Goal: Task Accomplishment & Management: Manage account settings

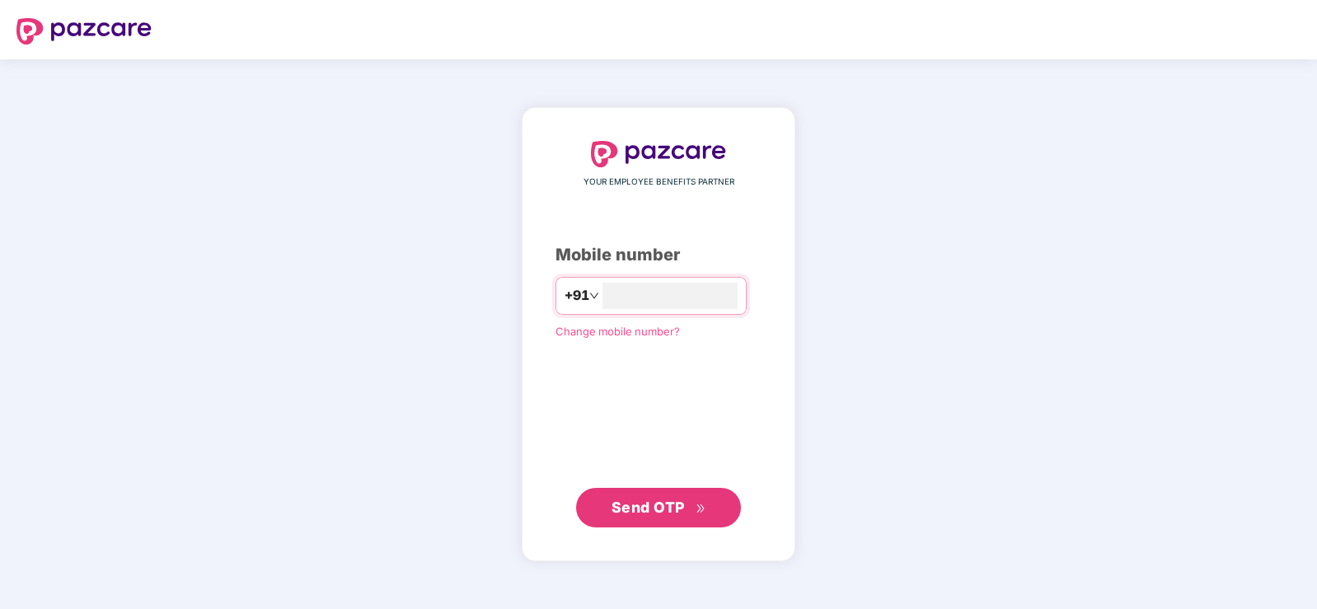
type input "**********"
click at [666, 490] on button "Send OTP" at bounding box center [658, 508] width 165 height 40
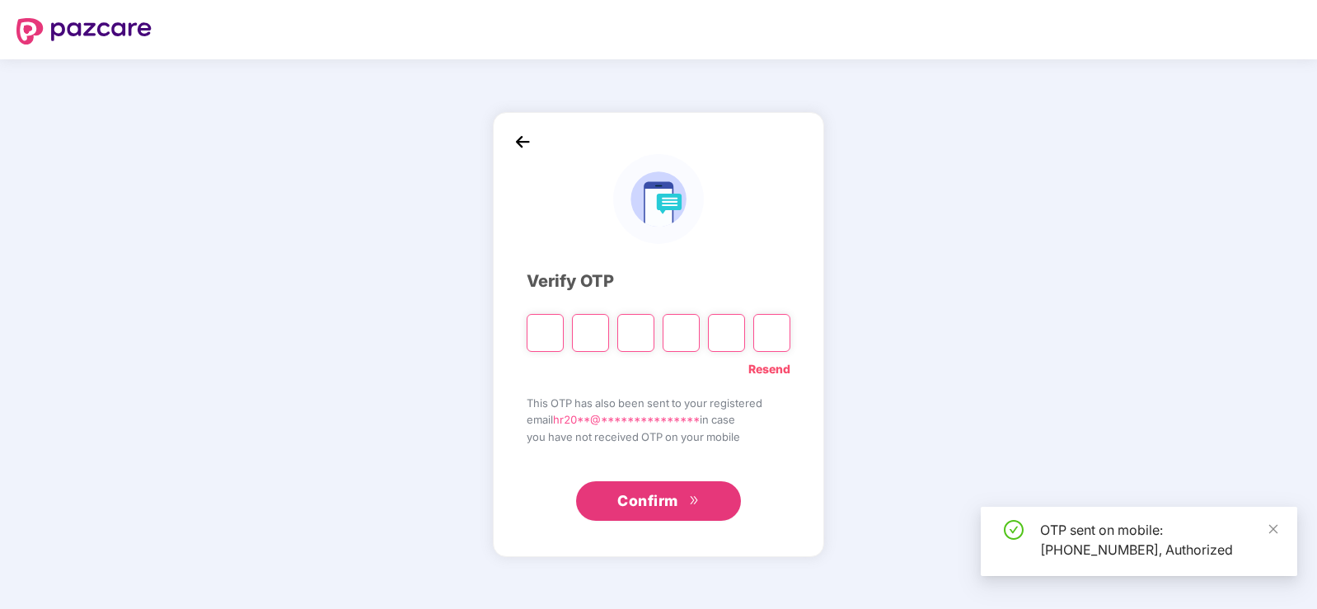
click at [546, 340] on input "Please enter verification code. Digit 1" at bounding box center [545, 333] width 37 height 38
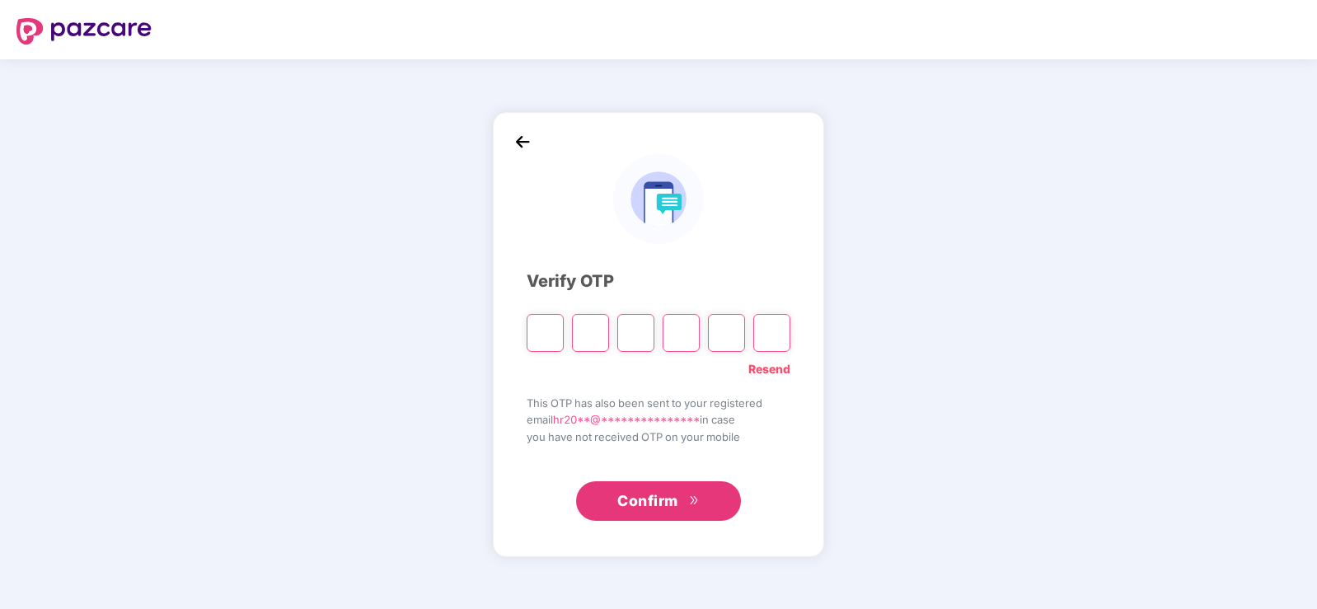
type input "*"
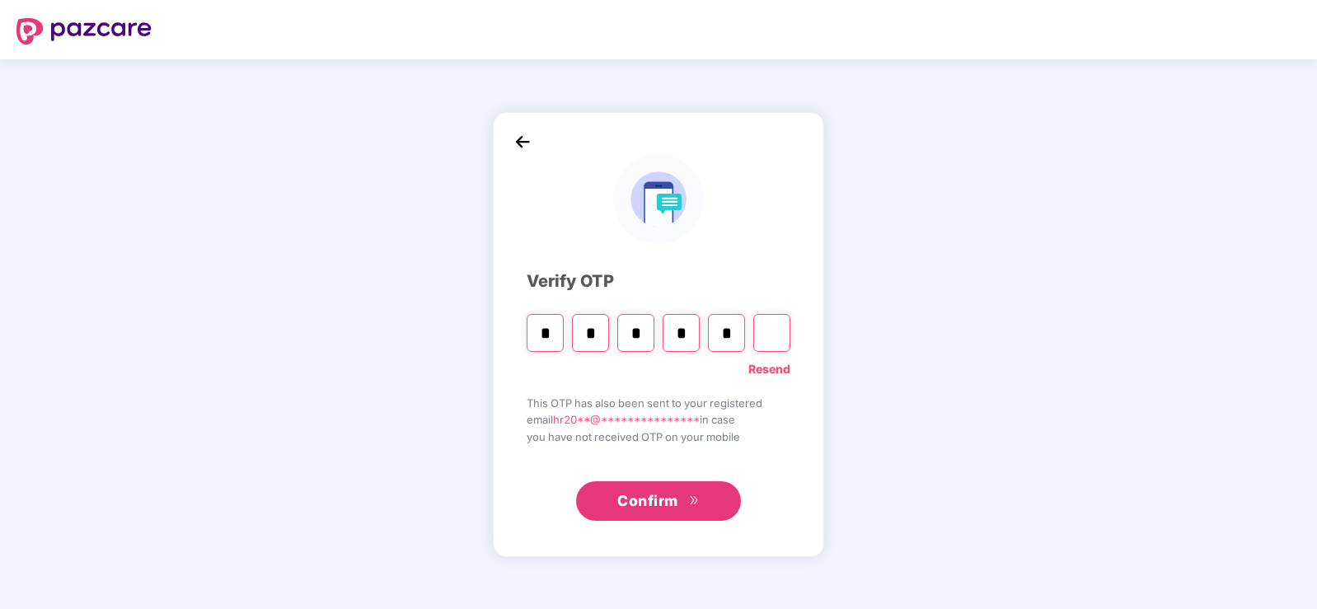
type input "*"
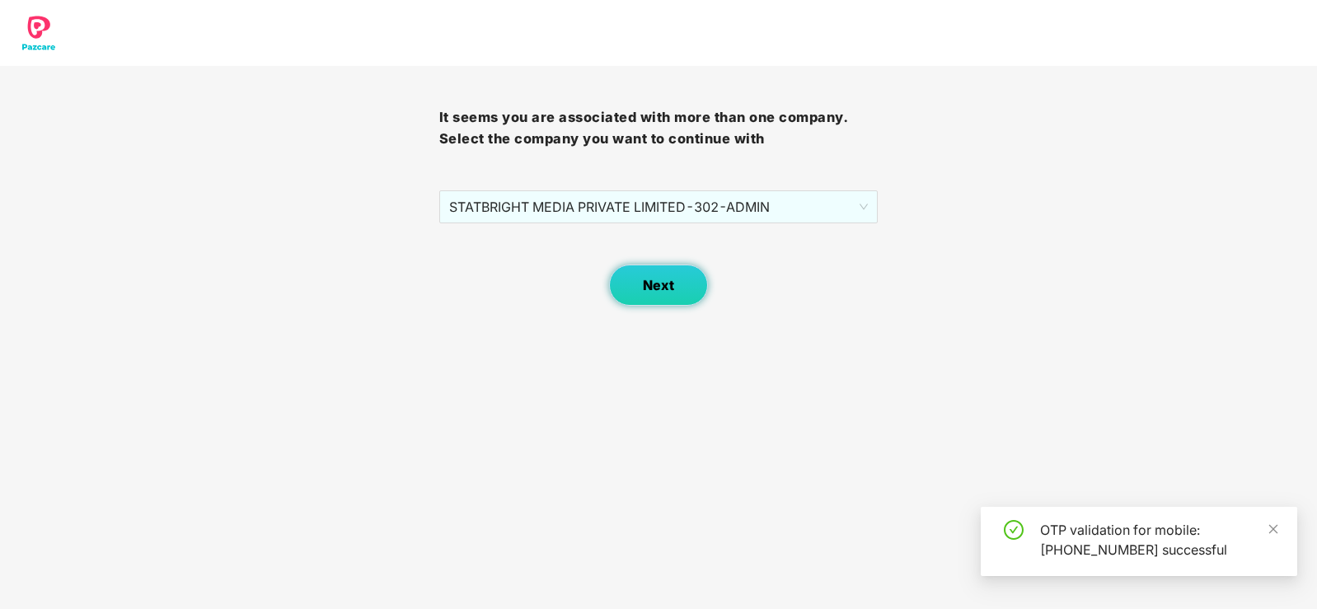
click at [640, 293] on button "Next" at bounding box center [658, 285] width 99 height 41
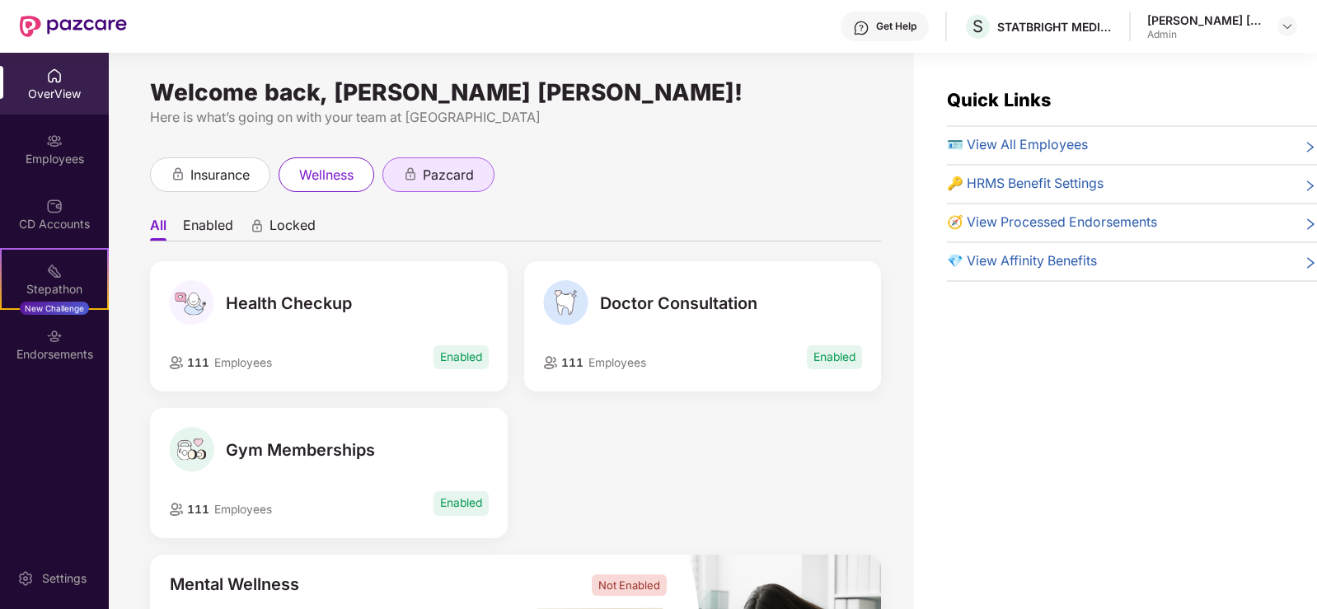
click at [455, 172] on span "pazcard" at bounding box center [448, 175] width 51 height 21
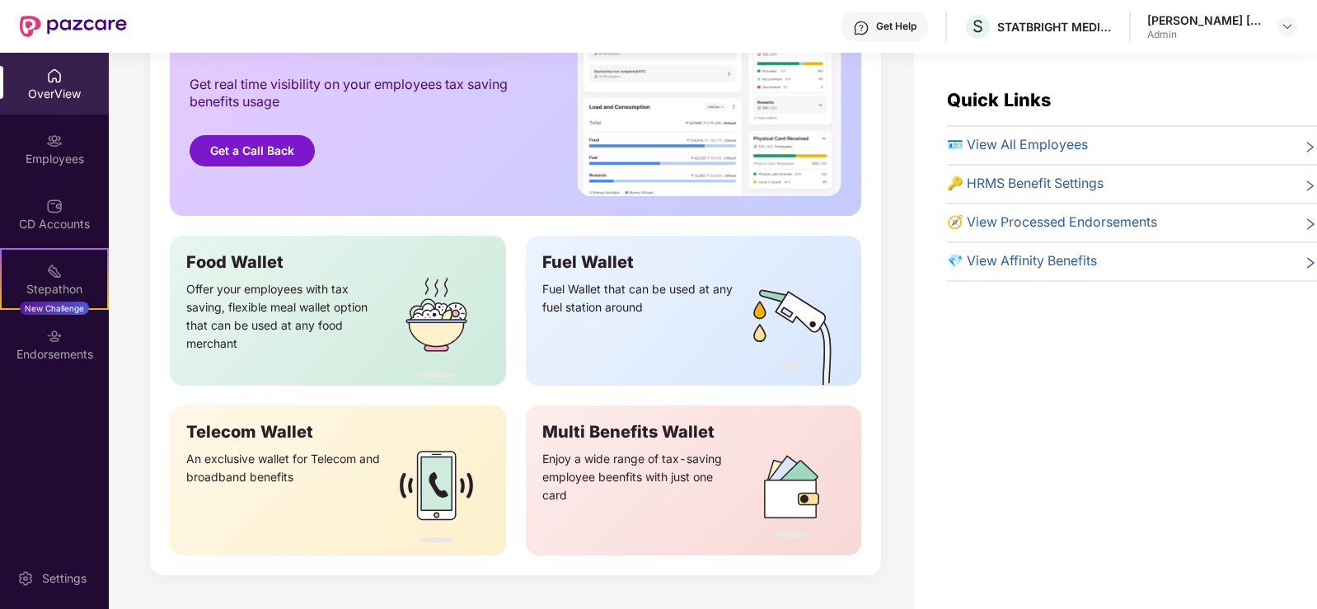
scroll to position [342, 0]
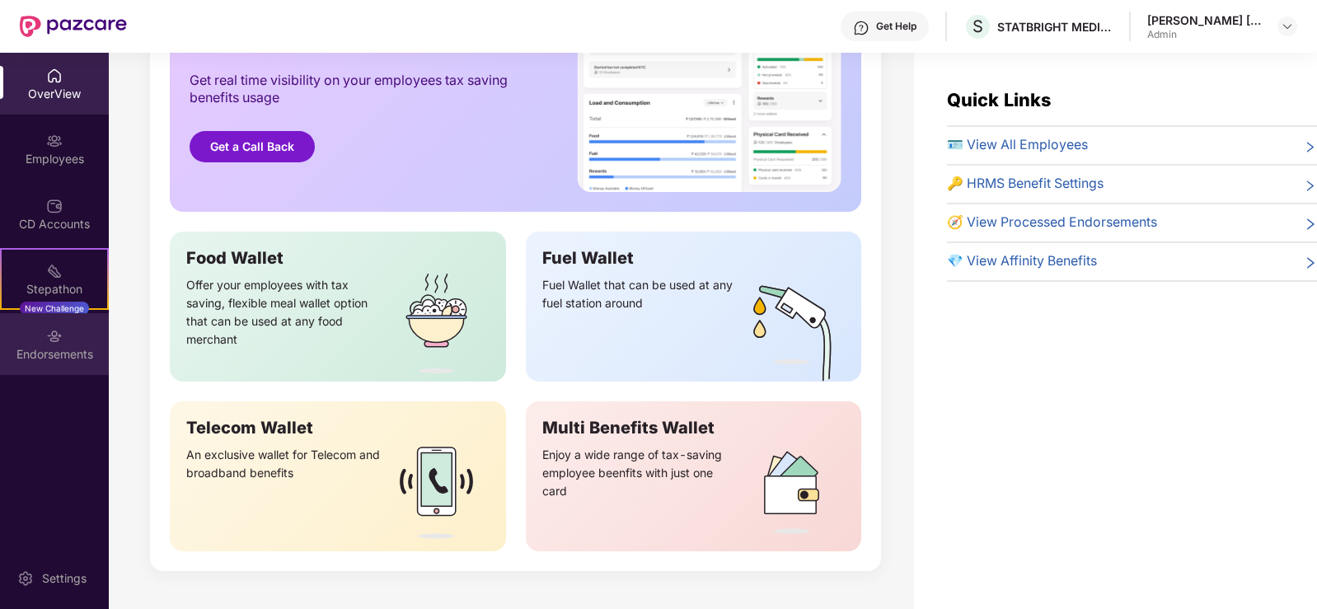
click at [58, 358] on div "Endorsements" at bounding box center [54, 354] width 109 height 16
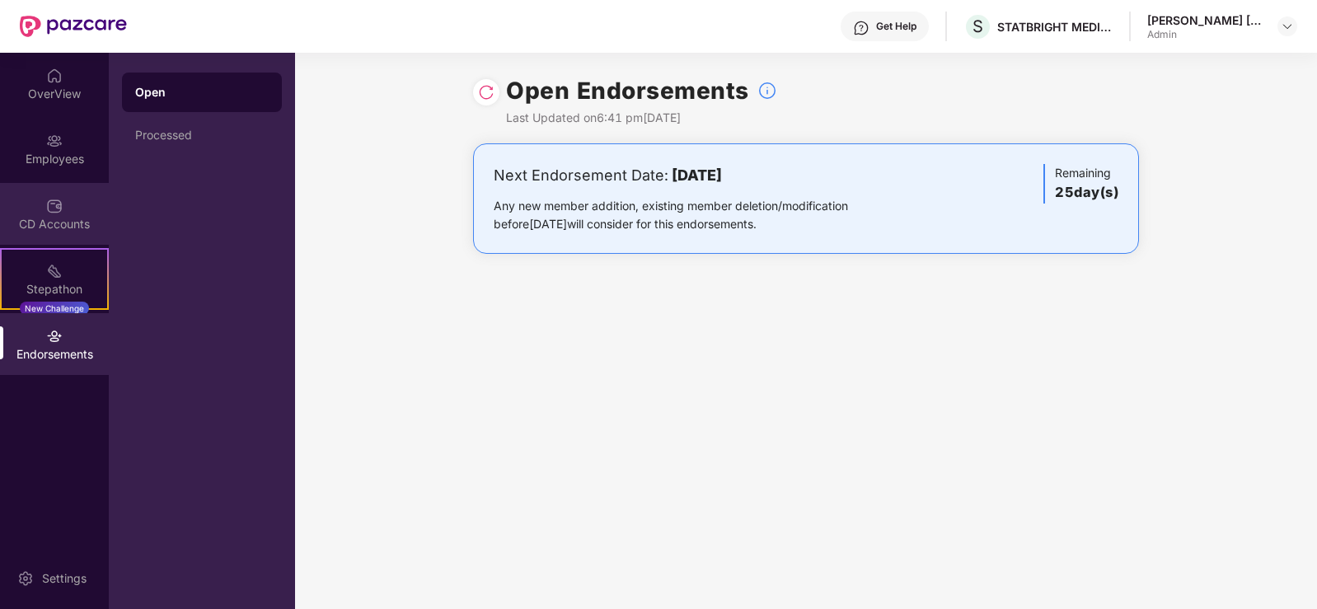
click at [30, 227] on div "CD Accounts" at bounding box center [54, 224] width 109 height 16
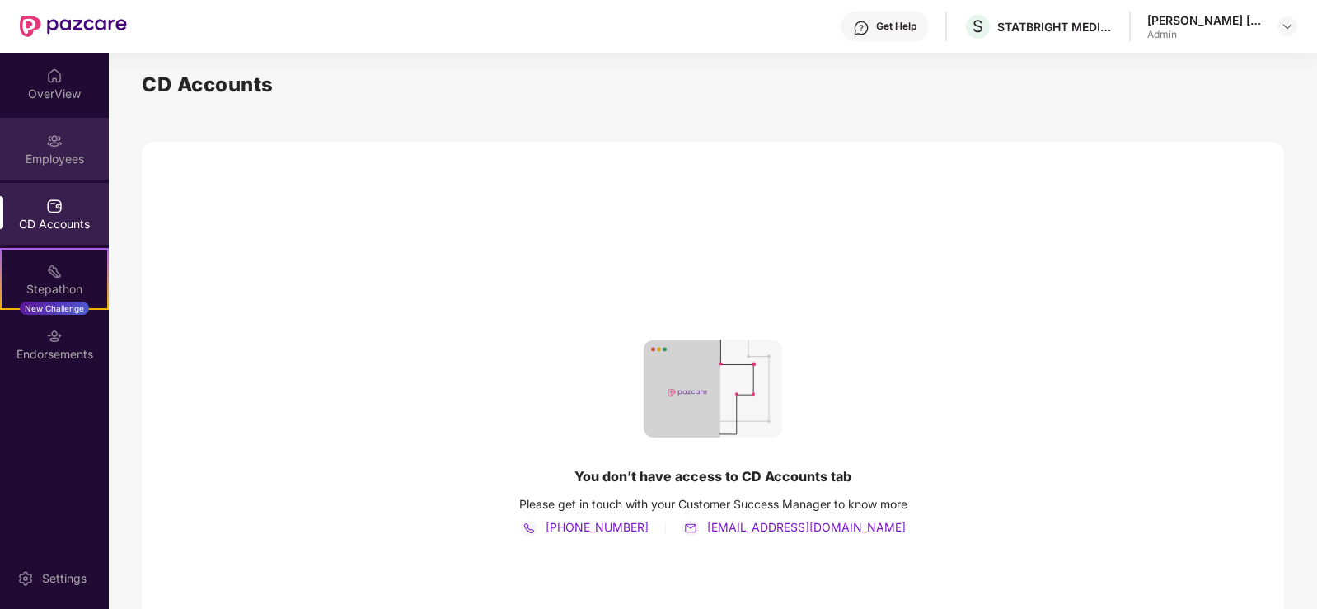
click at [44, 148] on div "Employees" at bounding box center [54, 149] width 109 height 62
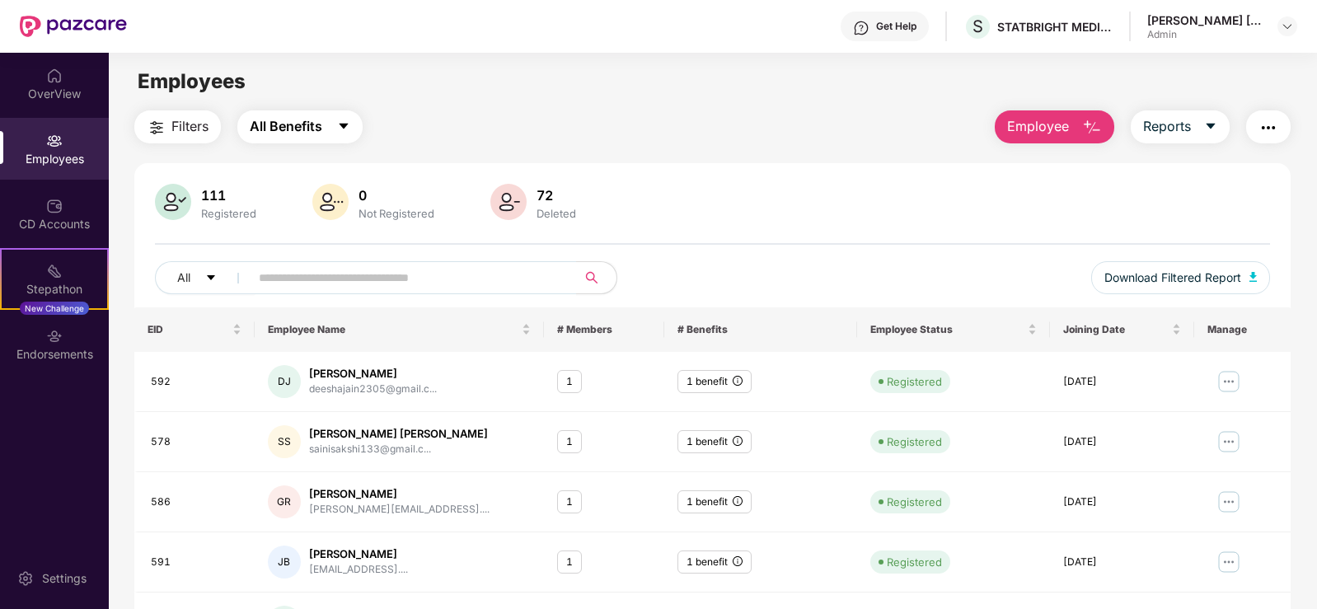
click at [341, 125] on icon "caret-down" at bounding box center [343, 127] width 9 height 6
click at [329, 168] on span "All Benefits" at bounding box center [306, 172] width 73 height 18
click at [1185, 126] on span "Reports" at bounding box center [1167, 126] width 48 height 21
click at [1264, 115] on button "button" at bounding box center [1268, 126] width 45 height 33
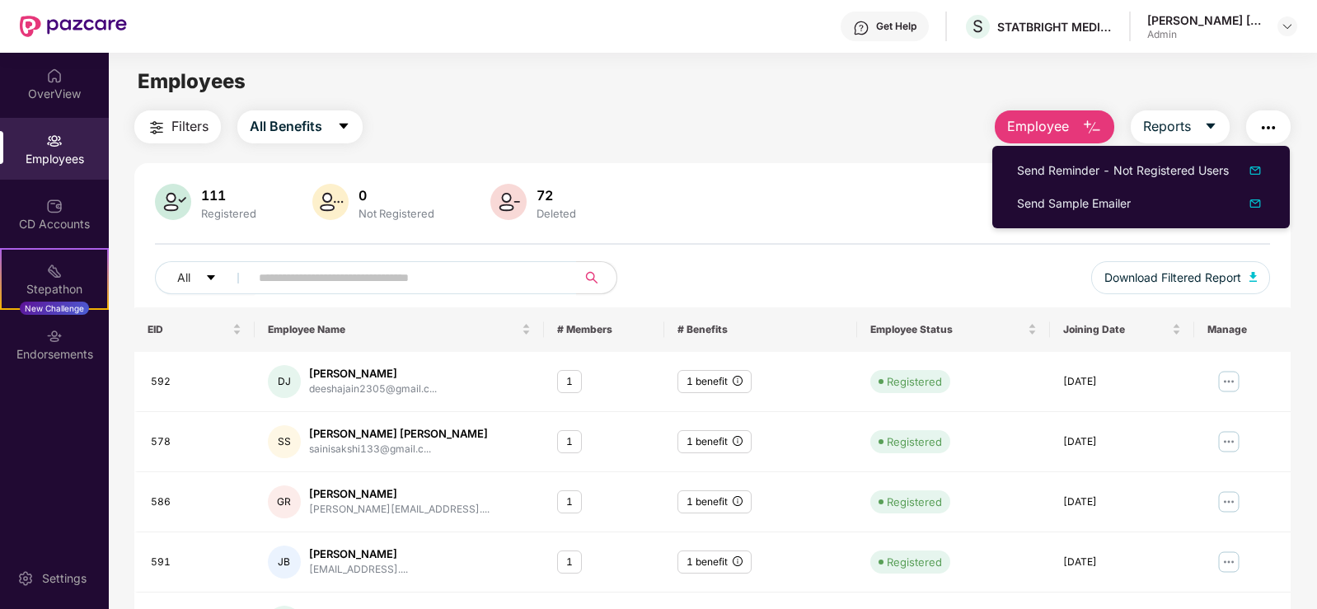
click at [717, 90] on div "Employees" at bounding box center [712, 81] width 1207 height 31
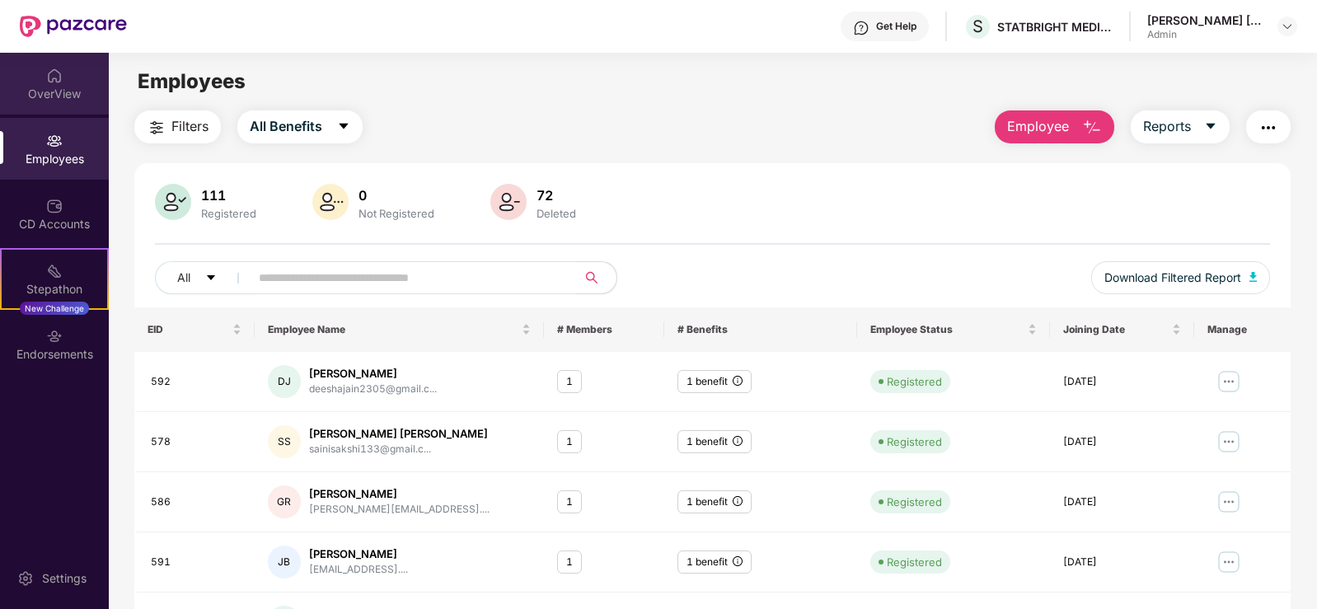
click at [57, 91] on div "OverView" at bounding box center [54, 94] width 109 height 16
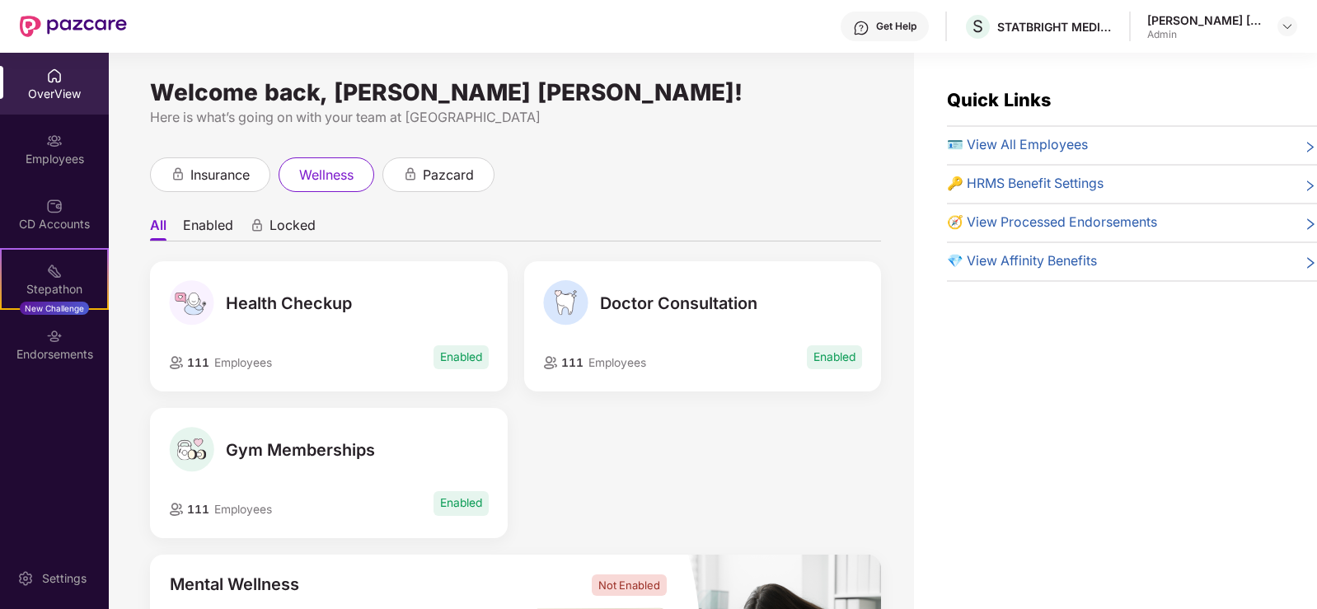
click at [702, 303] on span "Doctor Consultation" at bounding box center [678, 303] width 157 height 20
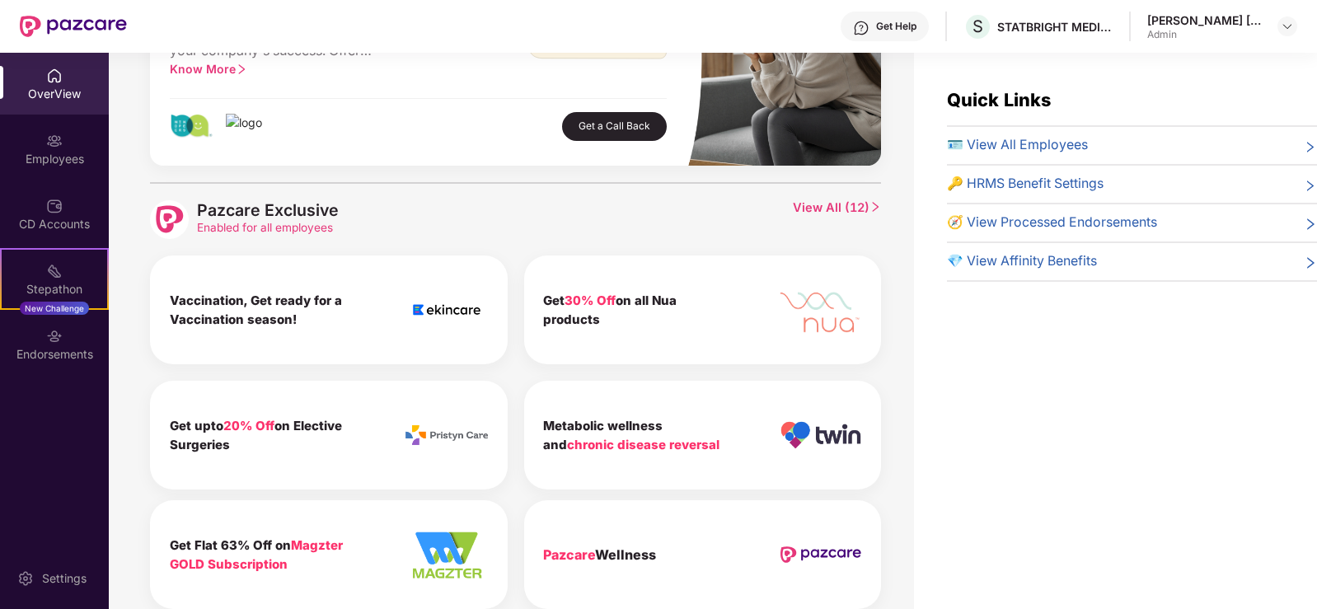
scroll to position [651, 0]
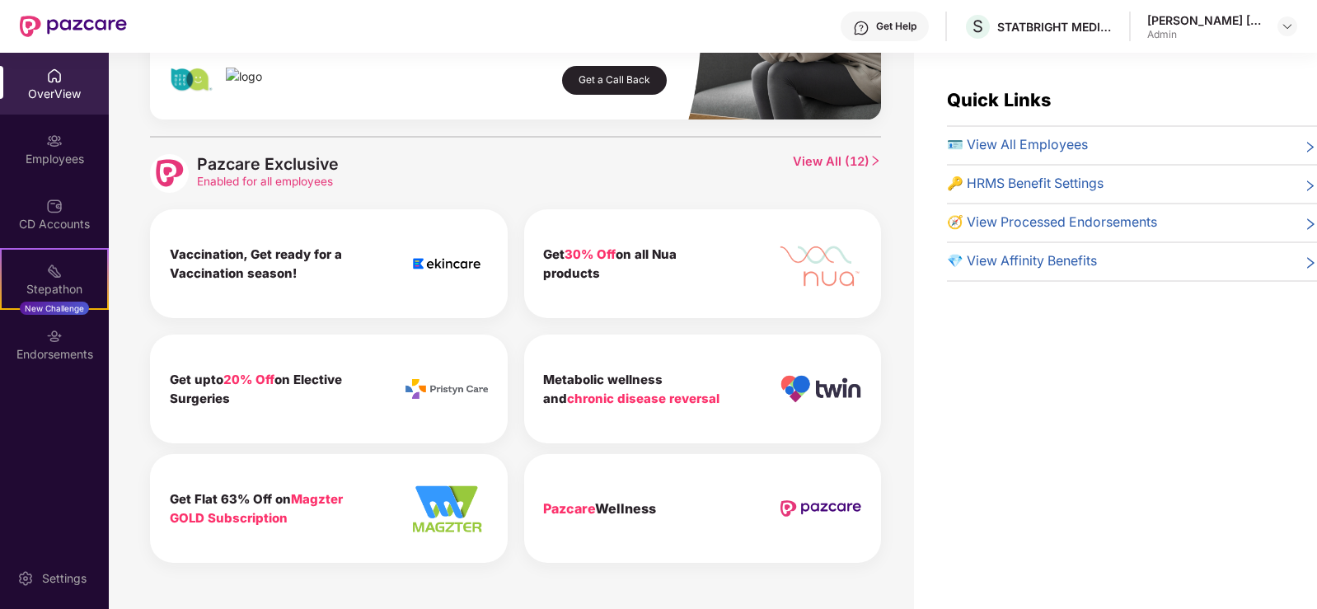
click at [455, 264] on img at bounding box center [446, 263] width 82 height 53
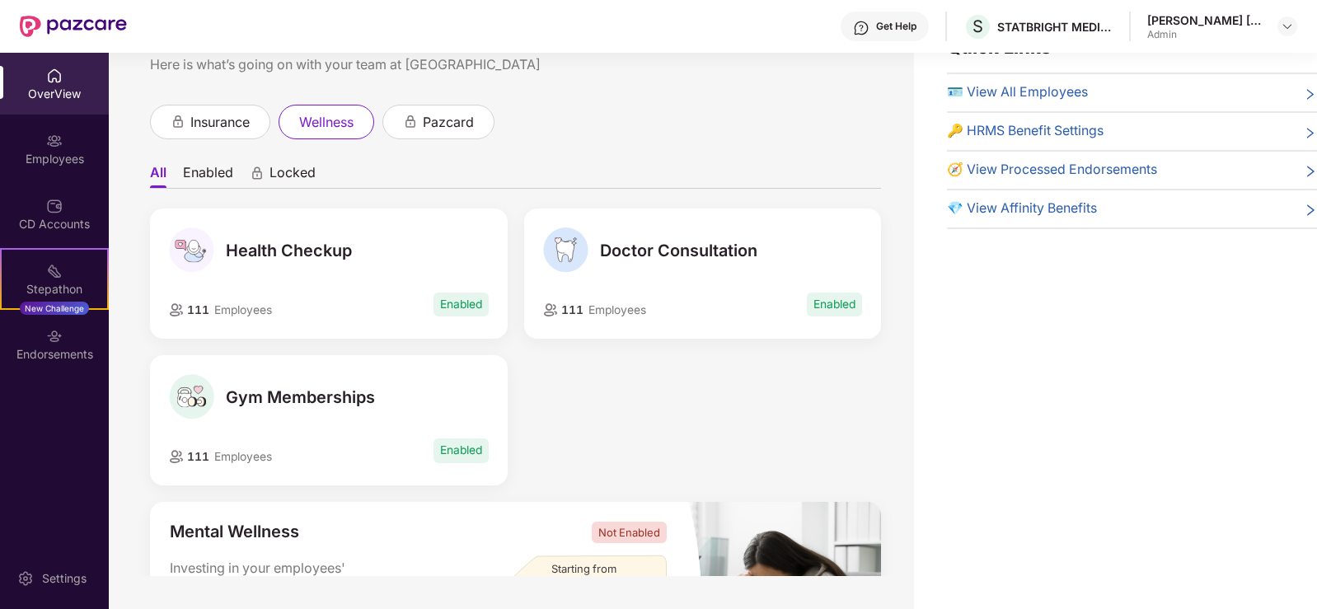
scroll to position [0, 0]
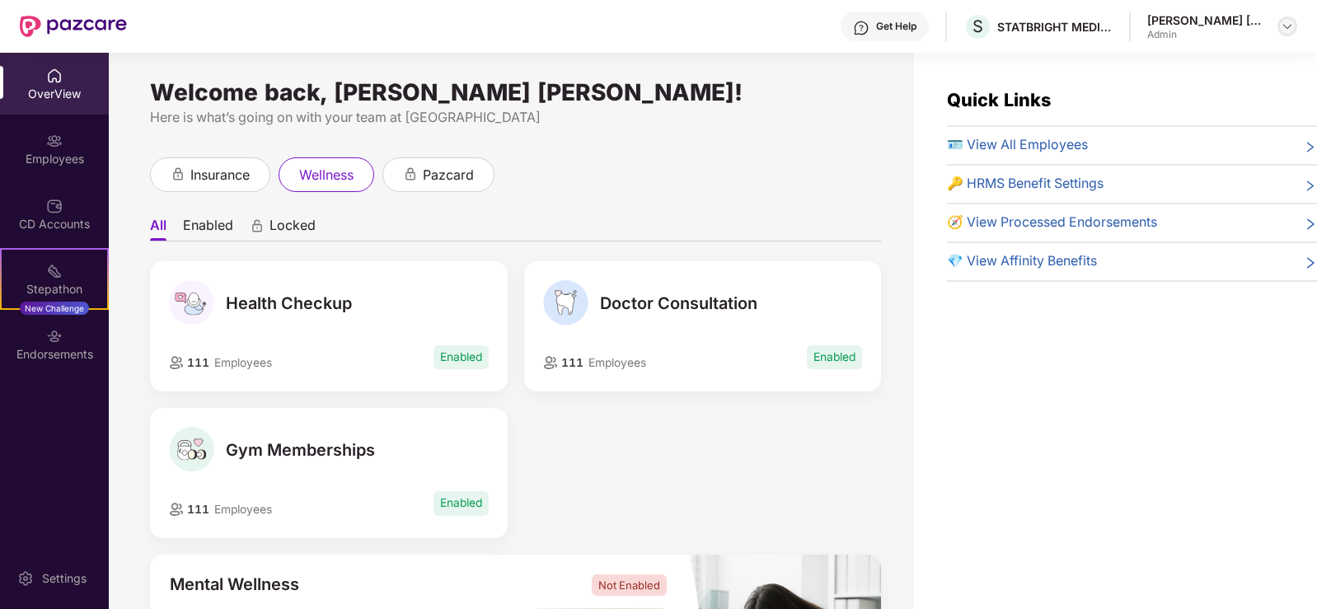
click at [1285, 25] on img at bounding box center [1287, 26] width 13 height 13
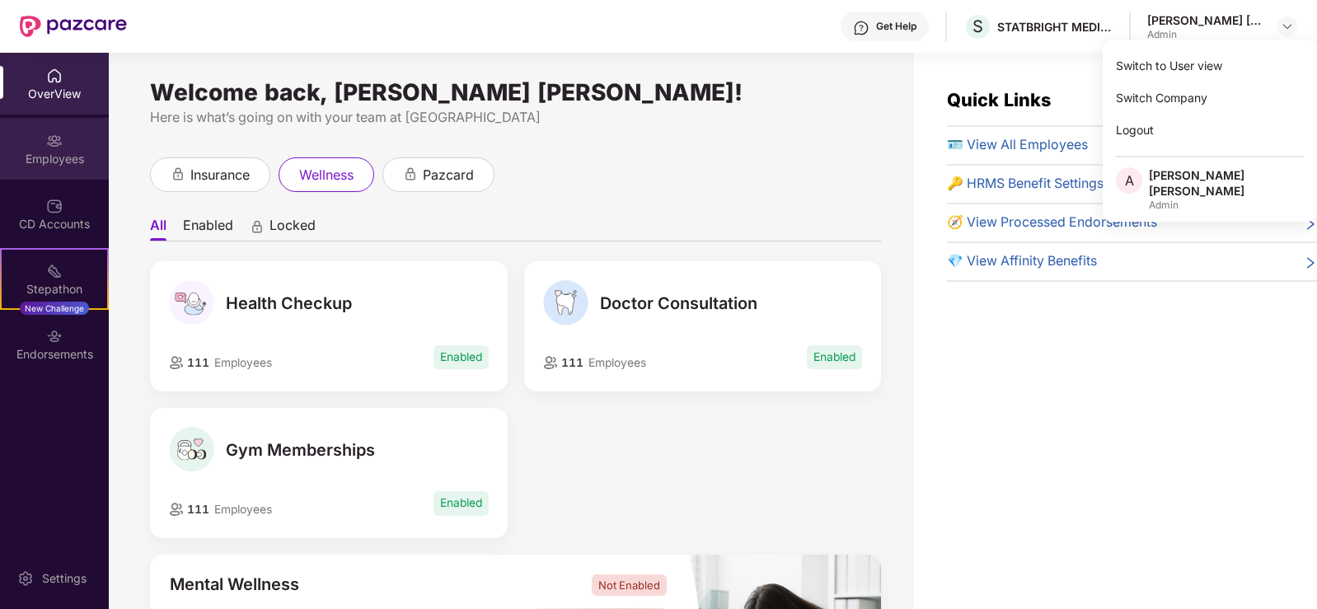
click at [72, 163] on div "Employees" at bounding box center [54, 159] width 109 height 16
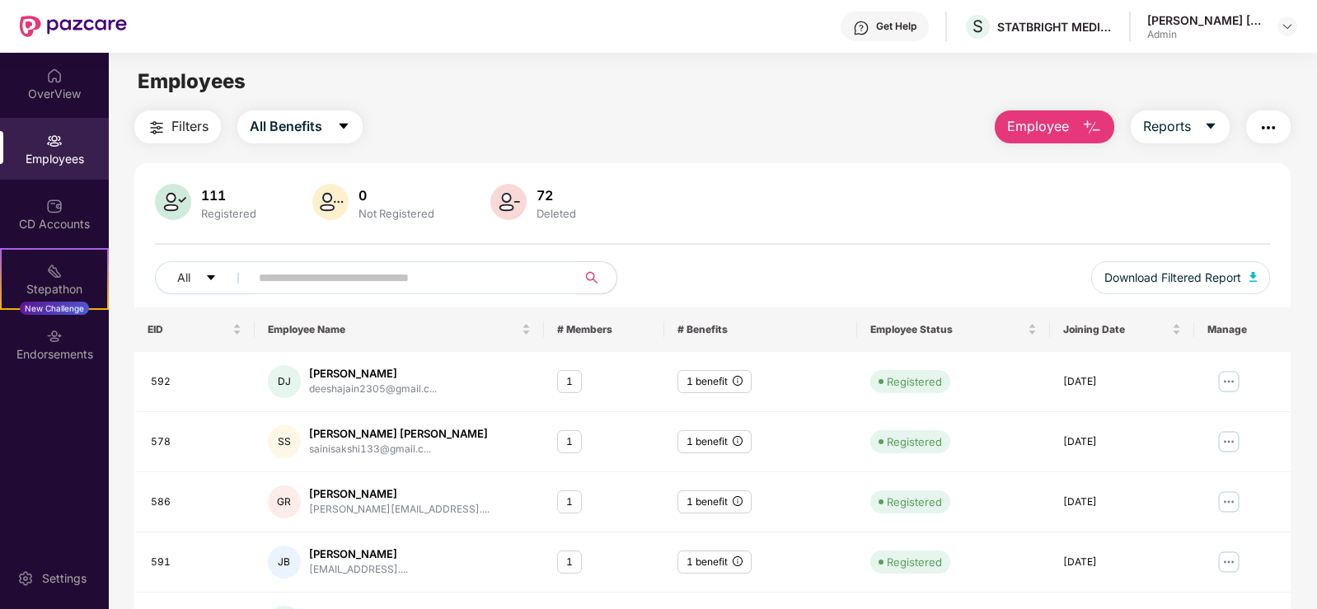
click at [77, 18] on img at bounding box center [73, 26] width 107 height 21
click at [78, 103] on div "OverView" at bounding box center [54, 84] width 109 height 62
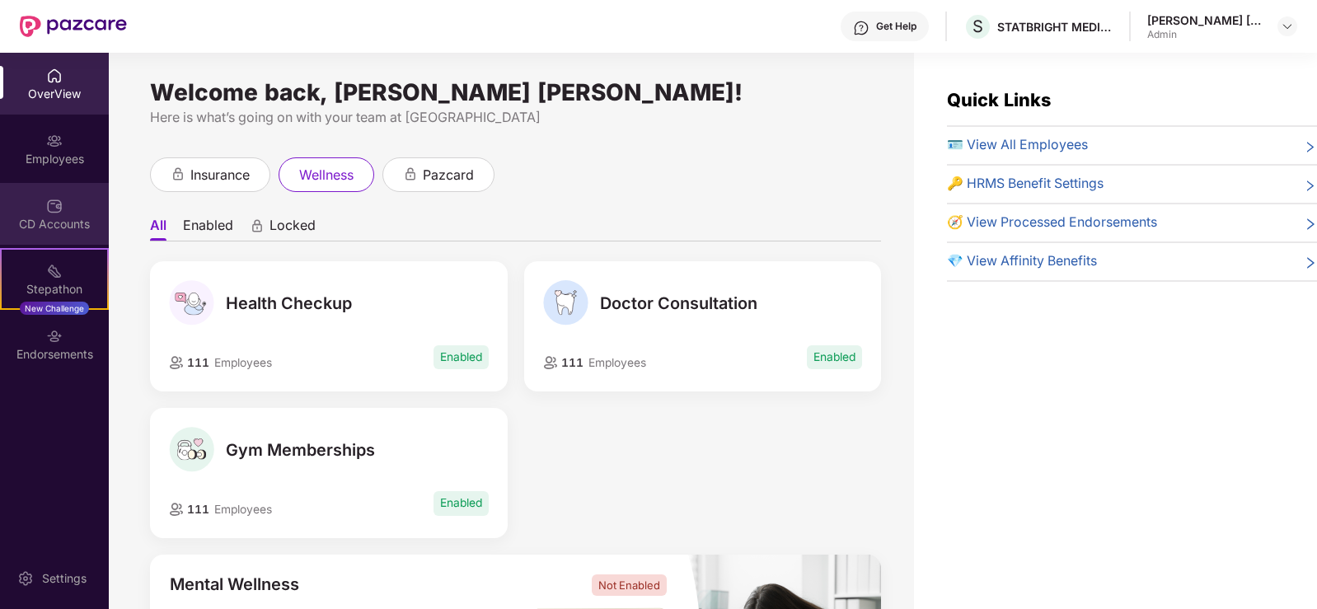
click at [84, 196] on div "CD Accounts" at bounding box center [54, 214] width 109 height 62
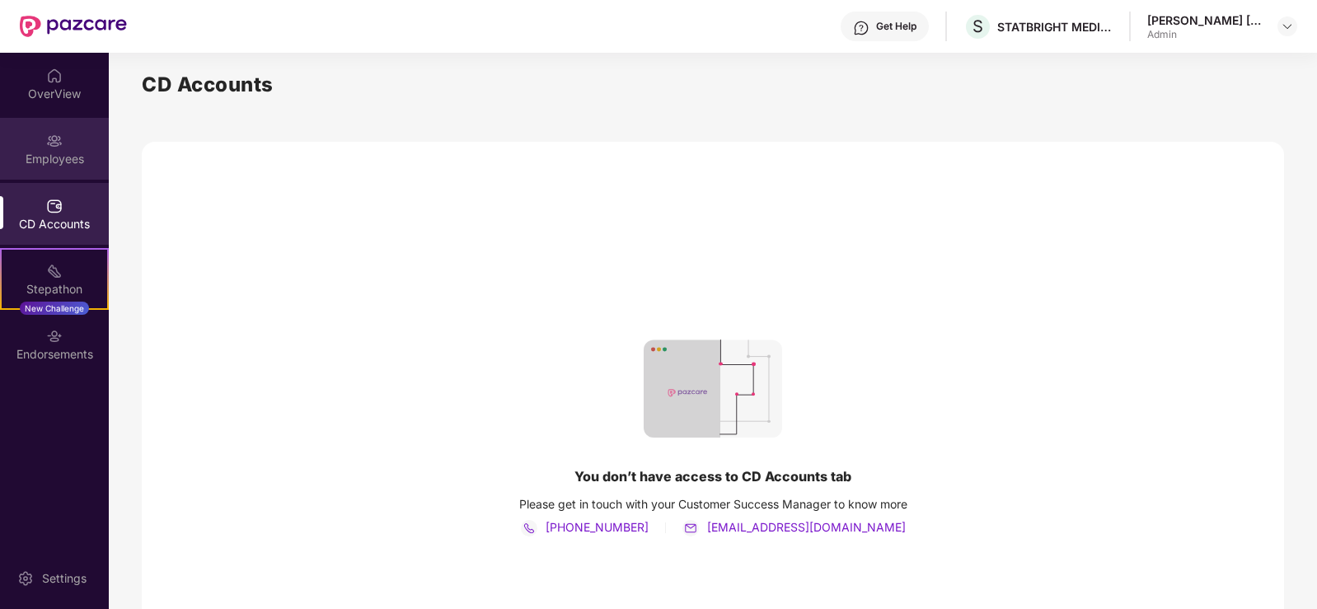
click at [49, 158] on div "Employees" at bounding box center [54, 159] width 109 height 16
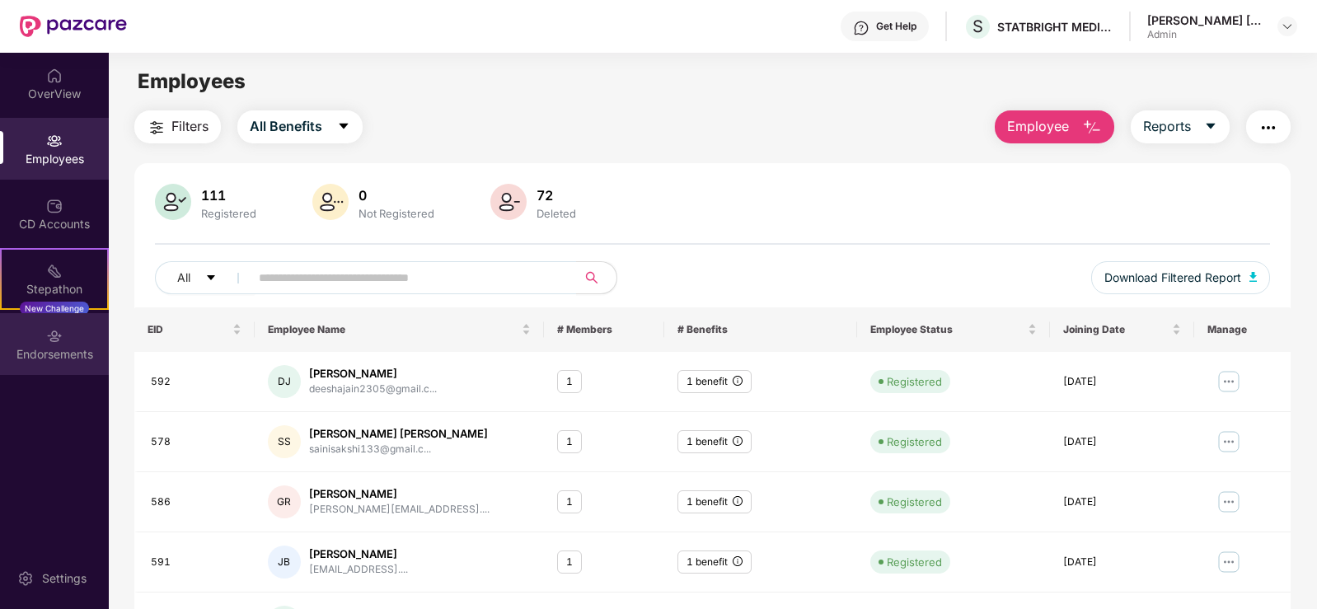
click at [33, 349] on div "Endorsements" at bounding box center [54, 354] width 109 height 16
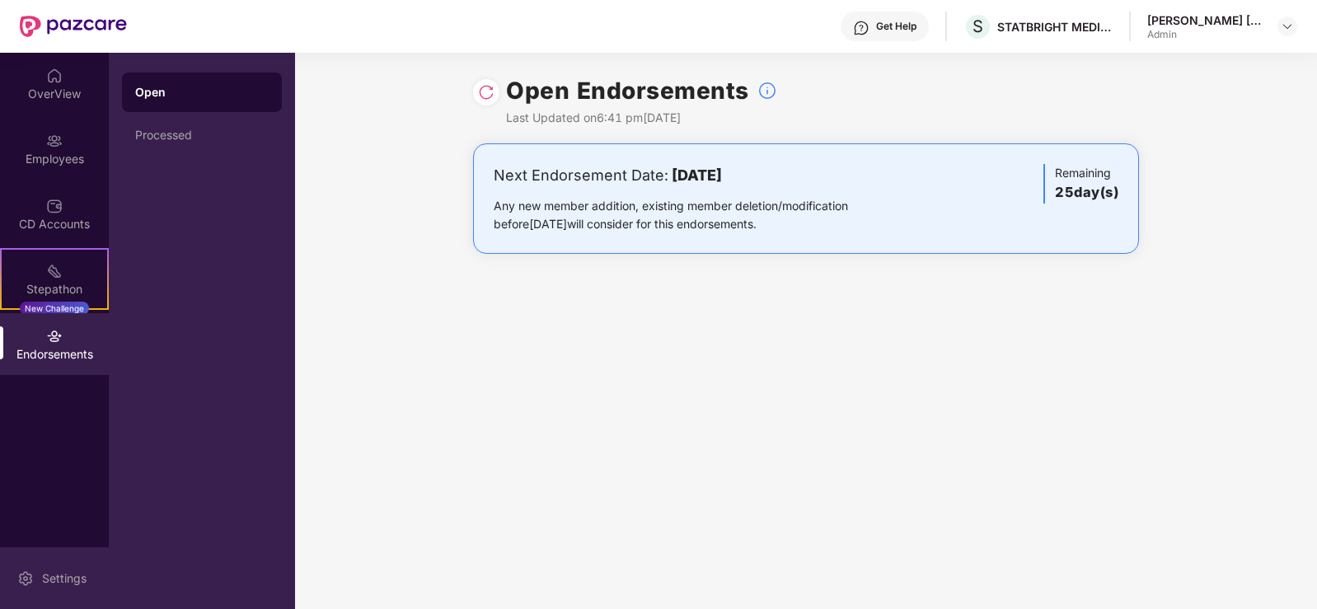
click at [70, 572] on div "Settings" at bounding box center [64, 578] width 54 height 16
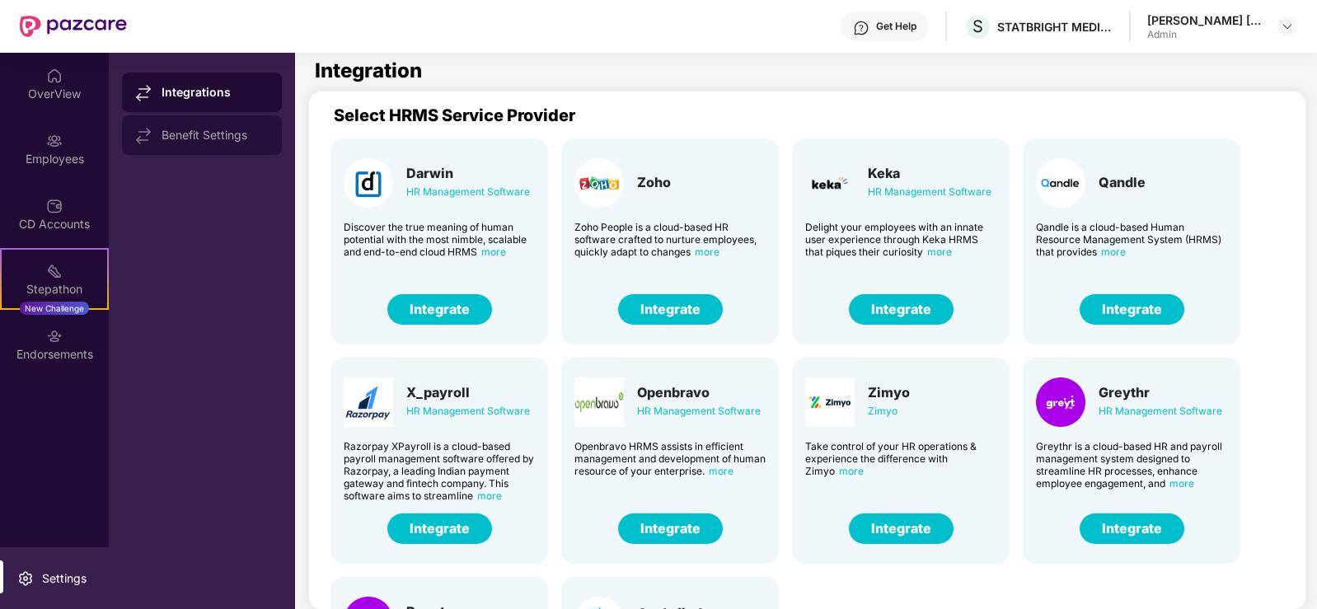
click at [196, 143] on div "Benefit Settings" at bounding box center [202, 135] width 160 height 40
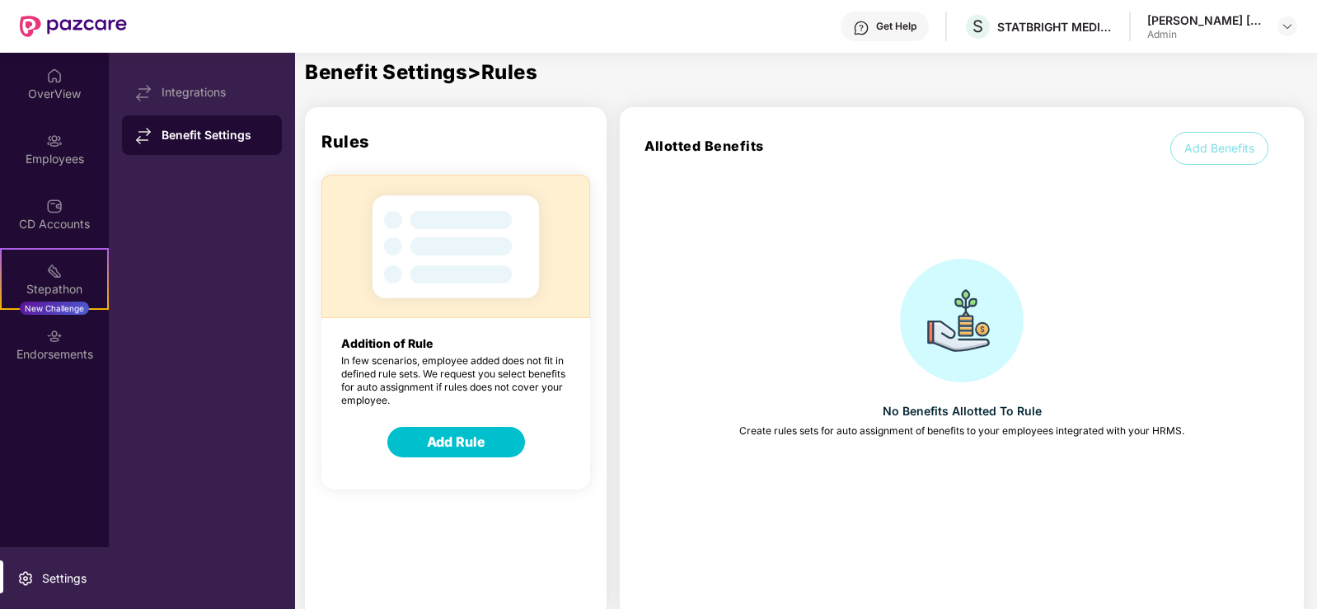
click at [1220, 152] on button "Add Benefits" at bounding box center [1219, 148] width 98 height 33
click at [49, 73] on img at bounding box center [54, 76] width 16 height 16
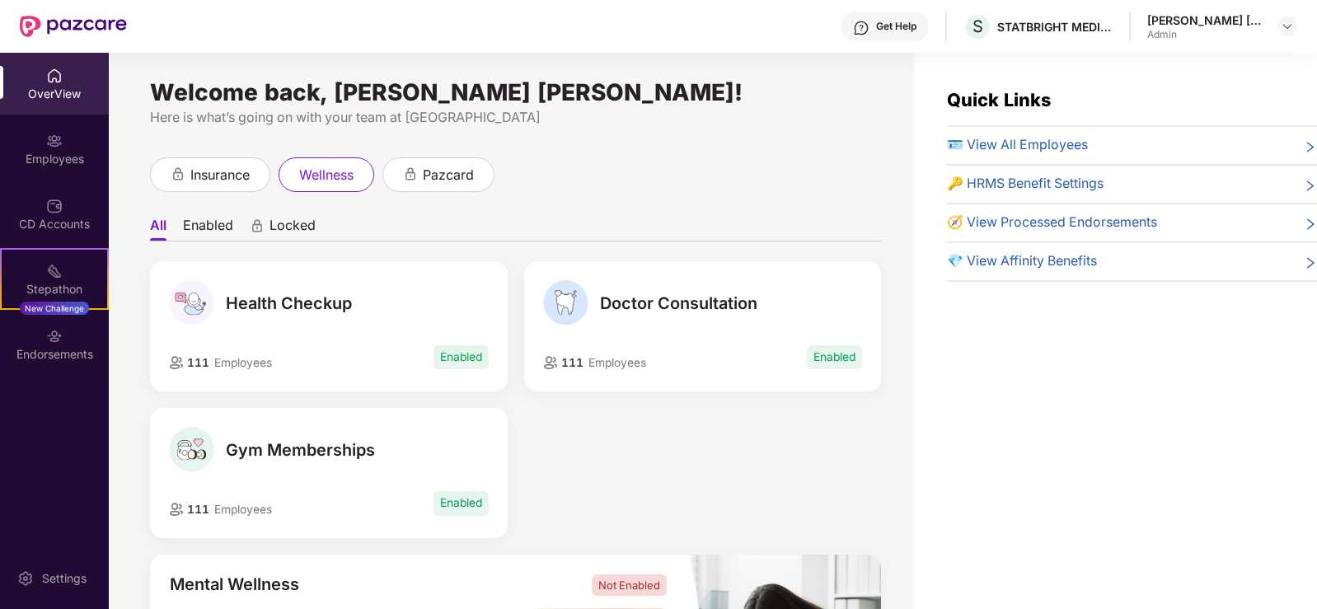
click at [1306, 259] on icon "right" at bounding box center [1310, 262] width 13 height 13
click at [1311, 265] on icon "right" at bounding box center [1310, 262] width 13 height 13
click at [59, 156] on div "Employees" at bounding box center [54, 159] width 109 height 16
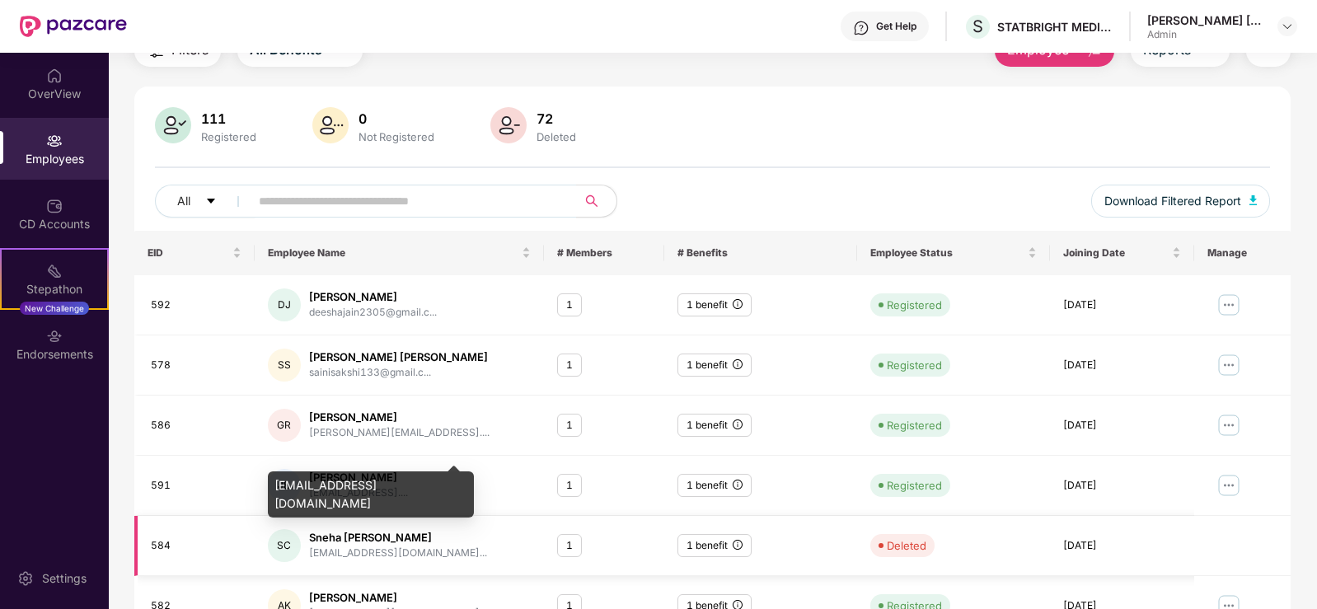
scroll to position [165, 0]
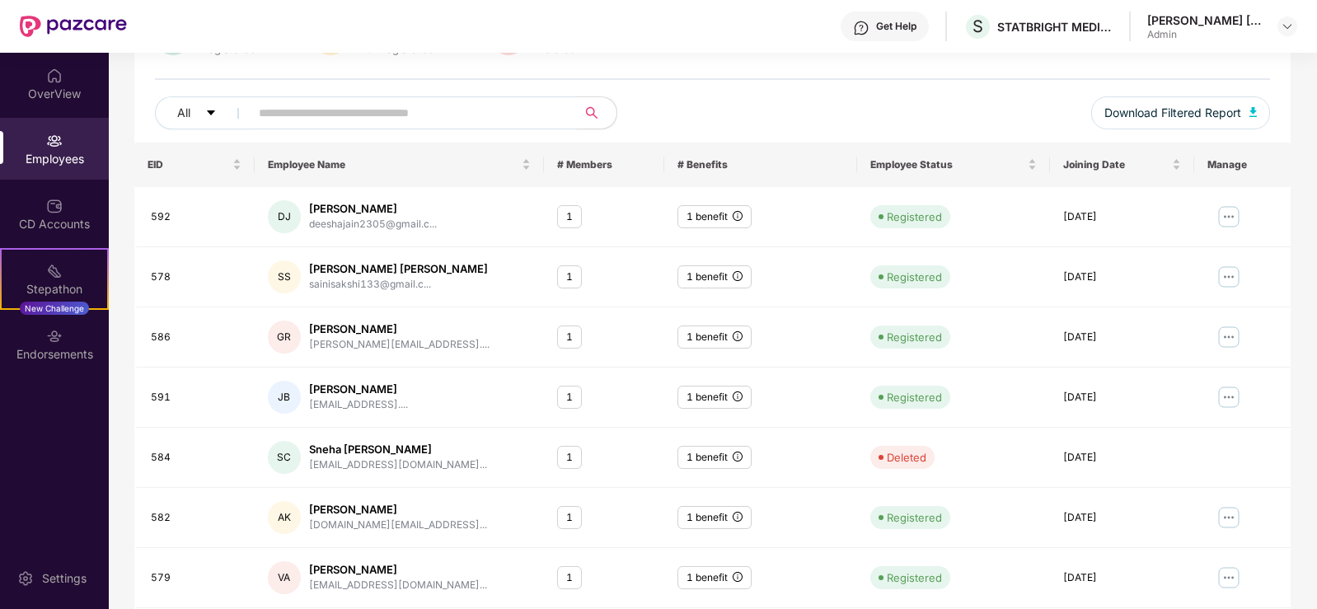
click at [312, 104] on input "text" at bounding box center [407, 113] width 296 height 25
click at [212, 111] on icon "caret-down" at bounding box center [211, 112] width 8 height 5
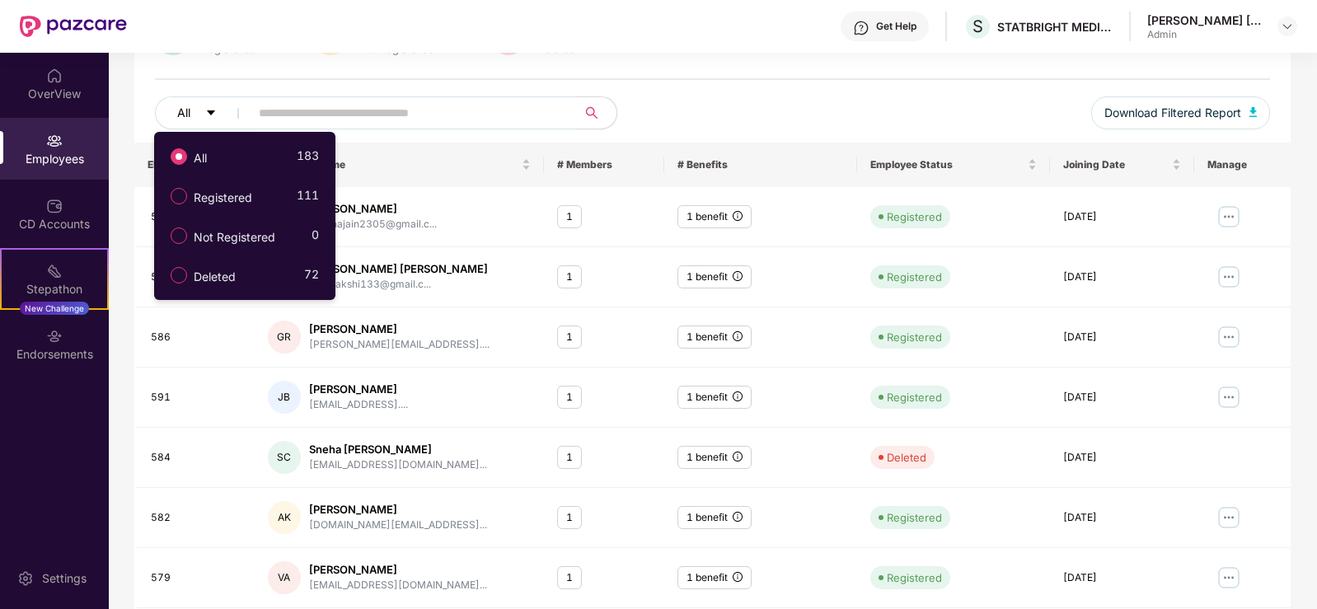
click at [212, 111] on icon "caret-down" at bounding box center [211, 112] width 8 height 5
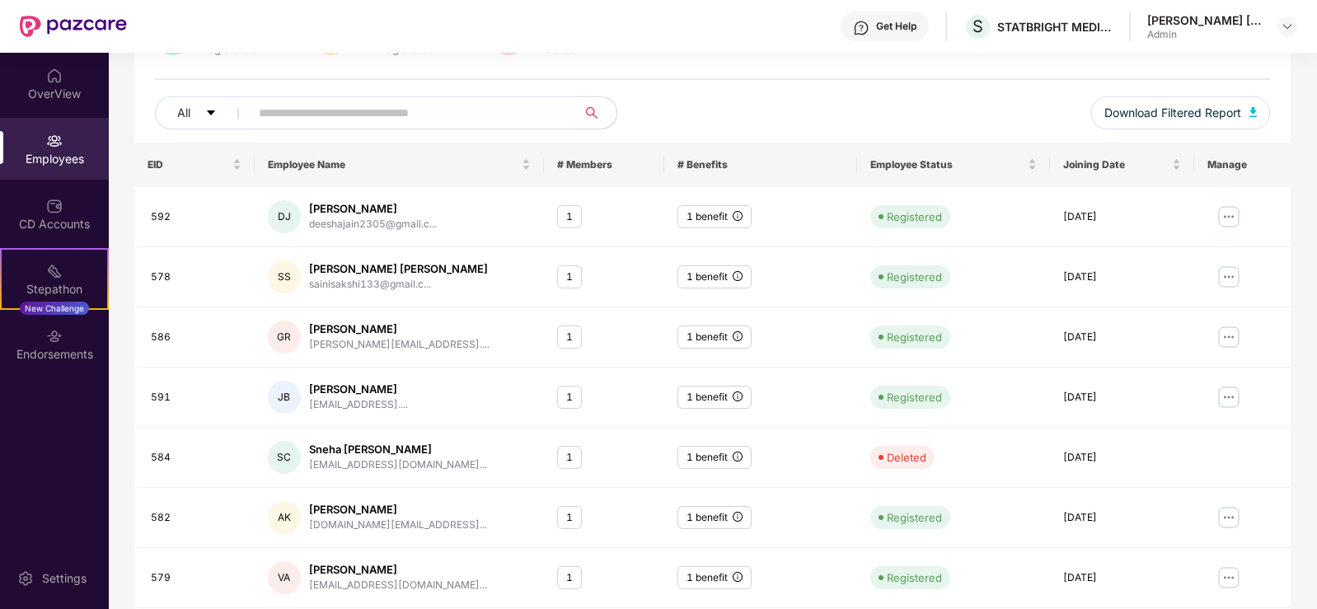
click at [373, 114] on input "text" at bounding box center [407, 113] width 296 height 25
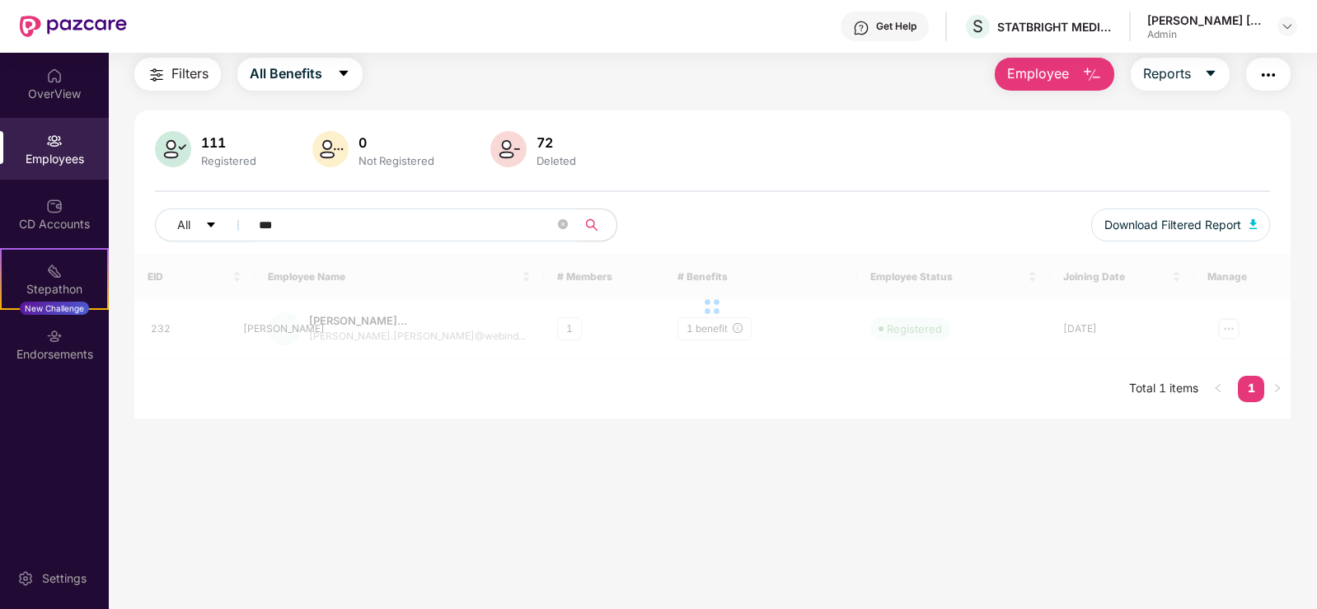
scroll to position [53, 0]
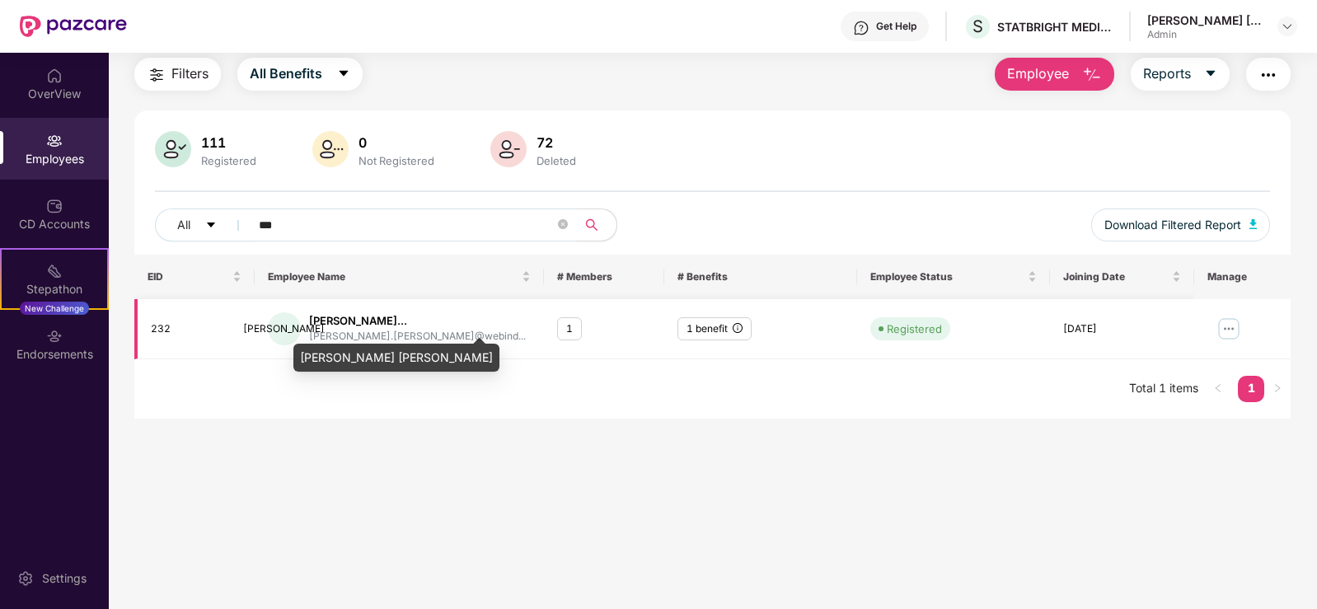
type input "***"
click at [374, 321] on div "[PERSON_NAME]..." at bounding box center [417, 321] width 217 height 16
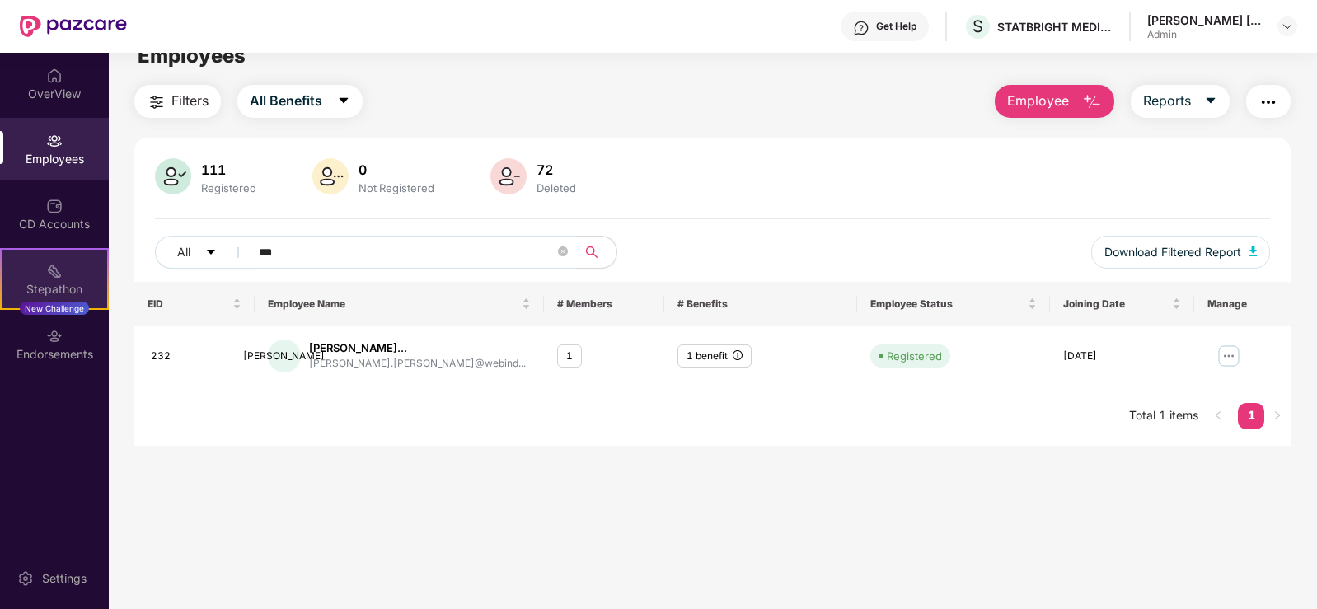
scroll to position [0, 0]
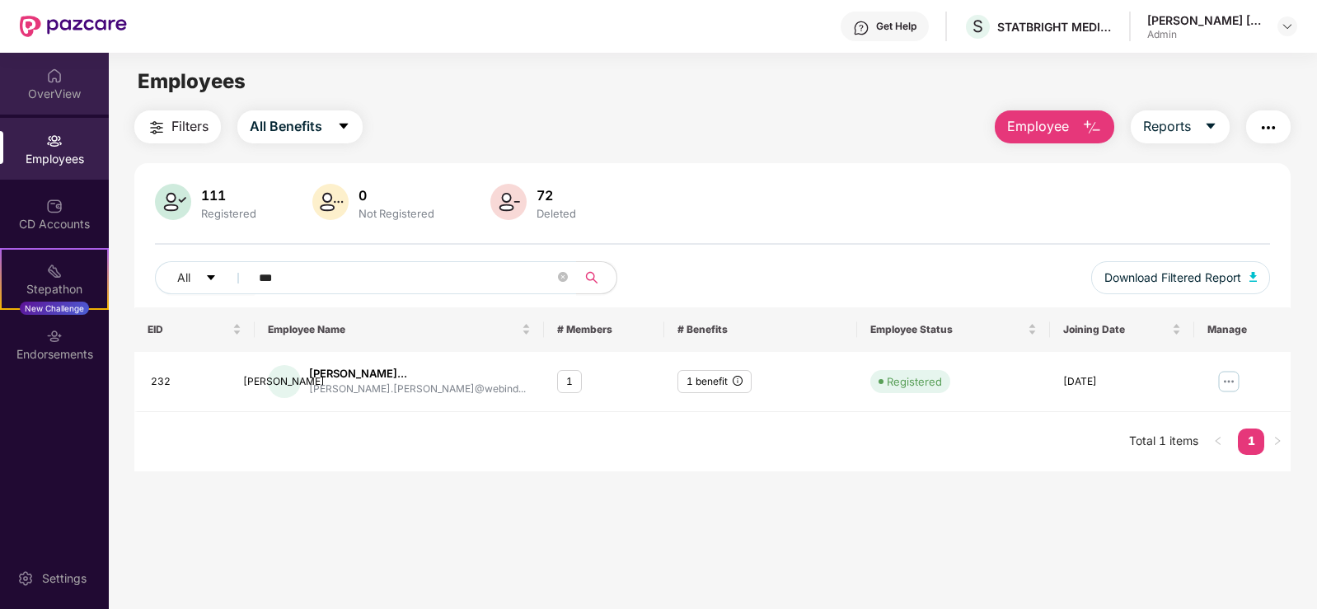
click at [53, 90] on div "OverView" at bounding box center [54, 94] width 109 height 16
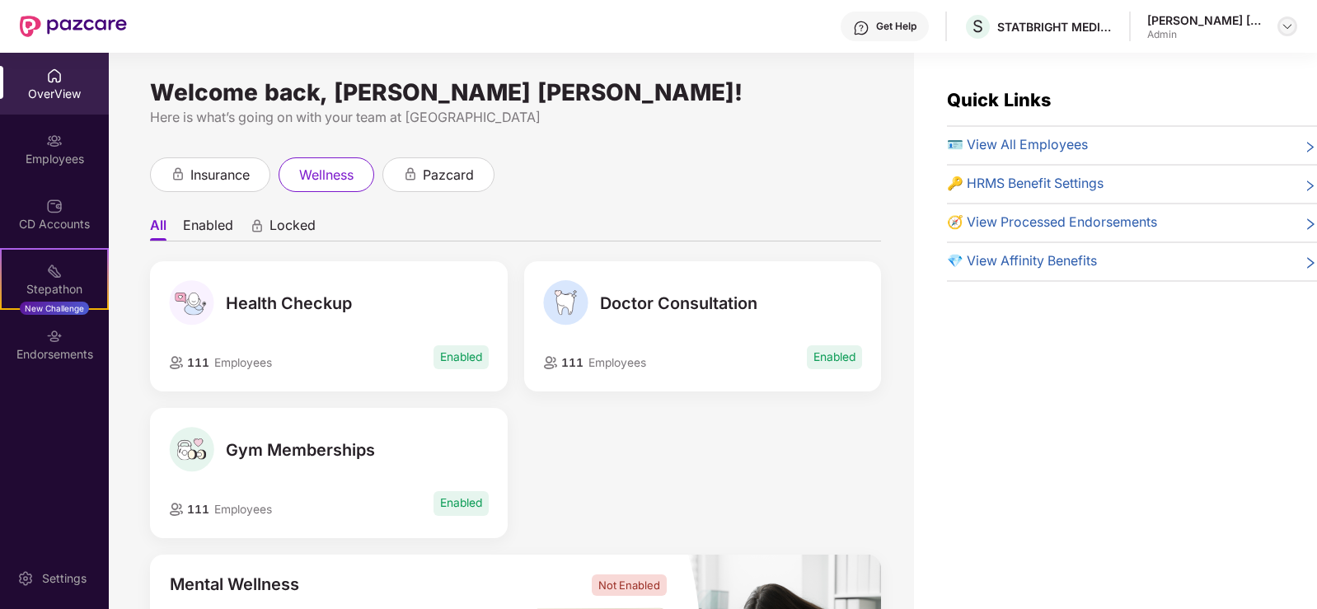
click at [1282, 26] on img at bounding box center [1287, 26] width 13 height 13
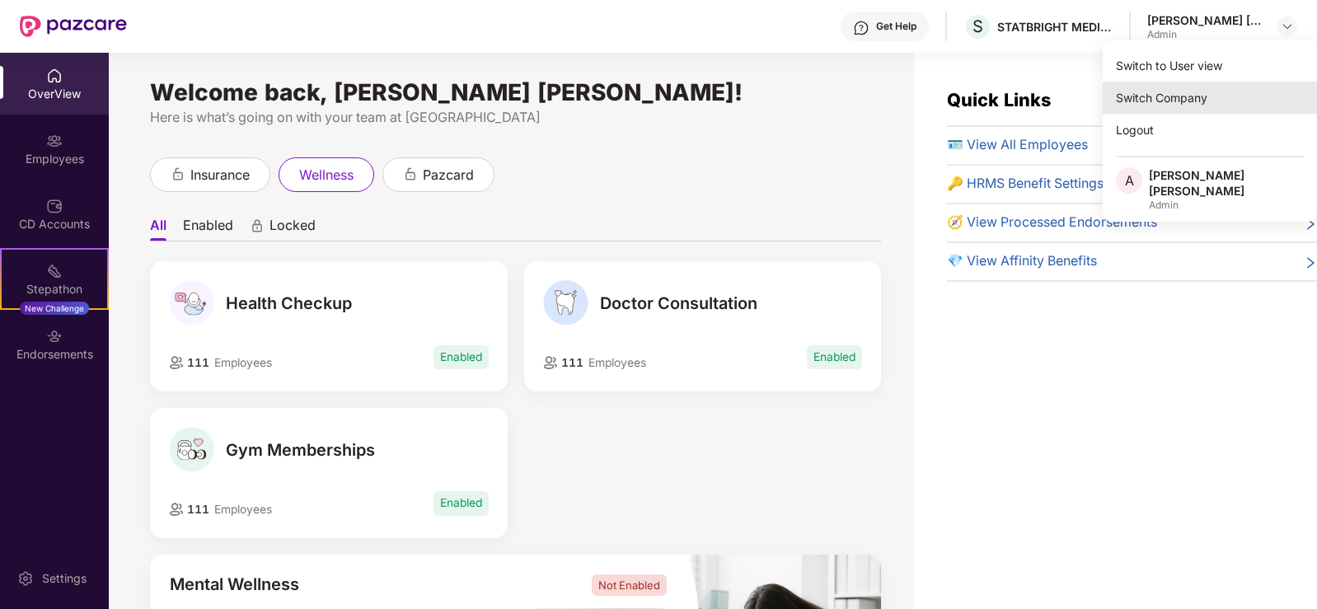
click at [1187, 93] on div "Switch Company" at bounding box center [1210, 98] width 214 height 32
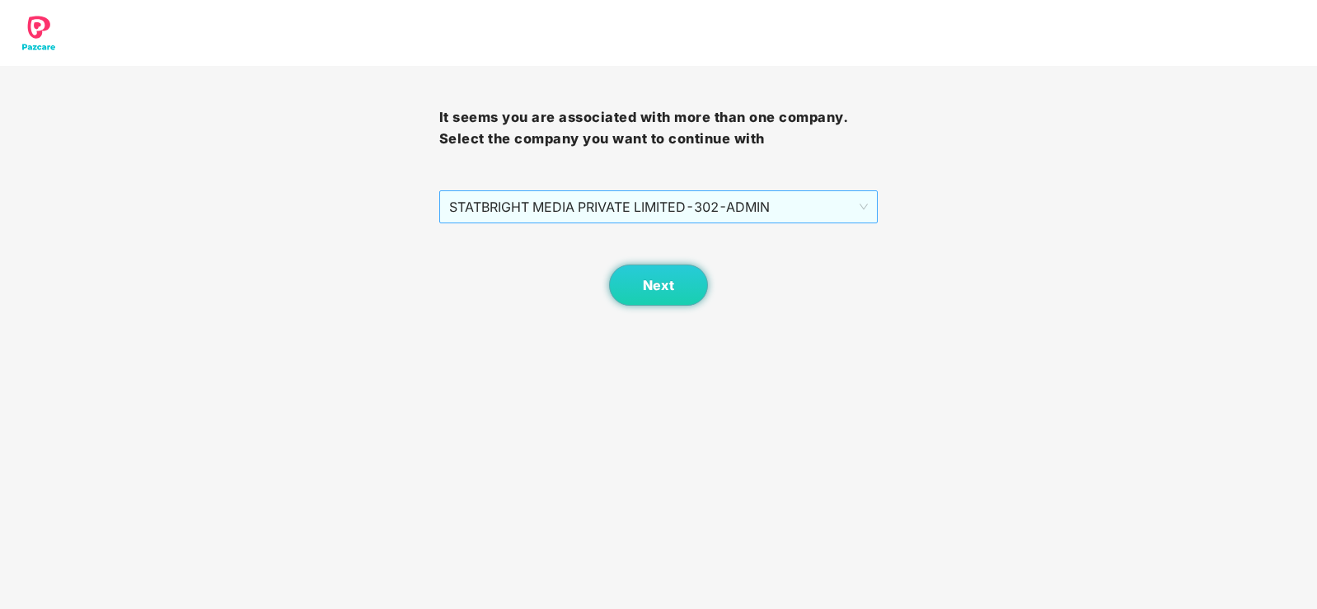
click at [862, 201] on span "STATBRIGHT MEDIA PRIVATE LIMITED - 302 - ADMIN" at bounding box center [658, 206] width 419 height 31
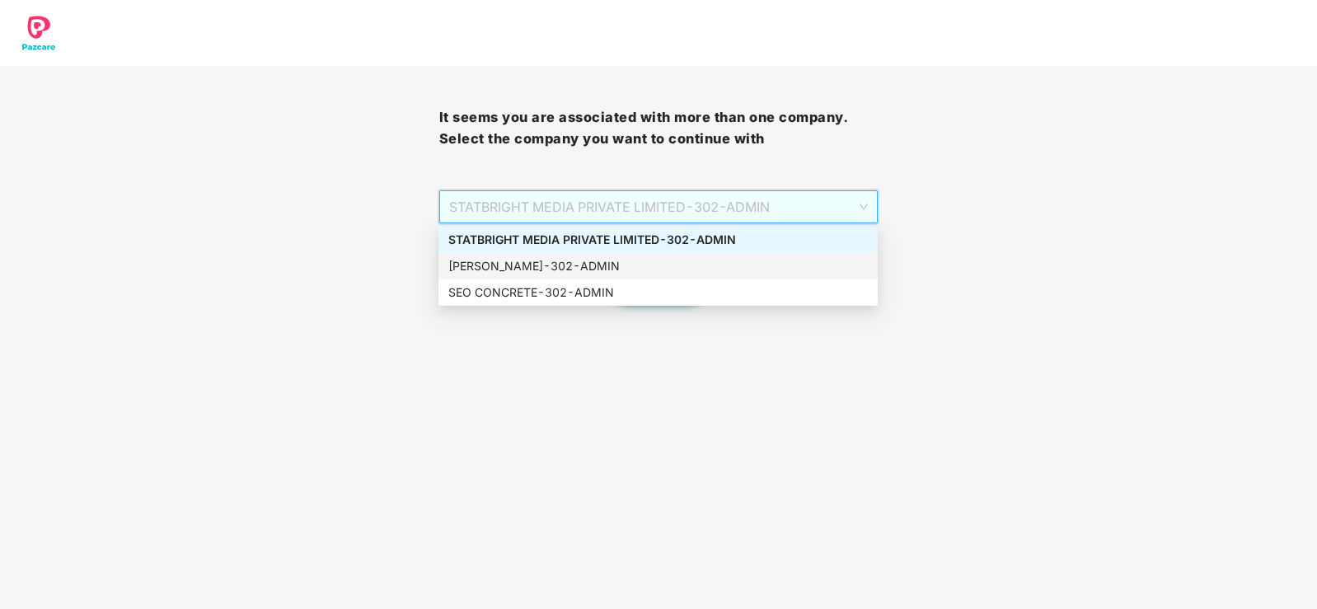
click at [494, 260] on div "[PERSON_NAME] - 302 - ADMIN" at bounding box center [657, 266] width 419 height 18
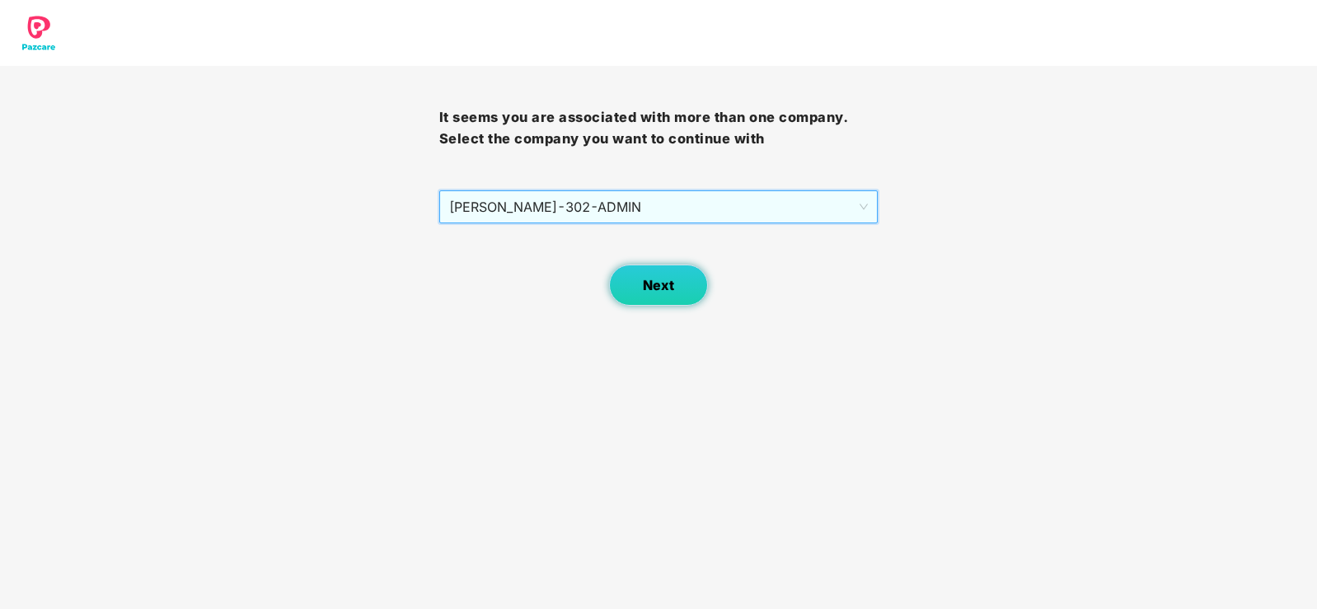
click at [634, 289] on button "Next" at bounding box center [658, 285] width 99 height 41
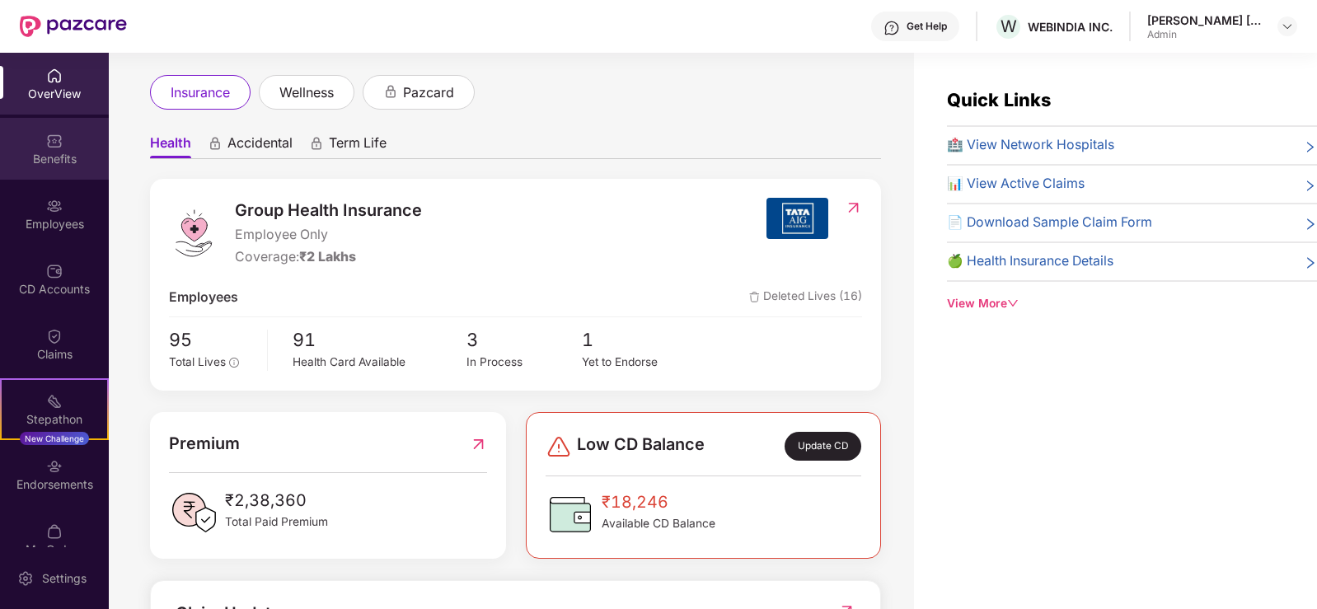
click at [50, 141] on img at bounding box center [54, 141] width 16 height 16
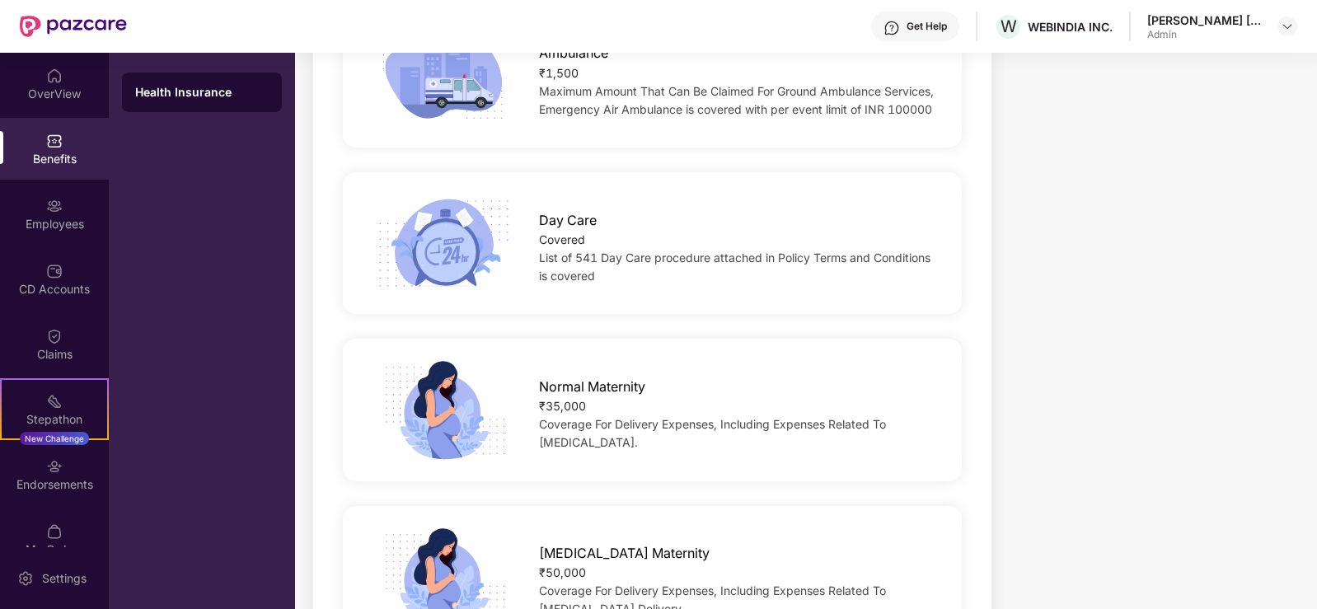
scroll to position [1566, 0]
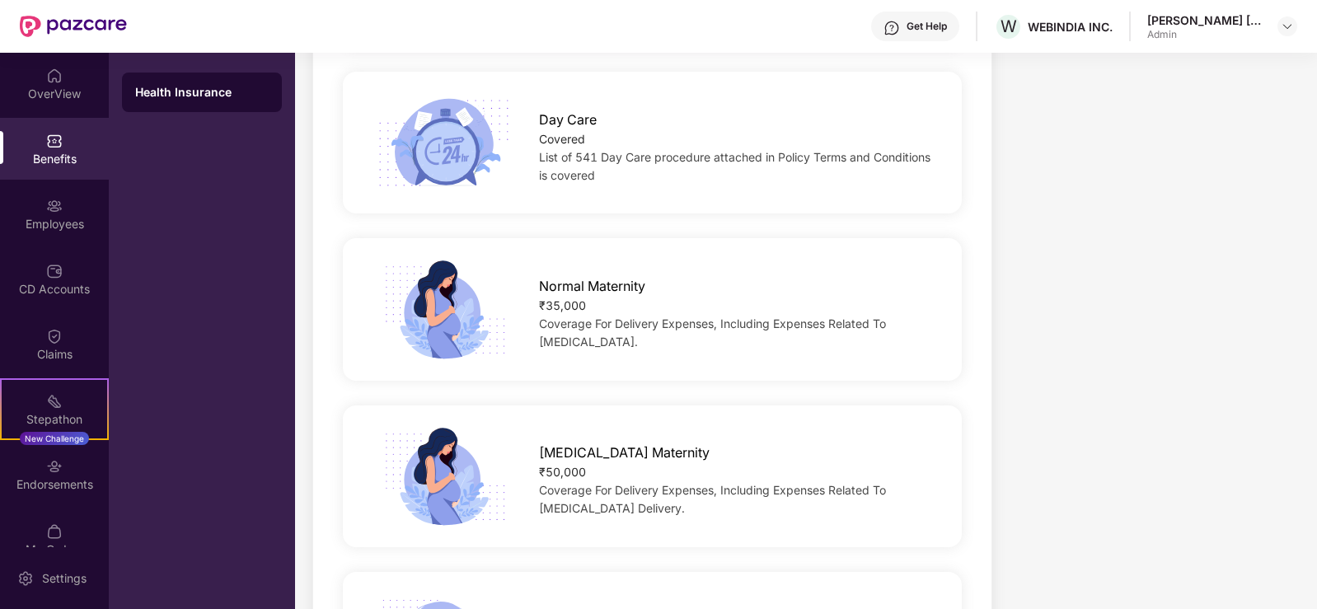
click at [585, 276] on span "Normal Maternity" at bounding box center [592, 286] width 106 height 21
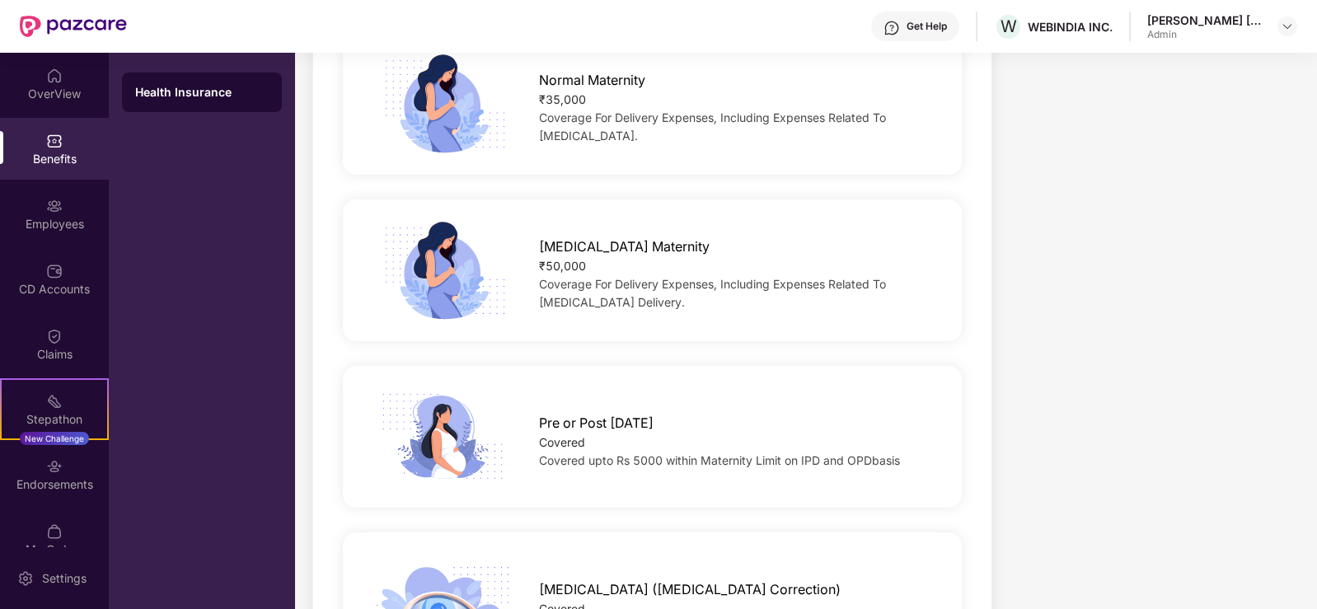
scroll to position [1813, 0]
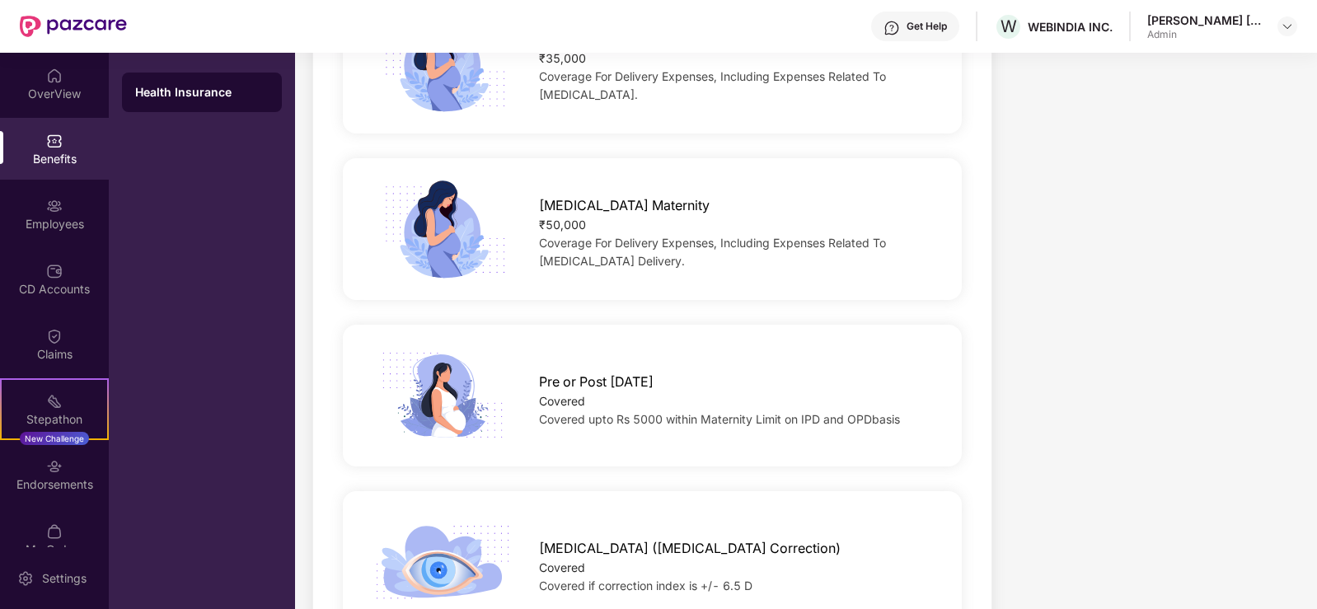
click at [526, 205] on div "[MEDICAL_DATA] Maternity ₹50,000 Coverage For Delivery Expenses, Including Expe…" at bounding box center [737, 228] width 448 height 83
click at [46, 341] on img at bounding box center [54, 336] width 16 height 16
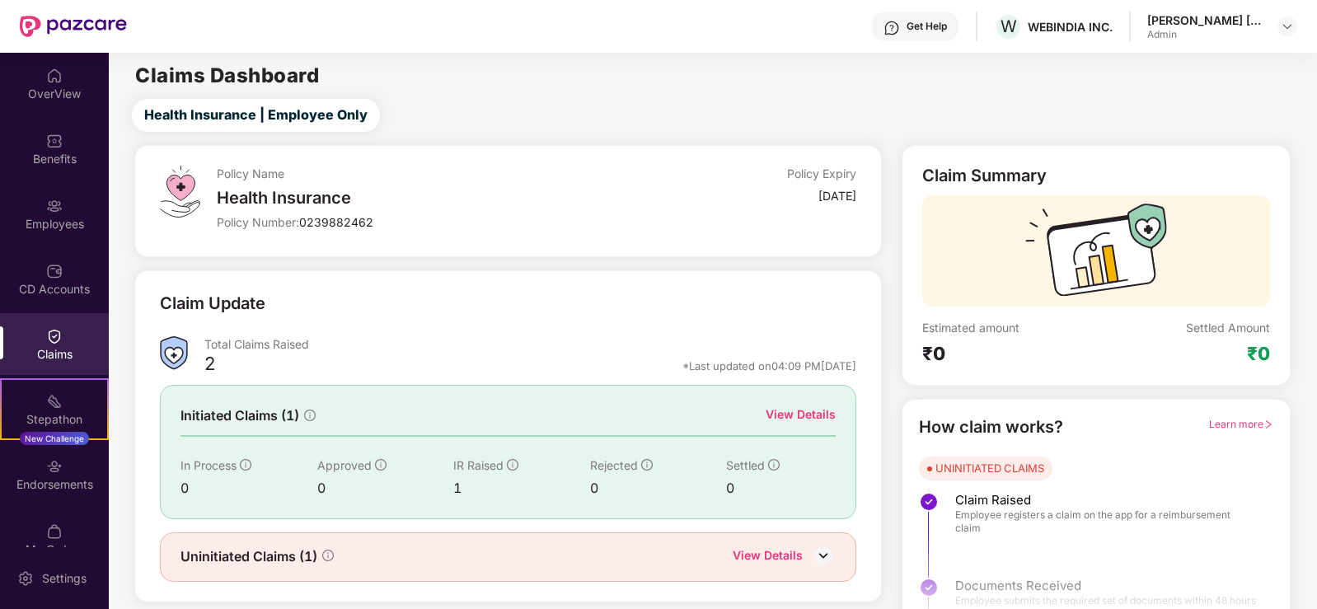
scroll to position [36, 0]
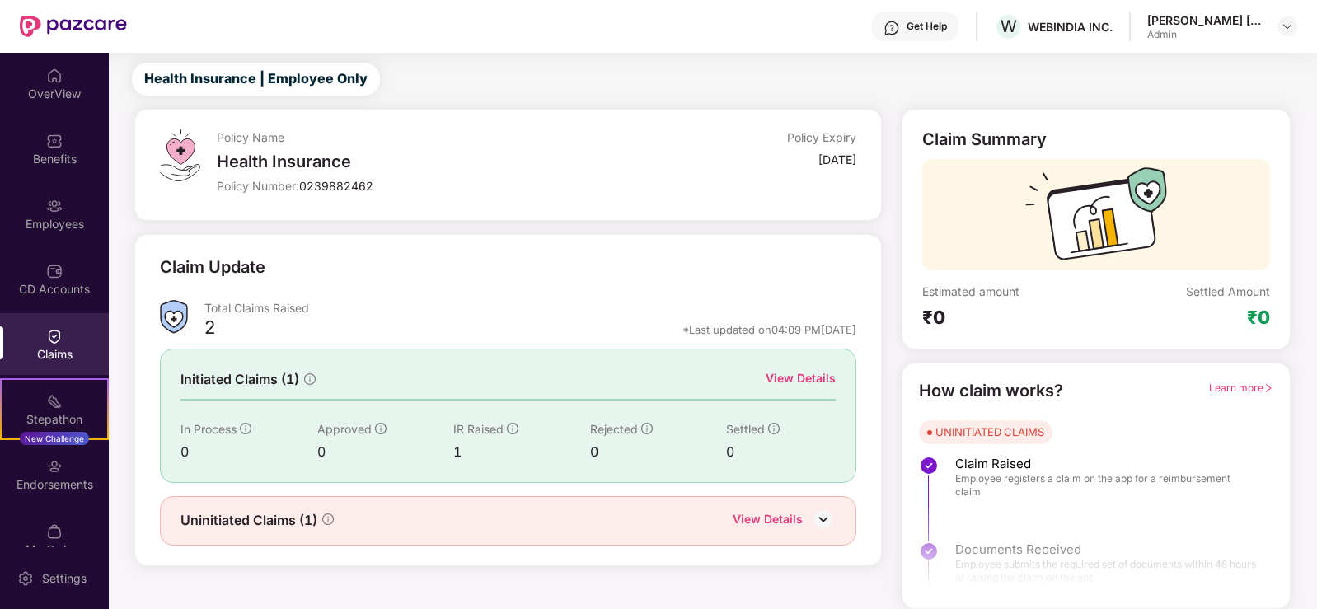
click at [821, 521] on img at bounding box center [823, 519] width 25 height 25
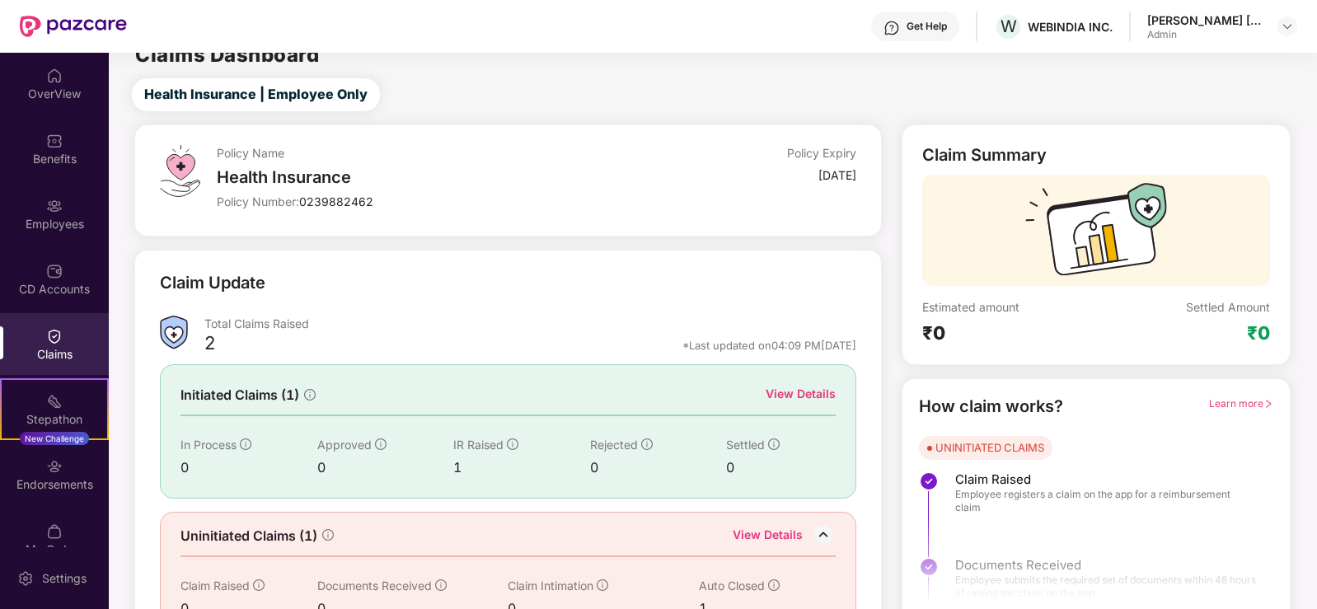
scroll to position [0, 0]
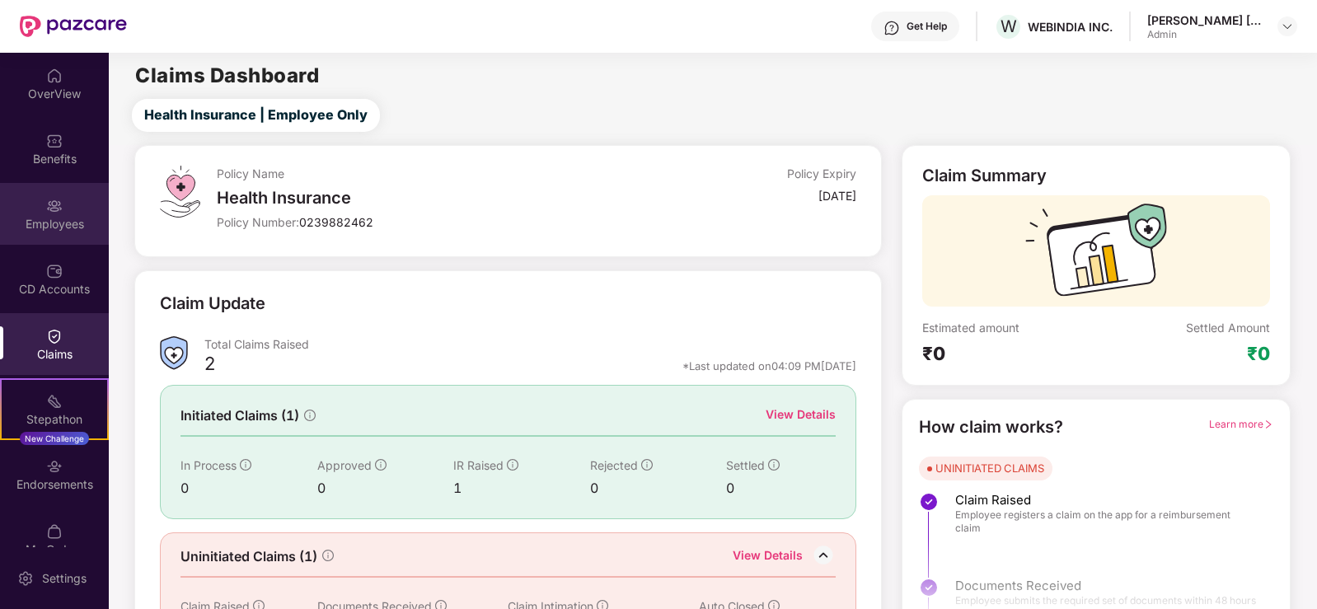
click at [57, 223] on div "Employees" at bounding box center [54, 224] width 109 height 16
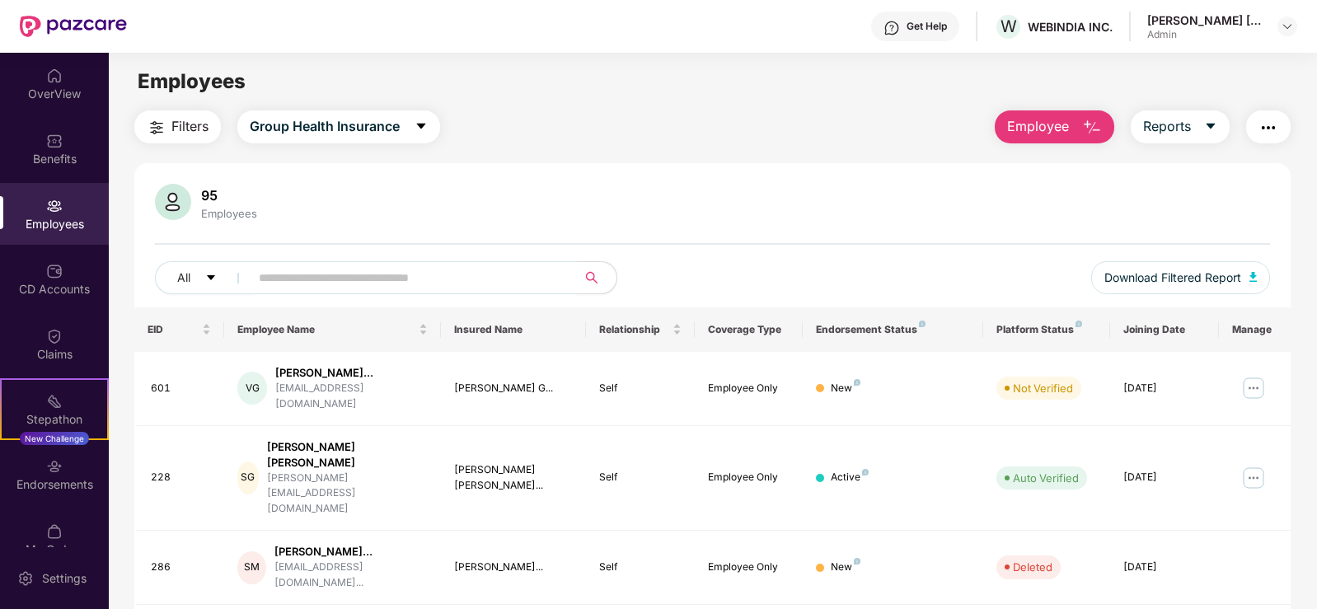
click at [424, 271] on input "text" at bounding box center [407, 277] width 296 height 25
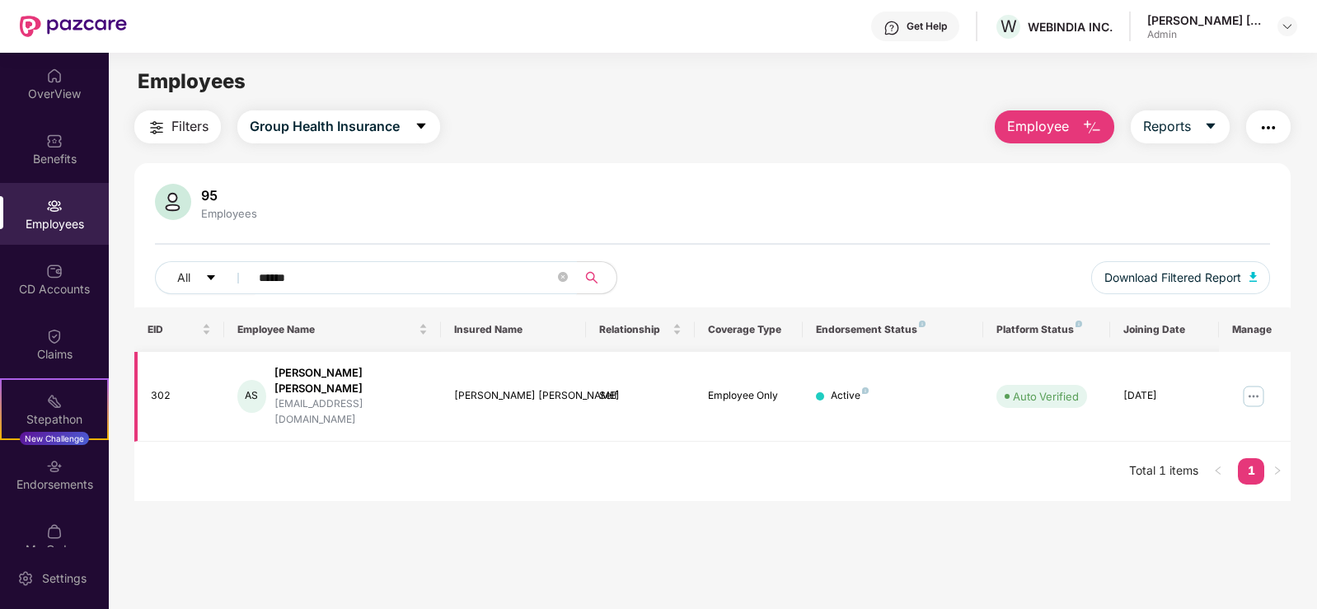
type input "******"
drag, startPoint x: 1235, startPoint y: 383, endPoint x: 1247, endPoint y: 383, distance: 12.4
click at [1244, 383] on td at bounding box center [1255, 397] width 73 height 90
click at [1258, 383] on img at bounding box center [1253, 396] width 26 height 26
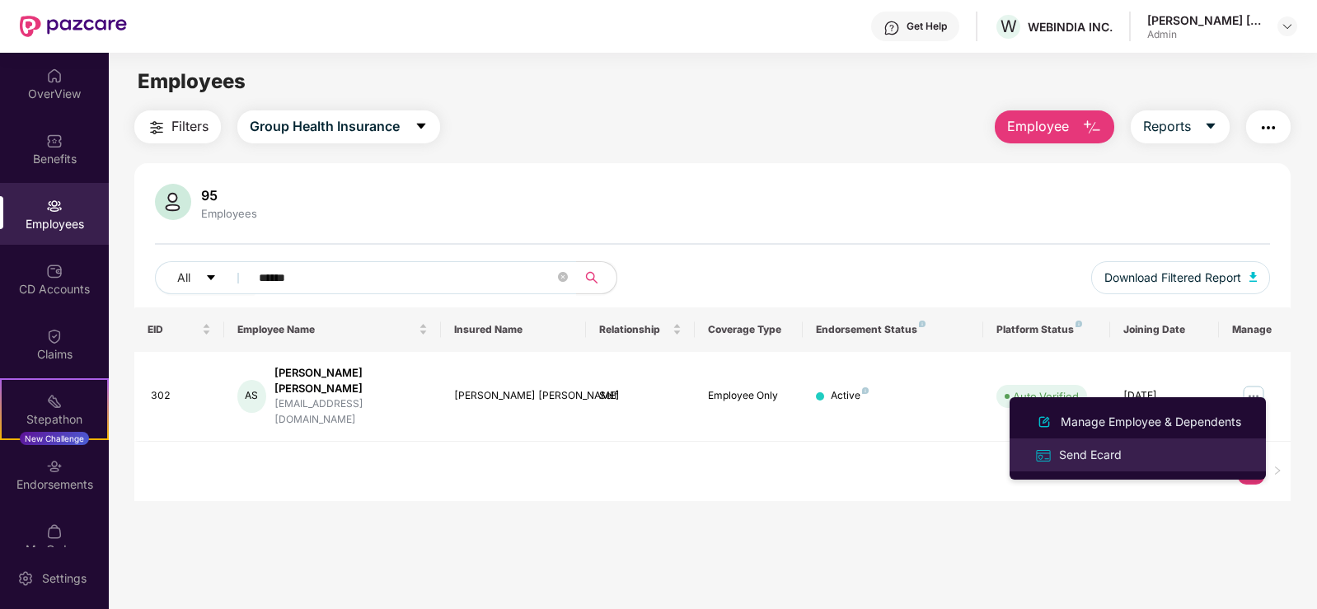
click at [1097, 456] on div "Send Ecard" at bounding box center [1090, 455] width 69 height 18
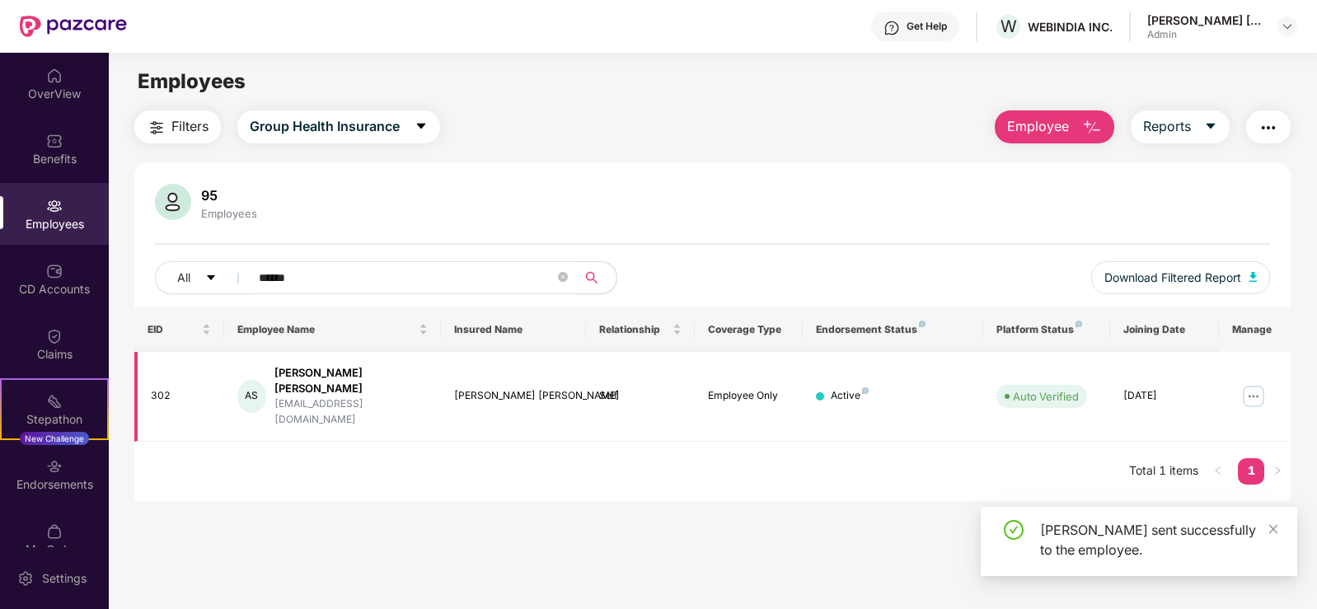
click at [1257, 383] on img at bounding box center [1253, 396] width 26 height 26
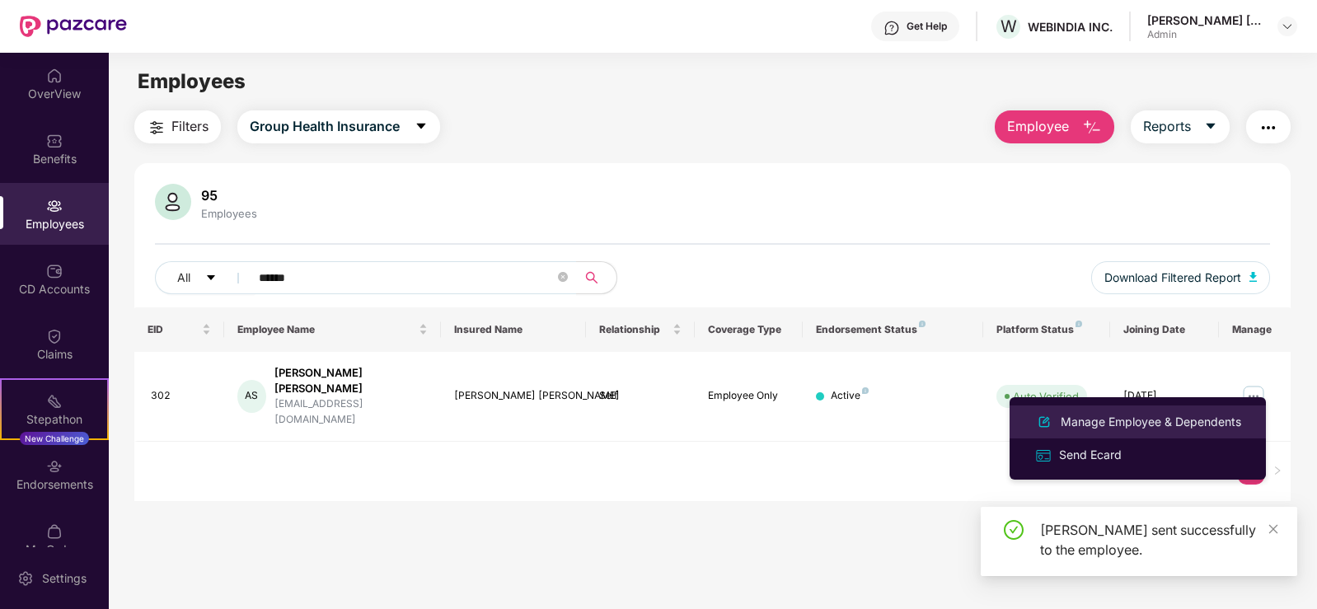
click at [1199, 420] on div "Manage Employee & Dependents" at bounding box center [1150, 422] width 187 height 18
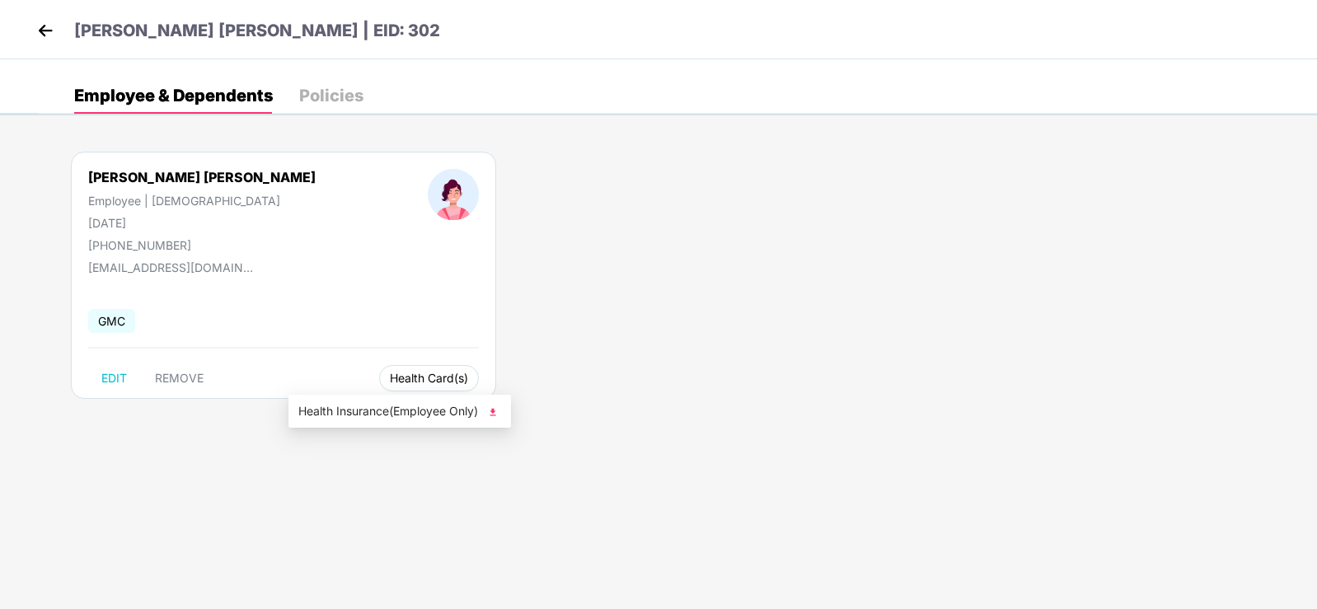
click at [390, 380] on span "Health Card(s)" at bounding box center [429, 378] width 78 height 8
click at [96, 377] on button "EDIT" at bounding box center [114, 378] width 52 height 26
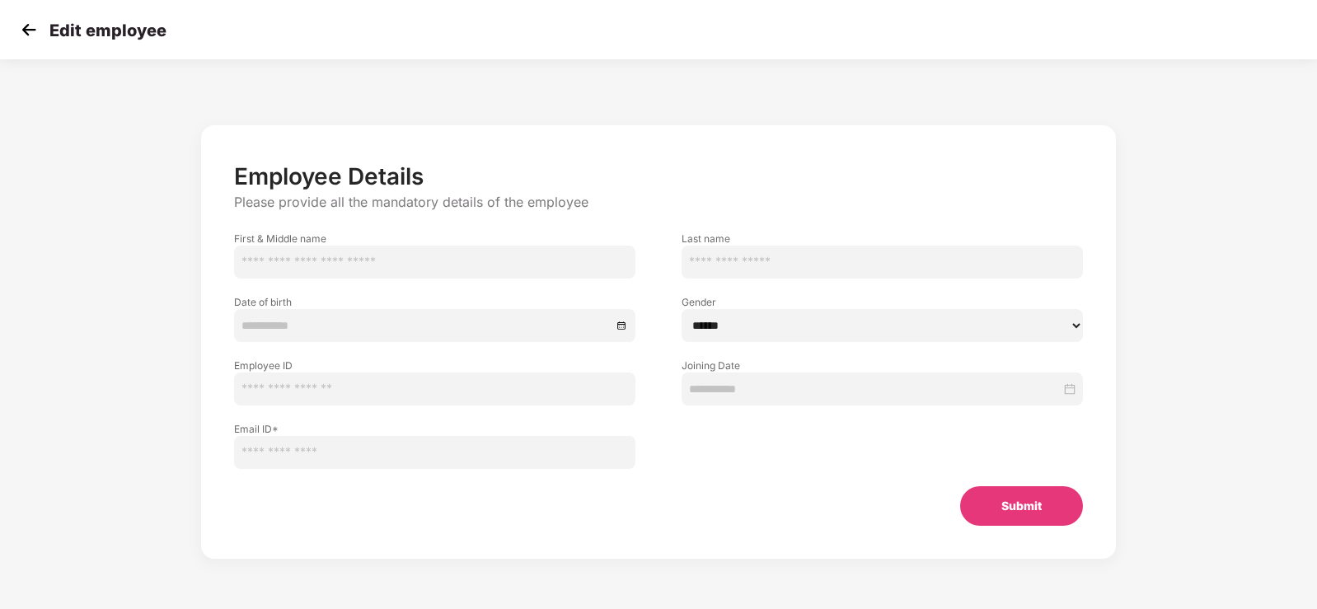
type input "******"
type input "**********"
select select "******"
type input "***"
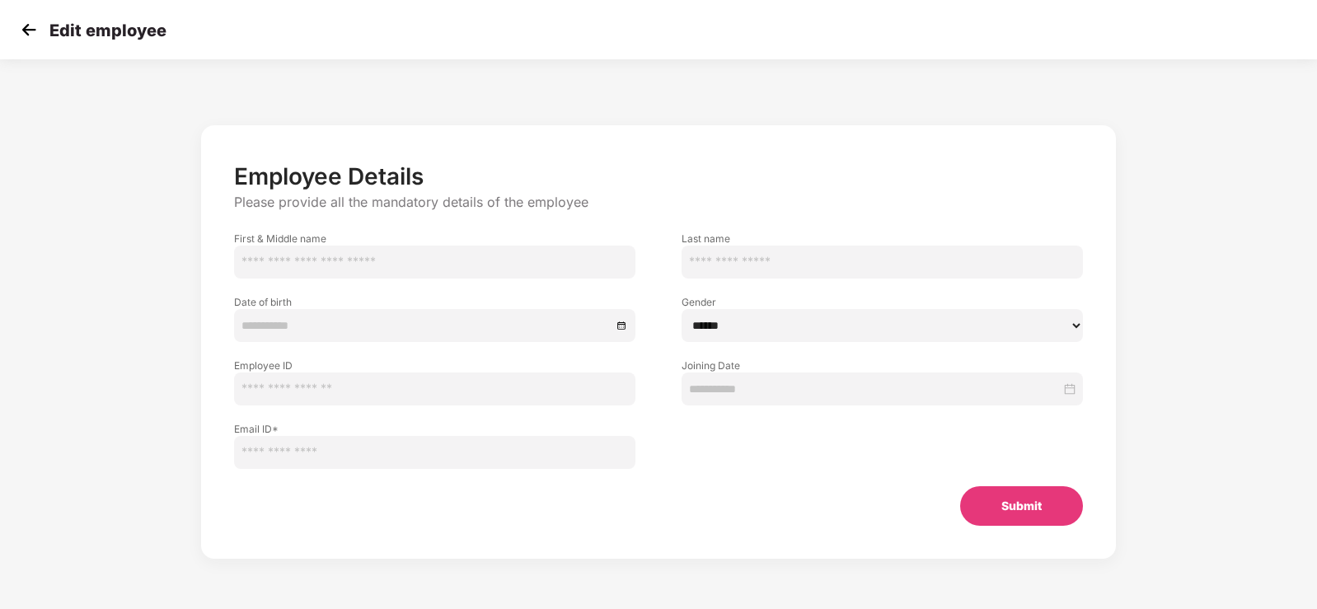
type input "**********"
click at [438, 266] on input "******" at bounding box center [434, 262] width 401 height 33
click at [1003, 510] on button "Submit" at bounding box center [1021, 506] width 123 height 40
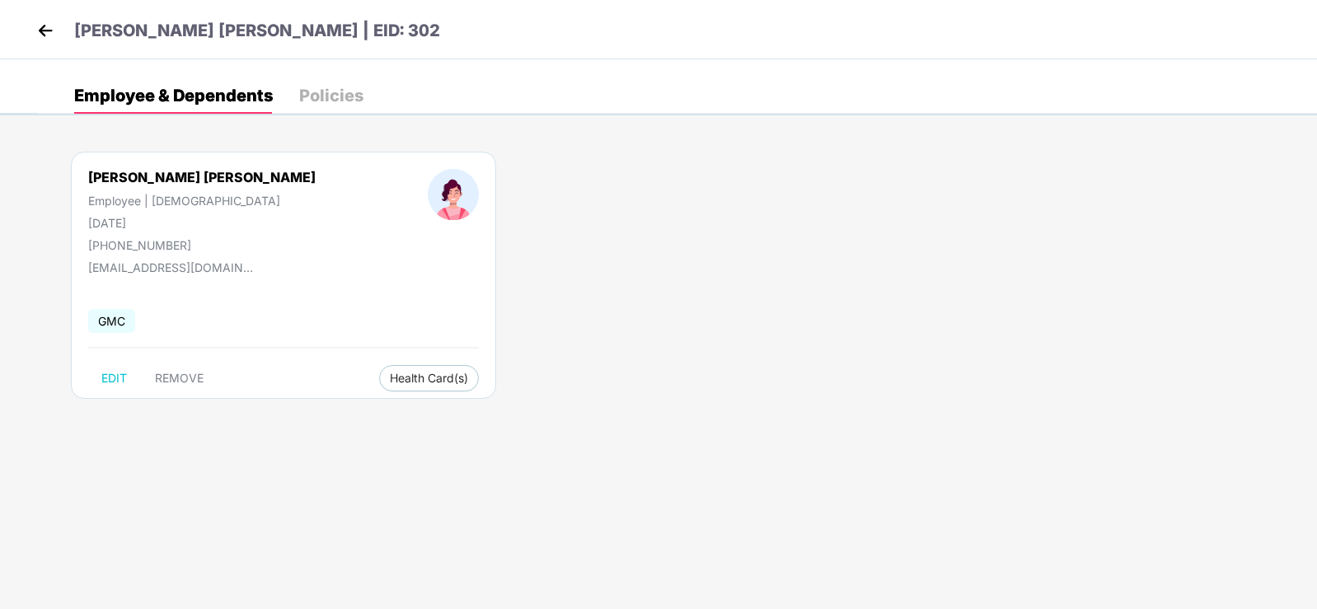
click at [340, 108] on div "Policies" at bounding box center [331, 95] width 64 height 36
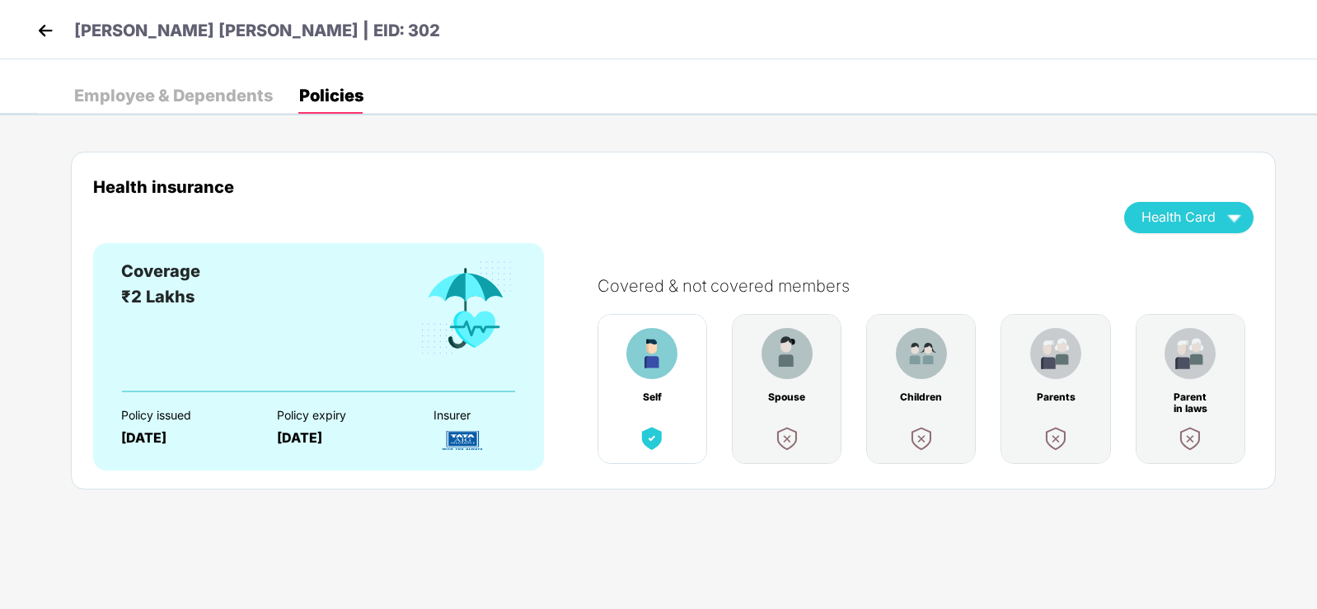
click at [1219, 209] on div "Health Card" at bounding box center [1188, 217] width 95 height 29
click at [1291, 271] on img at bounding box center [1299, 268] width 16 height 16
click at [1056, 248] on div "Covered & not covered members Self Spouse Children Parents Parent in laws" at bounding box center [917, 357] width 672 height 229
click at [1230, 218] on img "button" at bounding box center [1234, 217] width 29 height 29
click at [1291, 266] on img at bounding box center [1299, 268] width 16 height 16
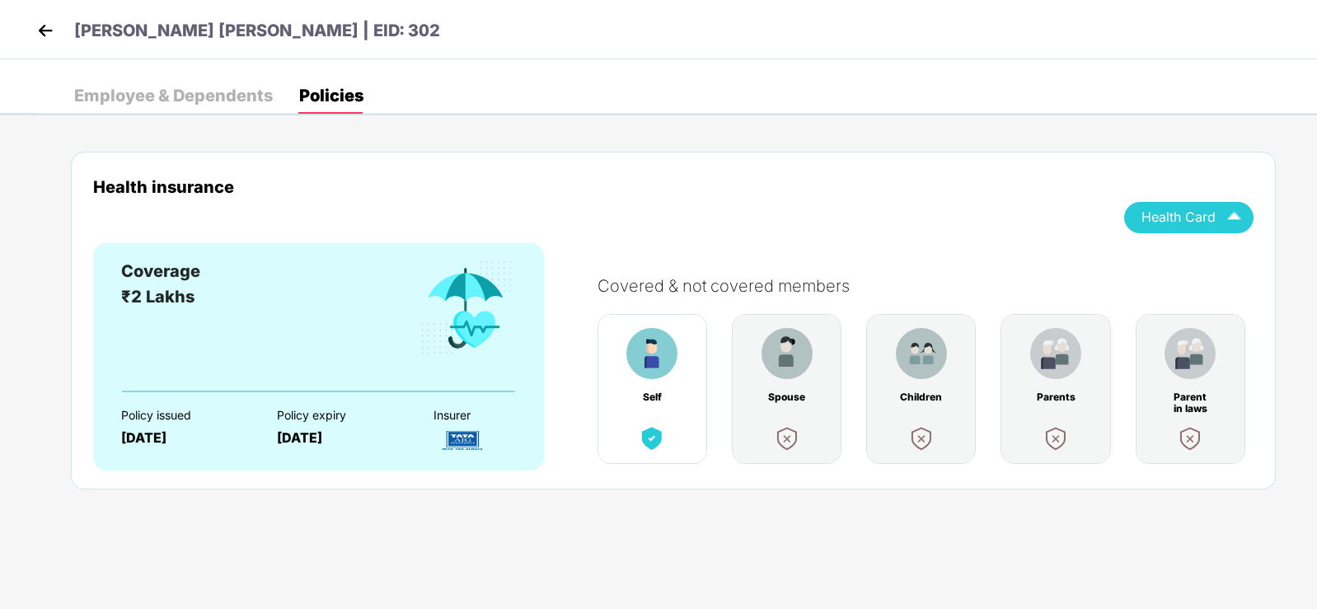
click at [942, 432] on div "Children" at bounding box center [921, 389] width 110 height 150
click at [911, 374] on img at bounding box center [921, 353] width 51 height 51
click at [647, 353] on img at bounding box center [651, 353] width 51 height 51
click at [201, 97] on div "Employee & Dependents" at bounding box center [173, 95] width 199 height 16
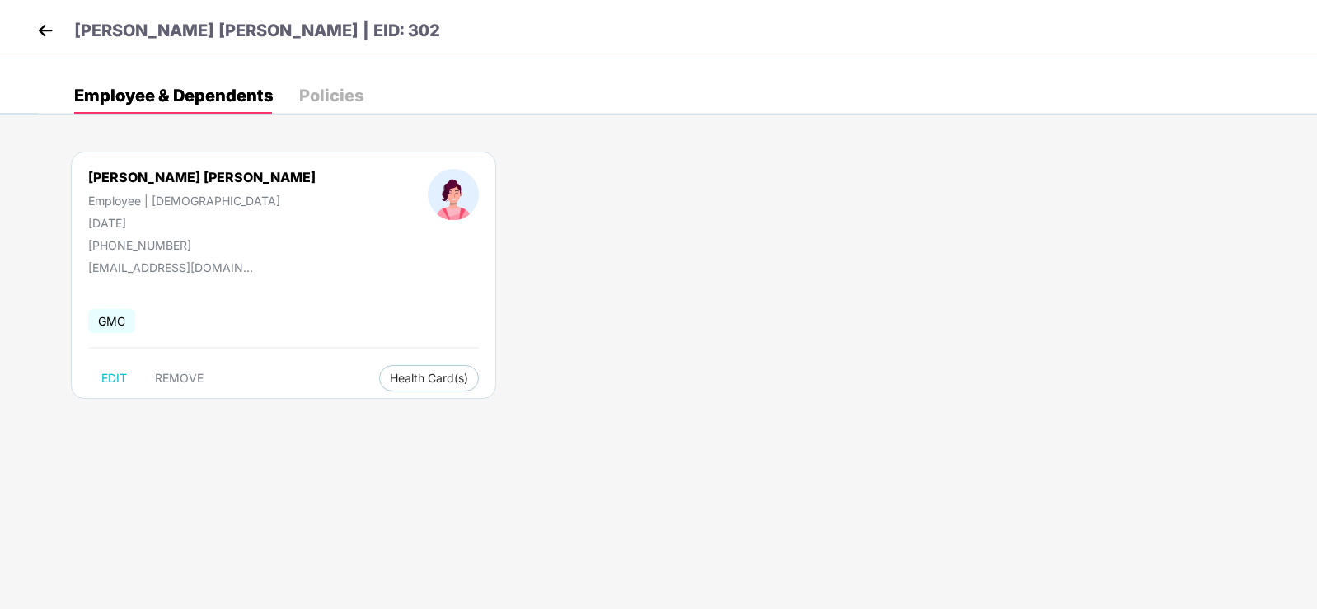
click at [46, 30] on img at bounding box center [45, 30] width 25 height 25
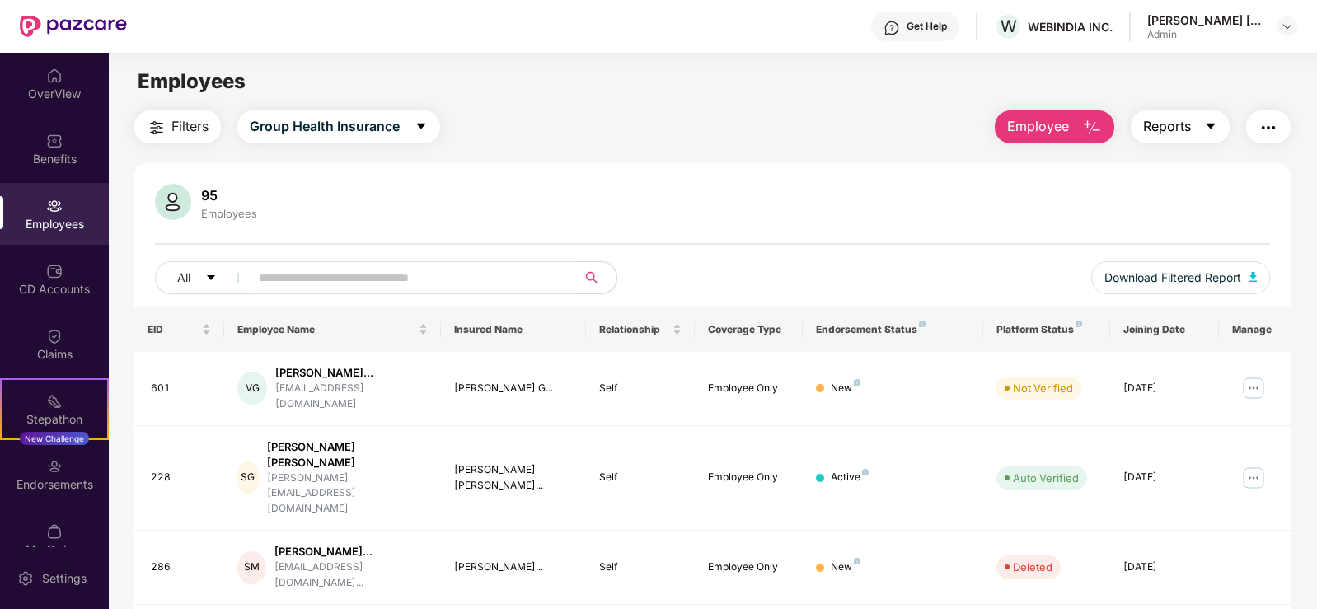
click at [1179, 135] on span "Reports" at bounding box center [1167, 126] width 48 height 21
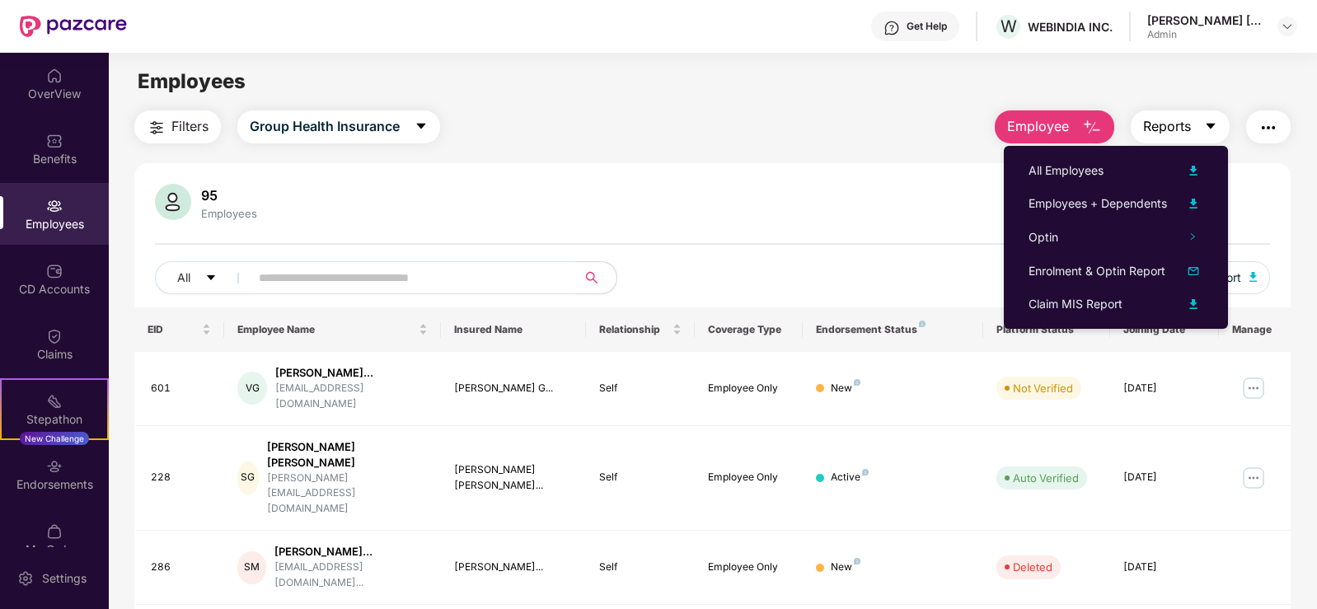
click at [1182, 132] on span "Reports" at bounding box center [1167, 126] width 48 height 21
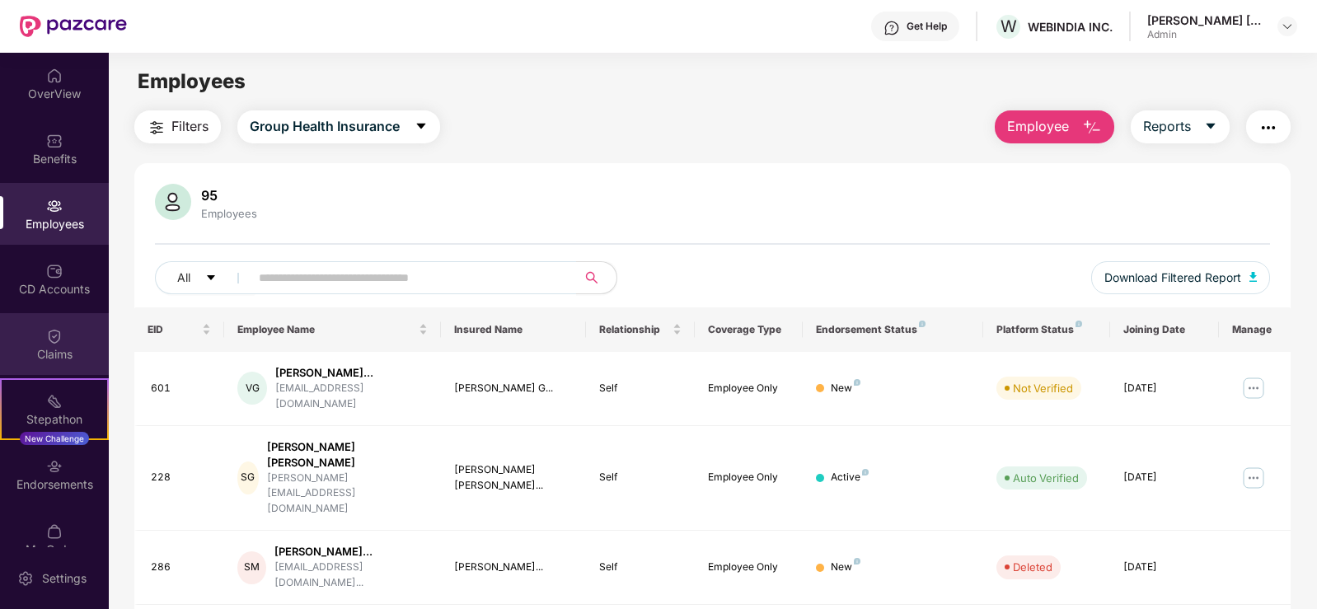
click at [33, 341] on div "Claims" at bounding box center [54, 344] width 109 height 62
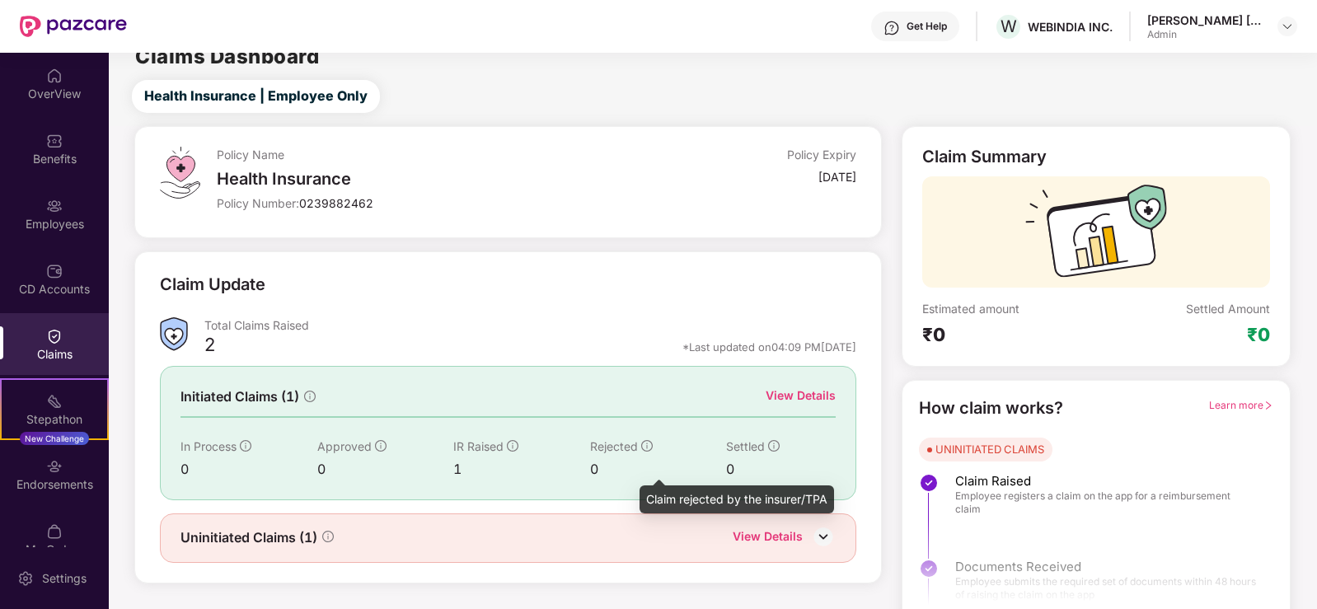
scroll to position [36, 0]
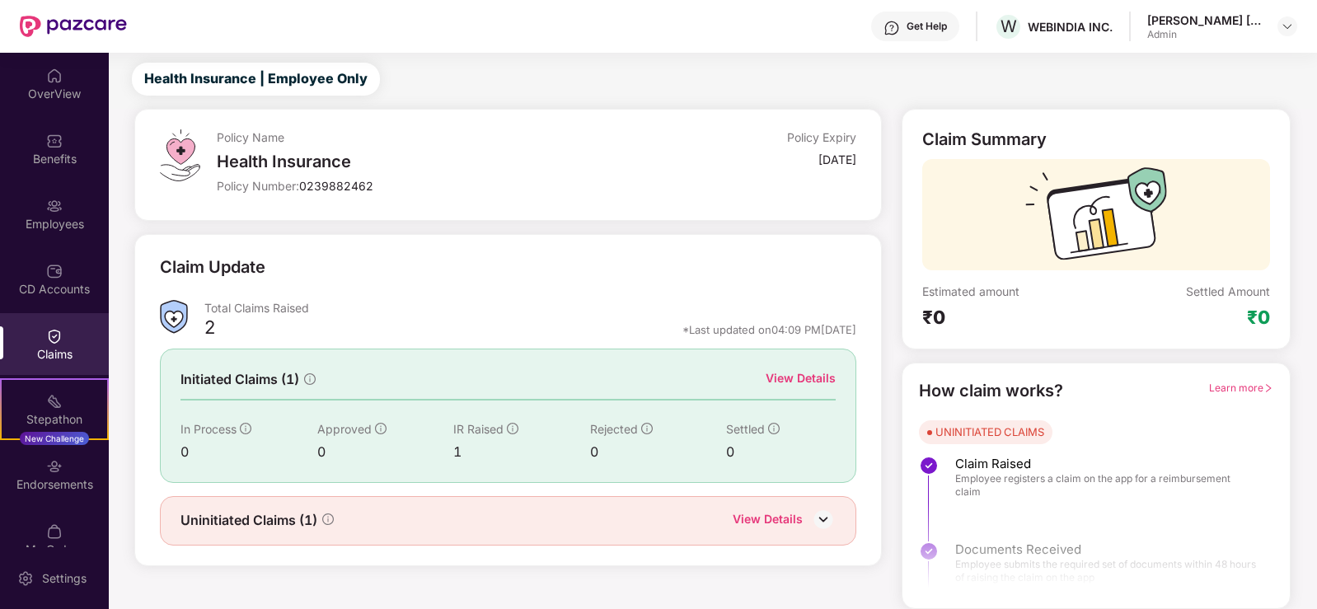
click at [807, 168] on div "[DATE]" at bounding box center [776, 163] width 160 height 22
click at [276, 263] on div "Claim Update" at bounding box center [508, 277] width 696 height 45
click at [781, 378] on div "View Details" at bounding box center [801, 378] width 70 height 18
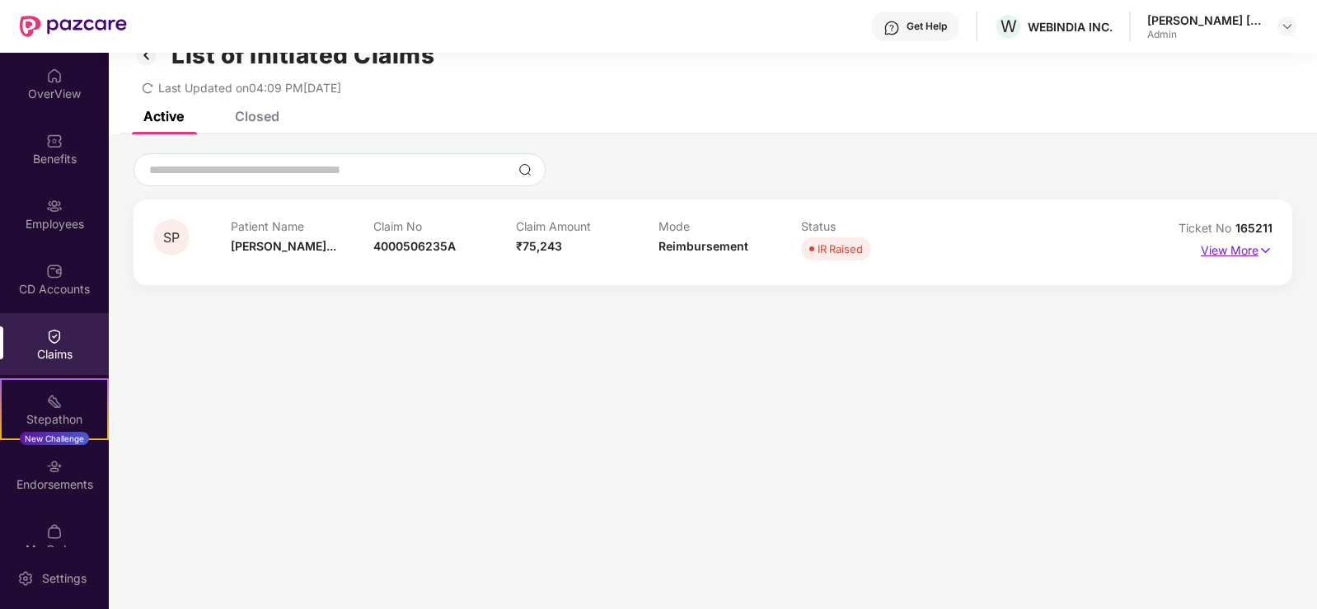
click at [1260, 251] on img at bounding box center [1265, 250] width 14 height 18
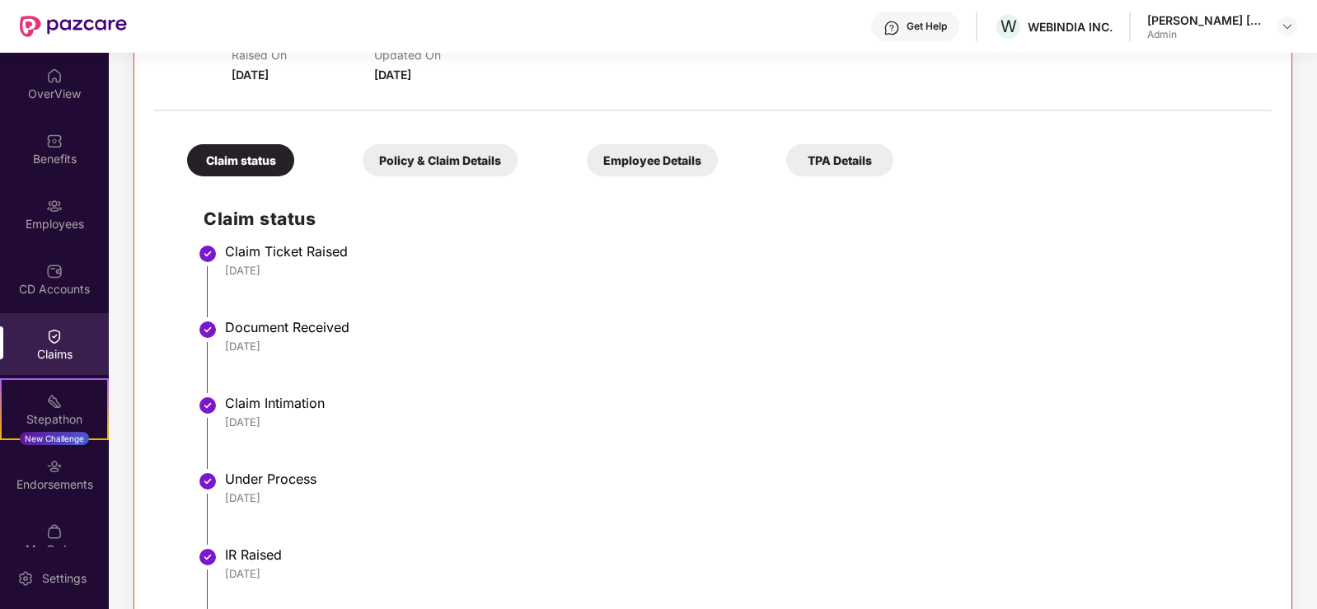
scroll to position [23, 0]
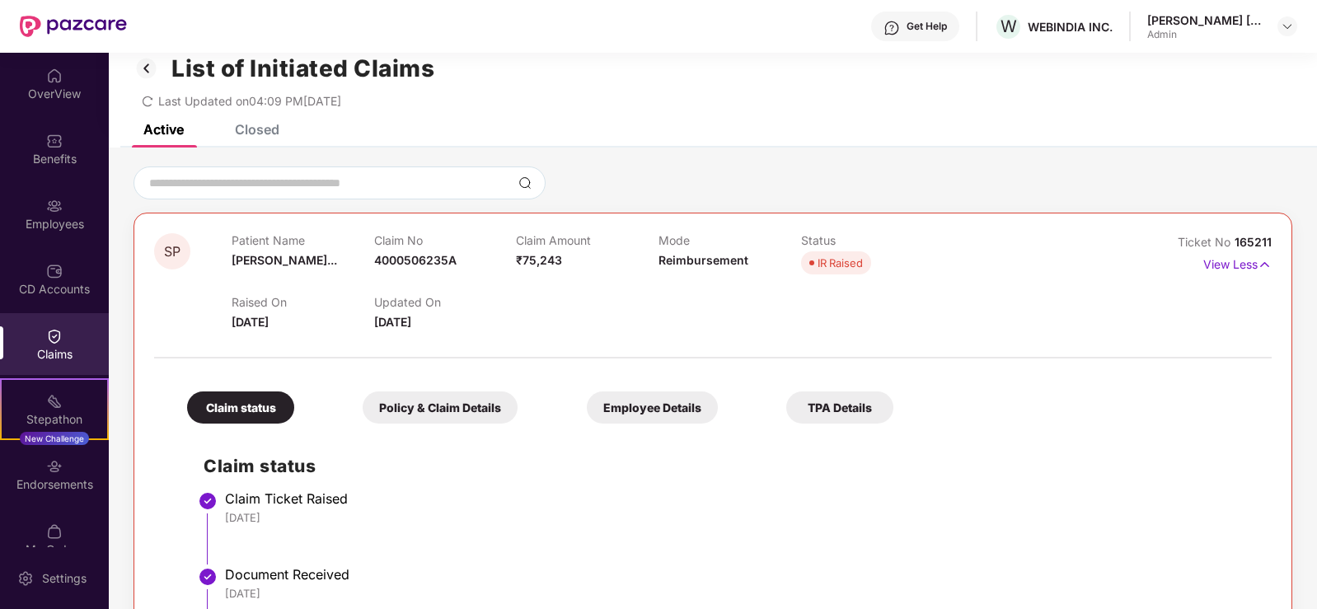
click at [374, 407] on div "Policy & Claim Details" at bounding box center [440, 407] width 155 height 32
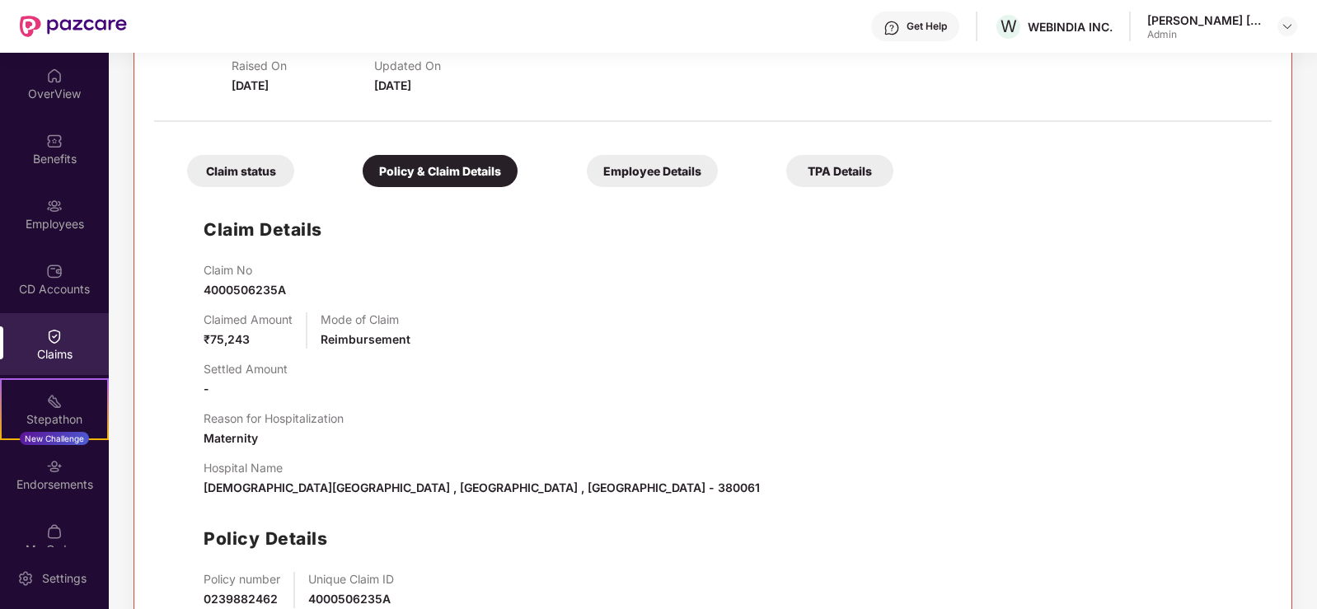
scroll to position [353, 0]
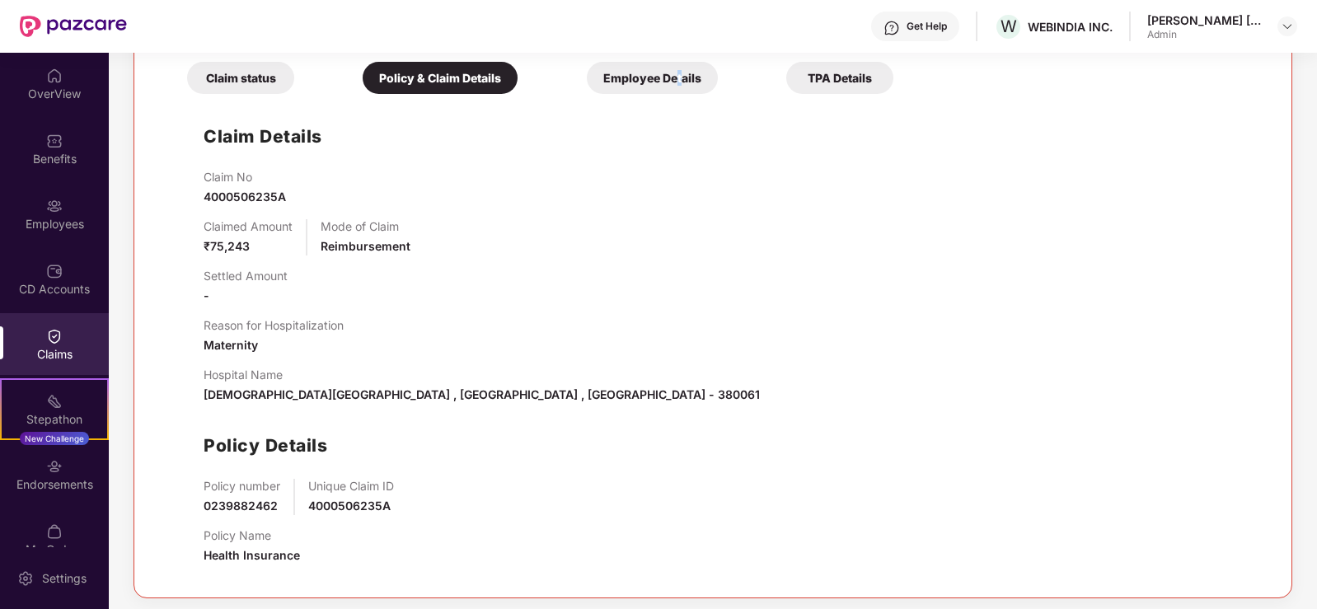
click at [587, 74] on div "Employee Details" at bounding box center [652, 78] width 131 height 32
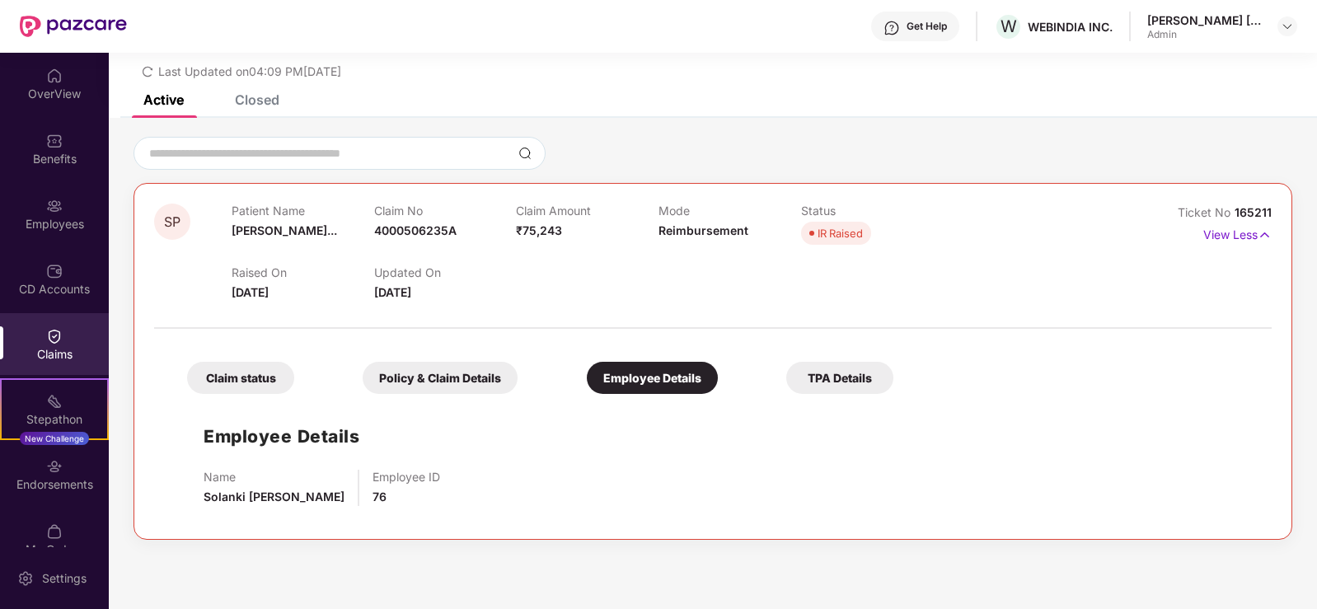
click at [786, 373] on div "TPA Details" at bounding box center [839, 378] width 107 height 32
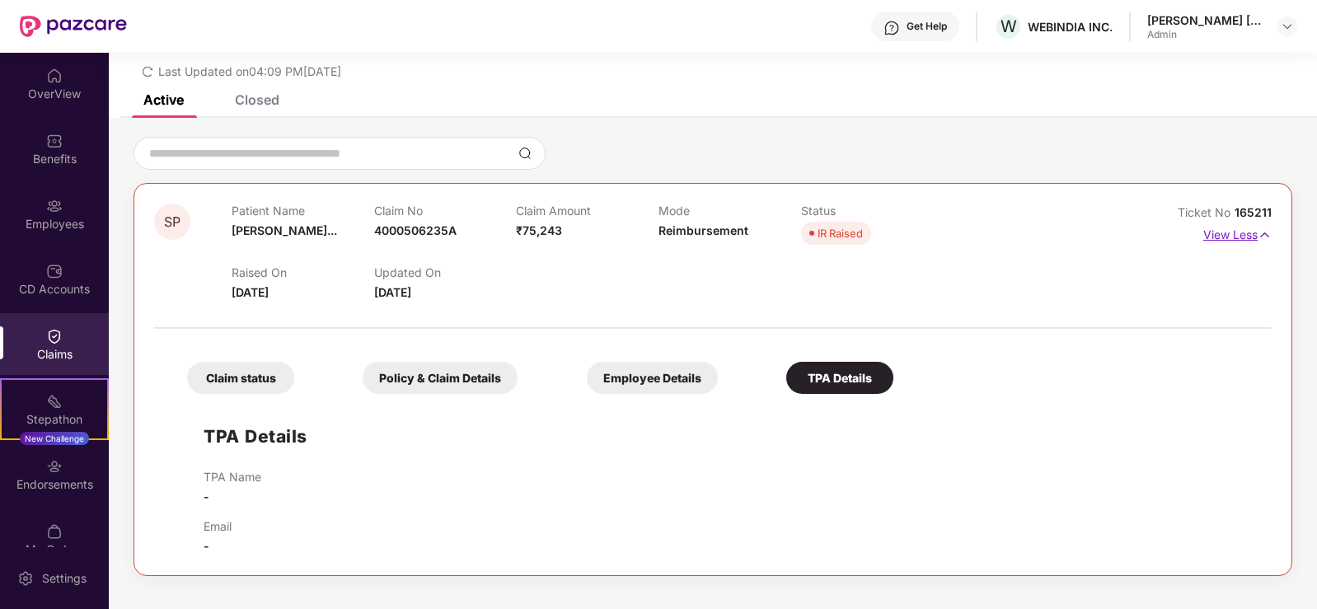
click at [1258, 231] on img at bounding box center [1265, 235] width 14 height 18
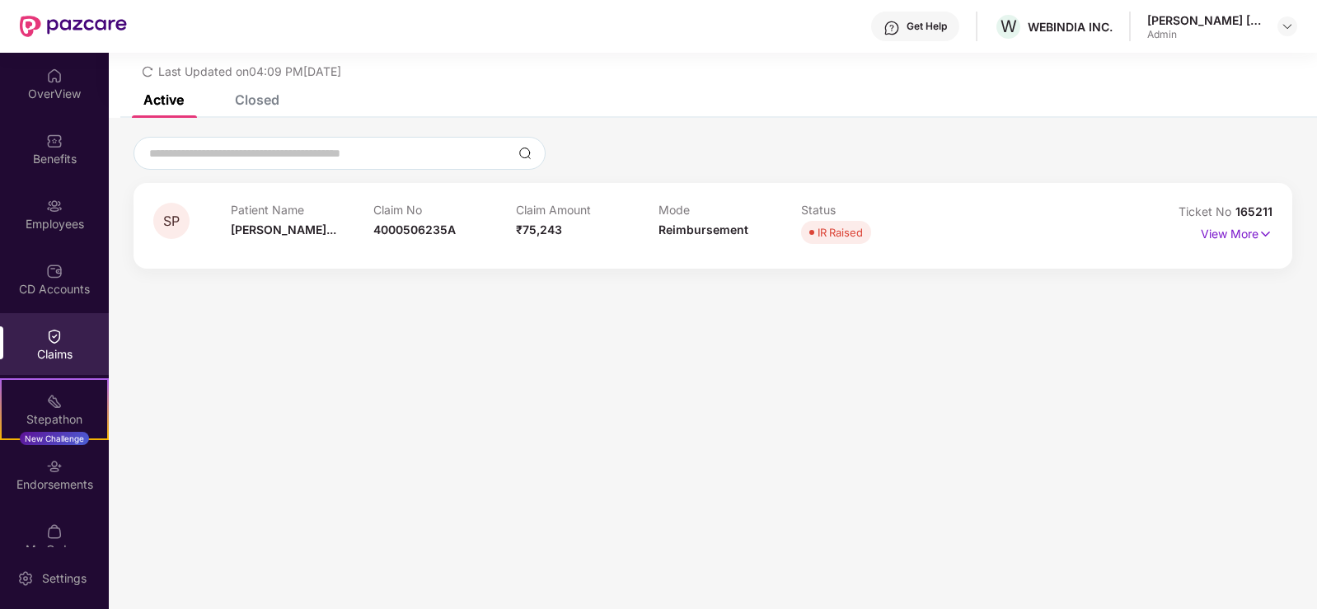
click at [250, 101] on div "Closed" at bounding box center [257, 99] width 45 height 16
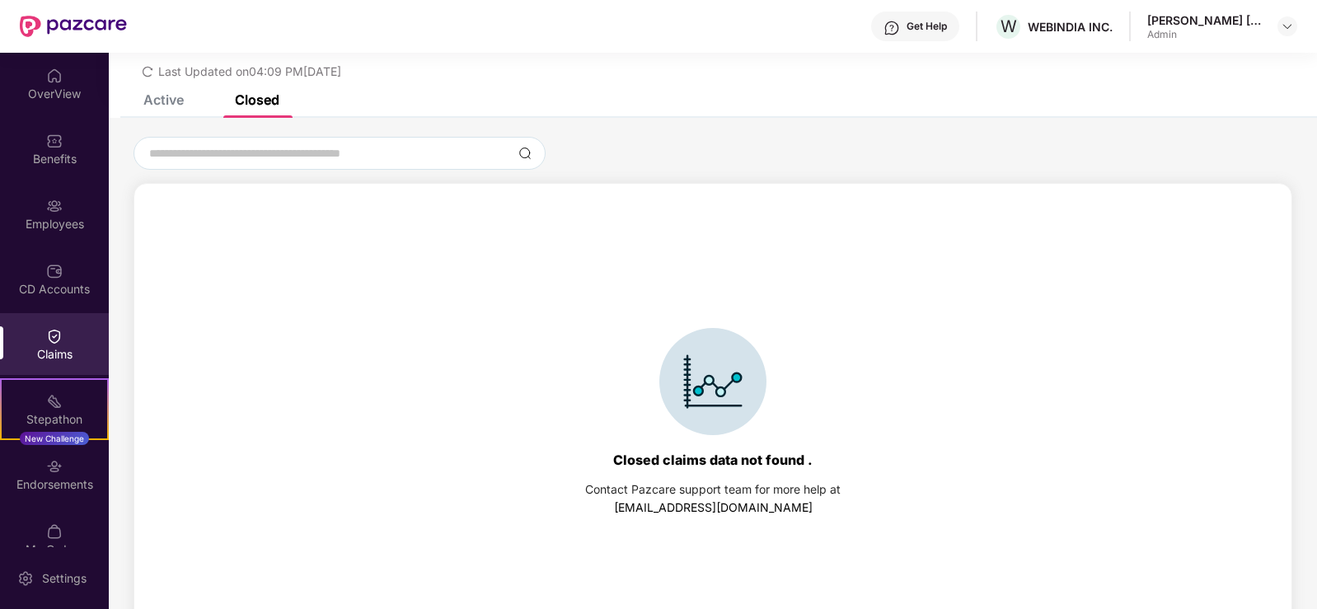
click at [166, 96] on div "Active" at bounding box center [163, 99] width 40 height 16
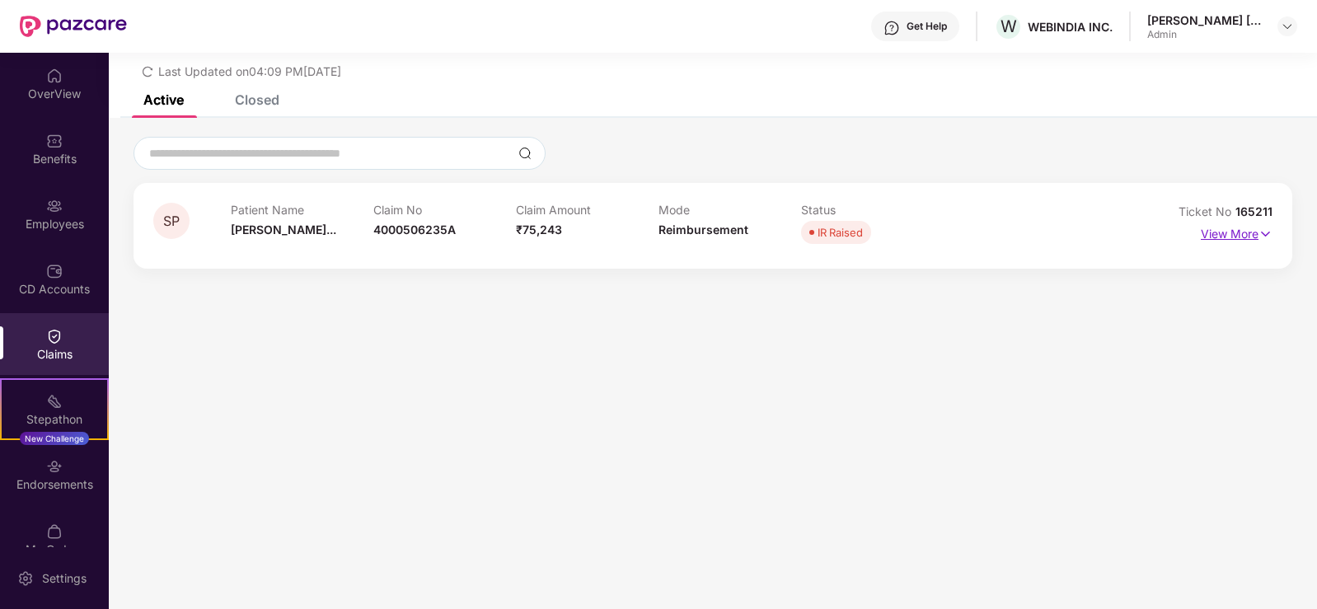
click at [1266, 237] on img at bounding box center [1265, 234] width 14 height 18
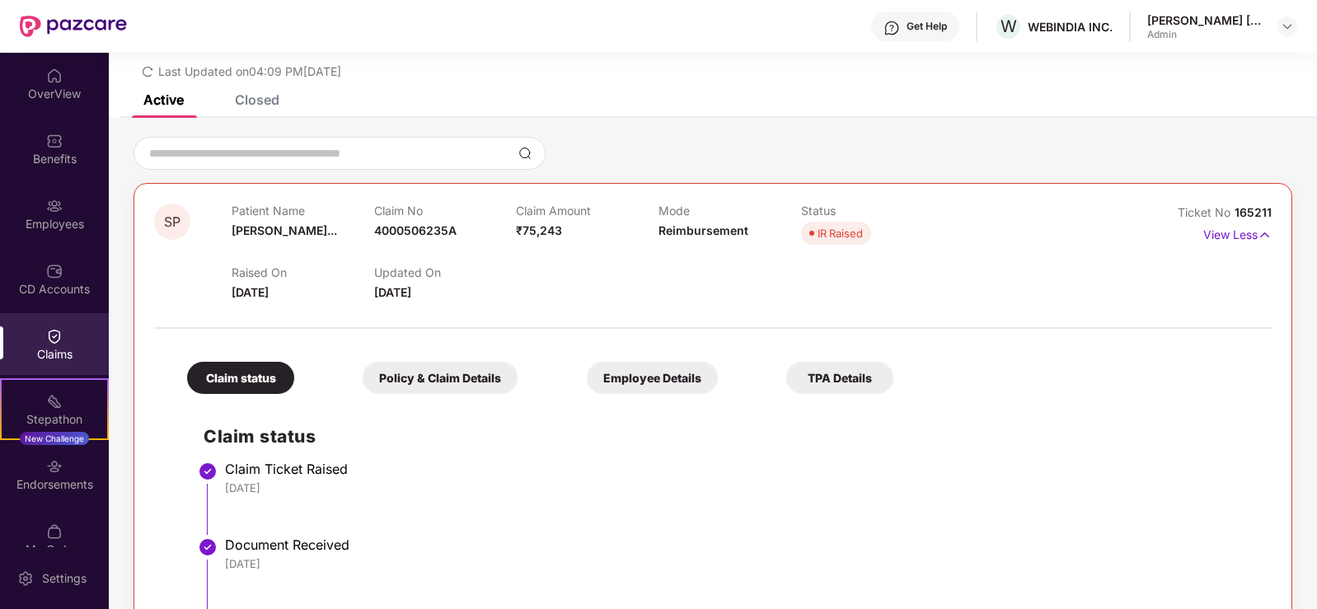
click at [238, 364] on div "Claim status" at bounding box center [240, 378] width 107 height 32
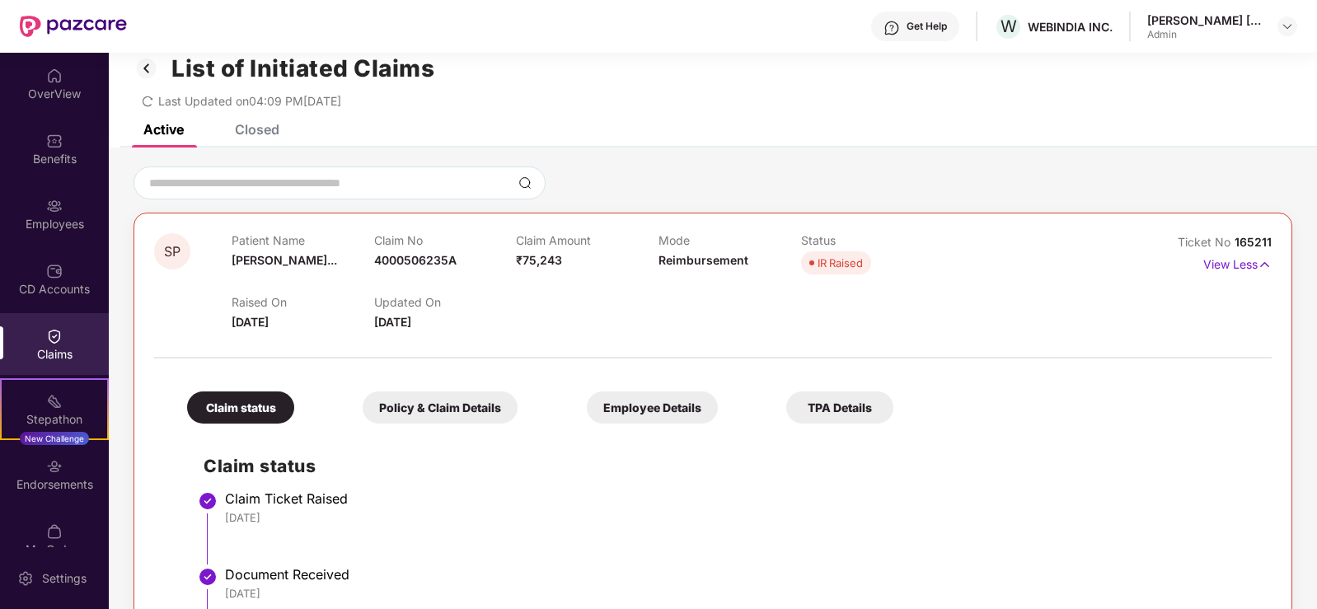
scroll to position [0, 0]
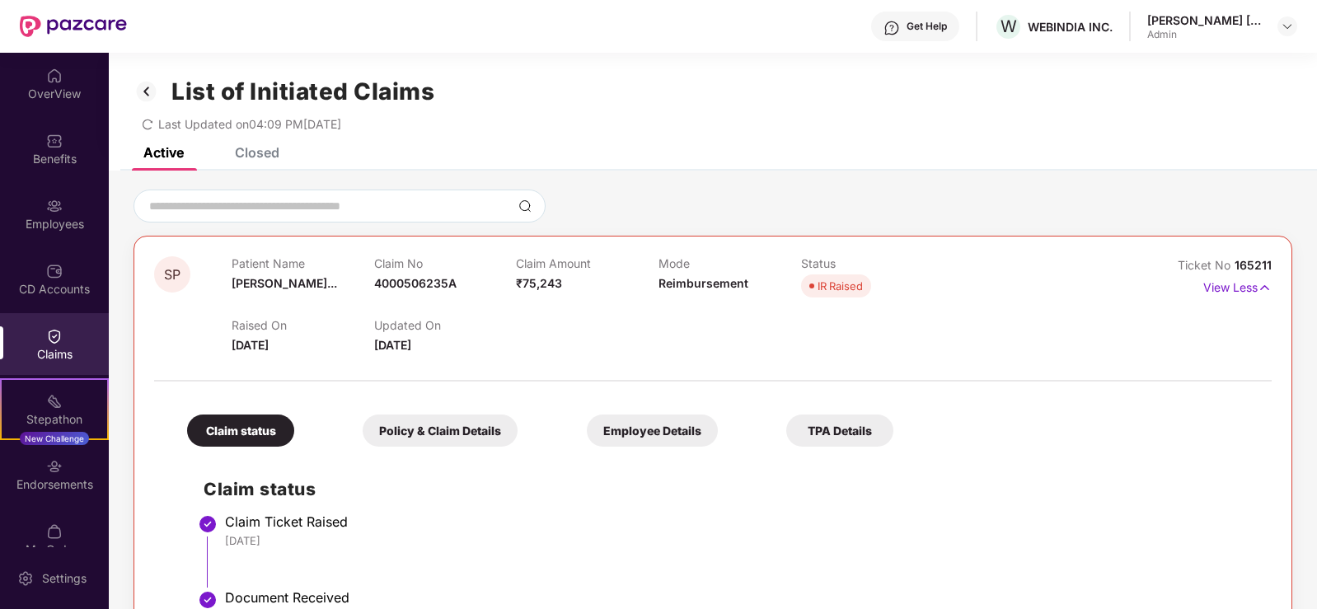
click at [850, 288] on div "IR Raised" at bounding box center [840, 286] width 45 height 16
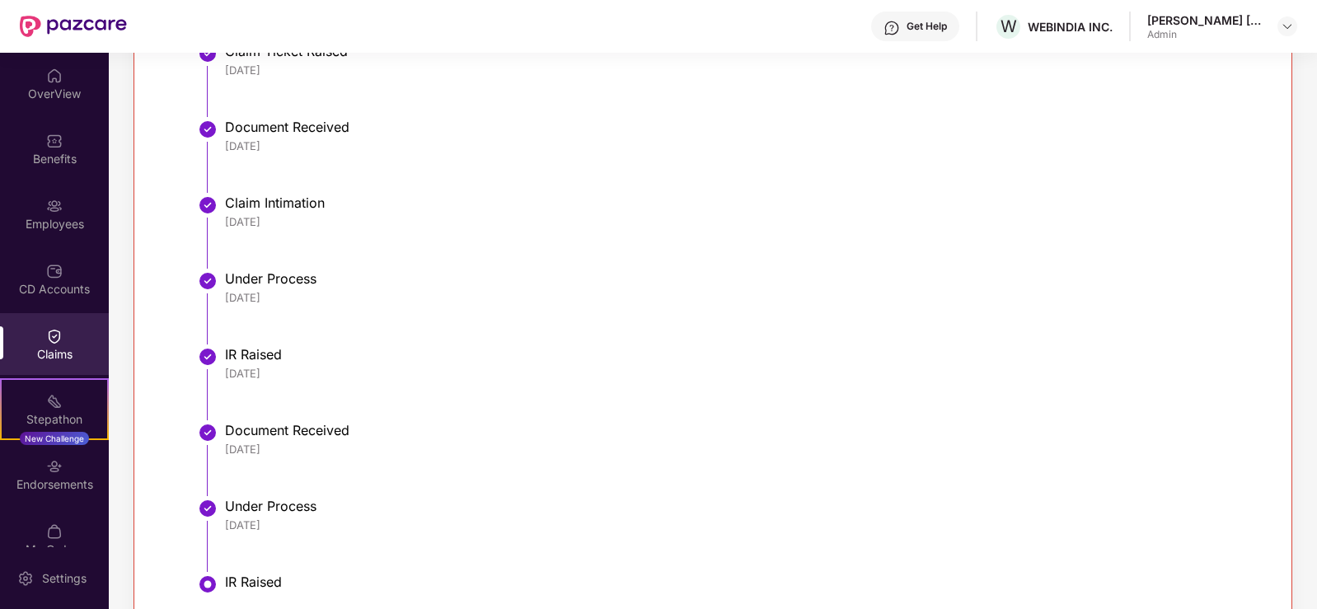
scroll to position [353, 0]
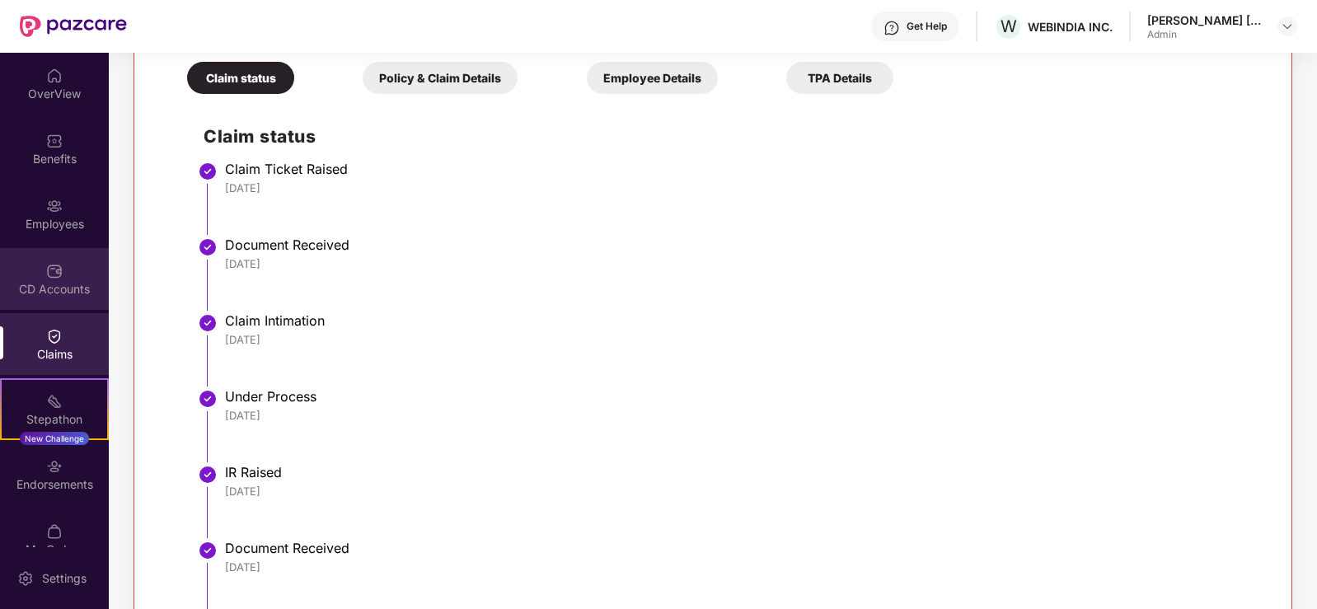
click at [26, 283] on div "CD Accounts" at bounding box center [54, 289] width 109 height 16
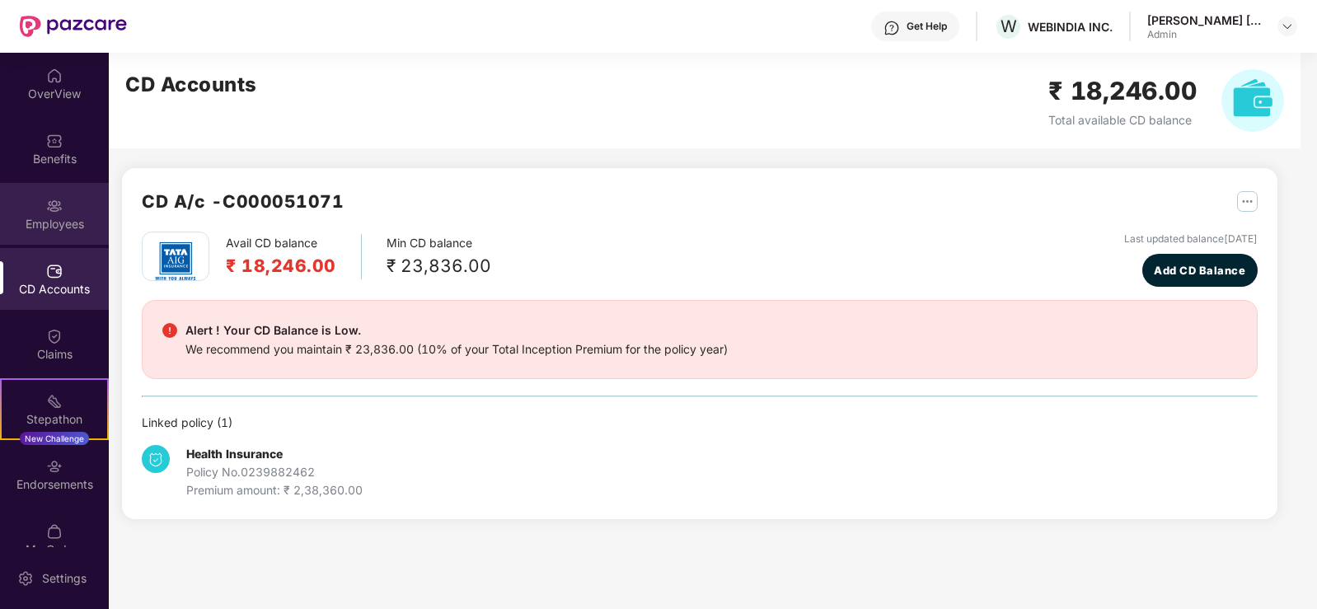
click at [58, 218] on div "Employees" at bounding box center [54, 224] width 109 height 16
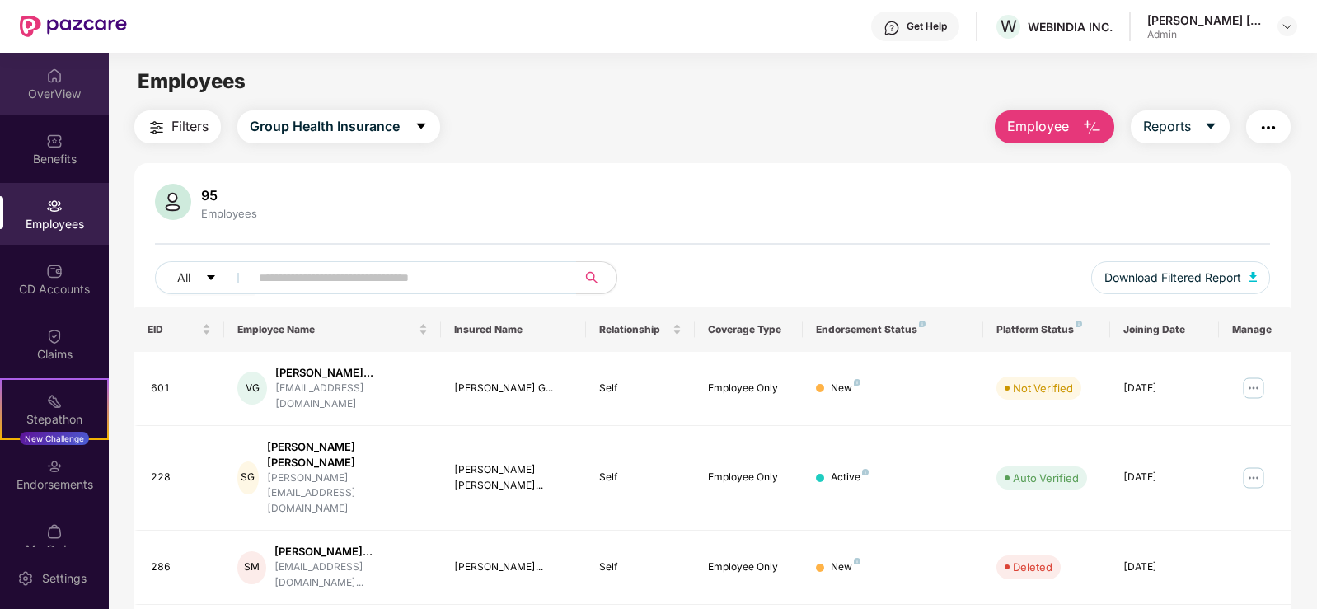
click at [47, 98] on div "OverView" at bounding box center [54, 94] width 109 height 16
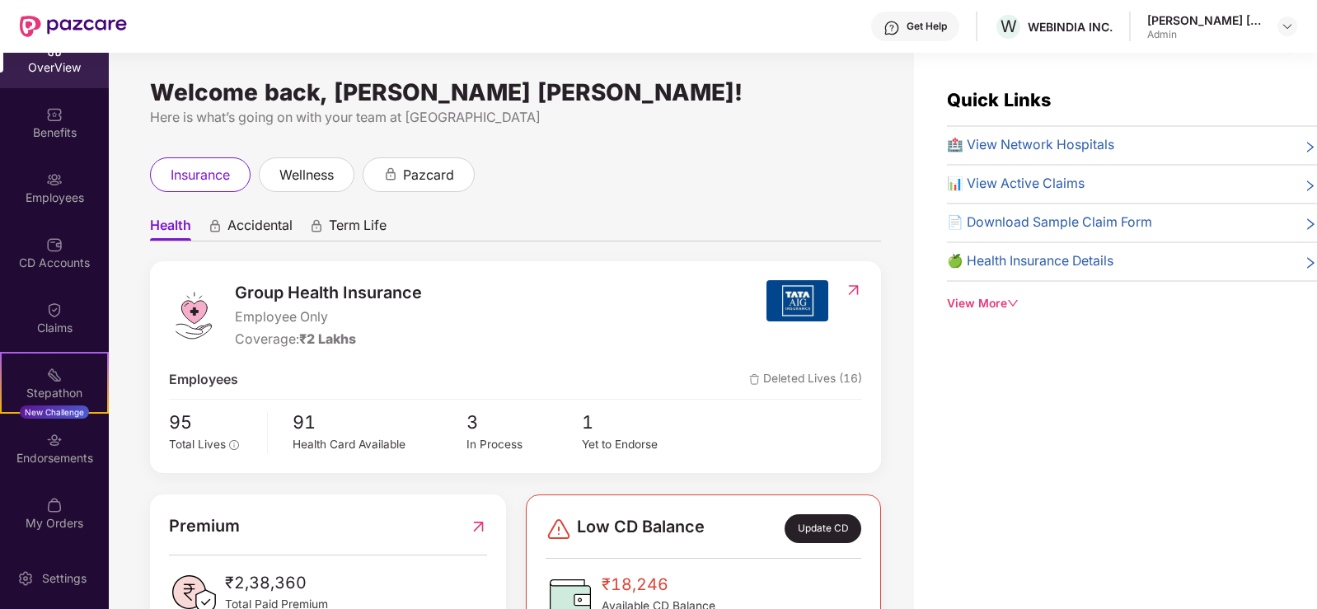
click at [1061, 138] on span "🏥 View Network Hospitals" at bounding box center [1030, 145] width 167 height 21
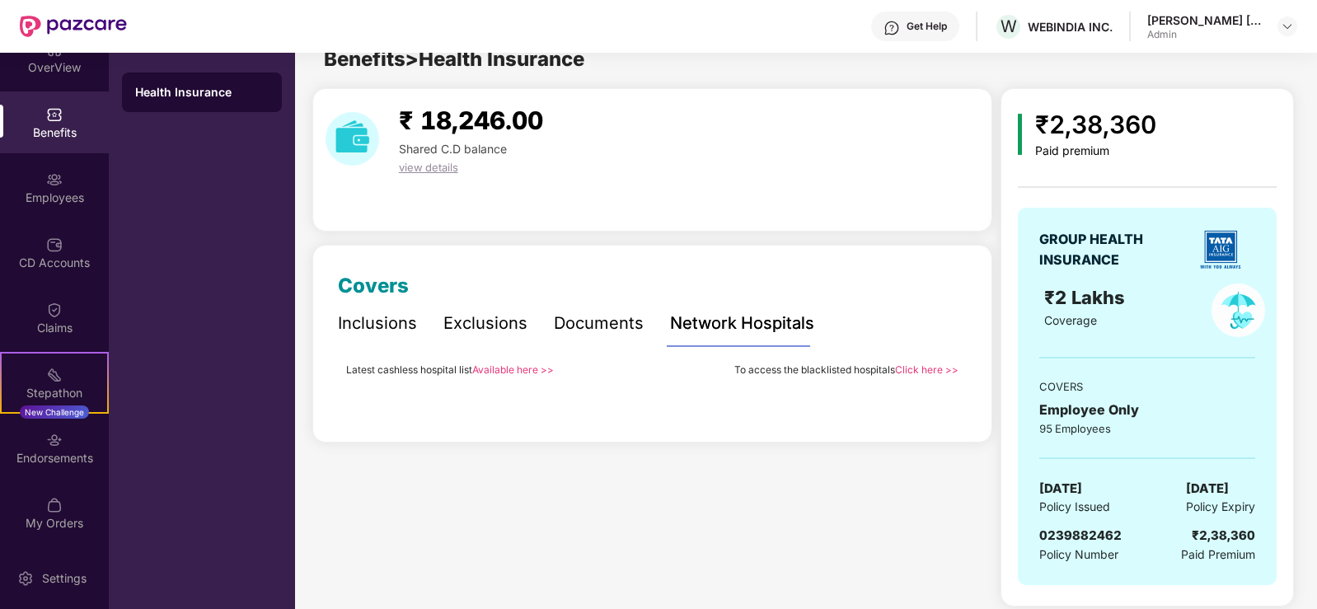
scroll to position [33, 0]
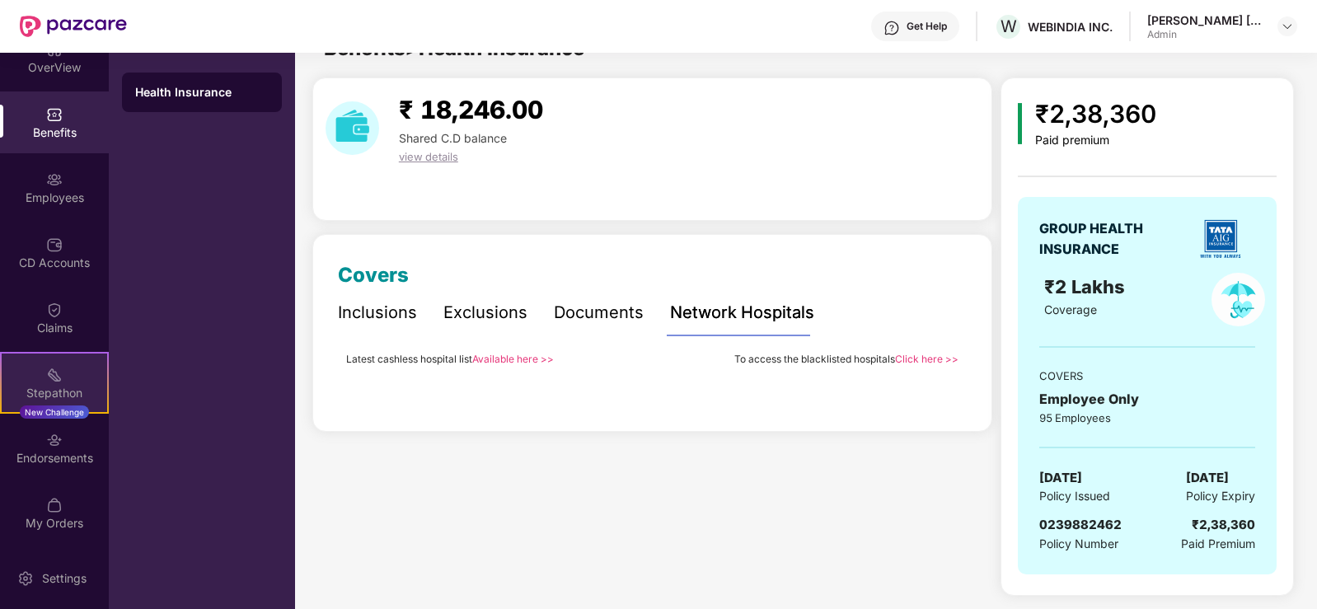
click at [51, 382] on img at bounding box center [54, 375] width 16 height 16
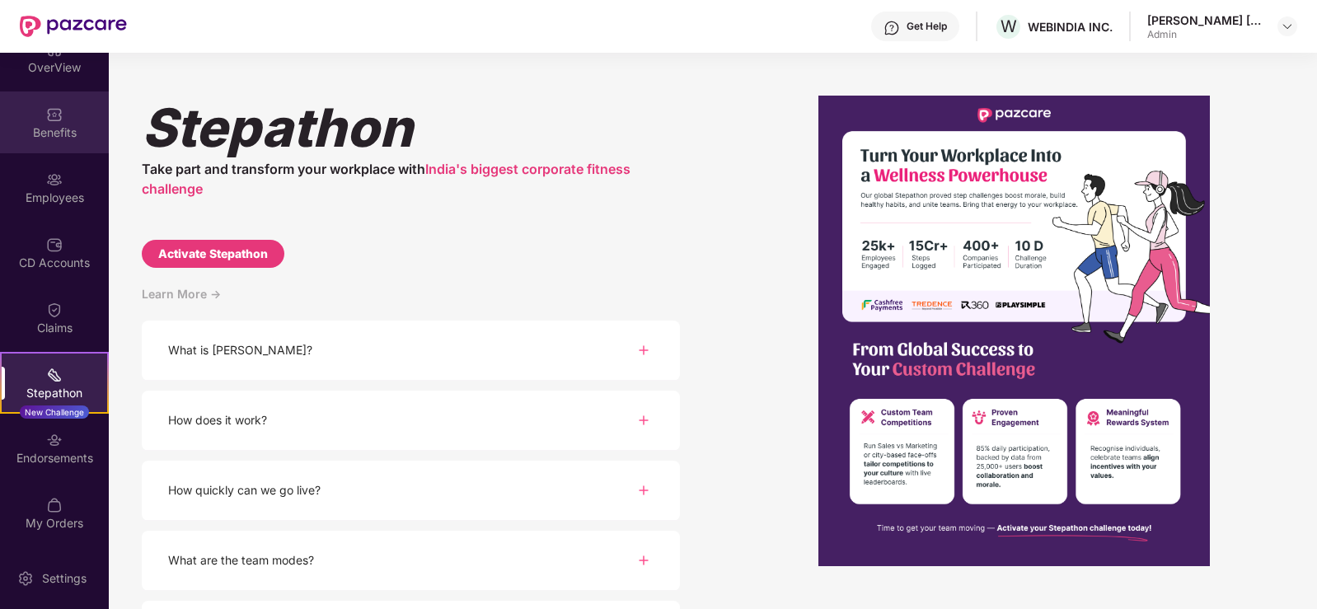
click at [45, 132] on div "Benefits" at bounding box center [54, 132] width 109 height 16
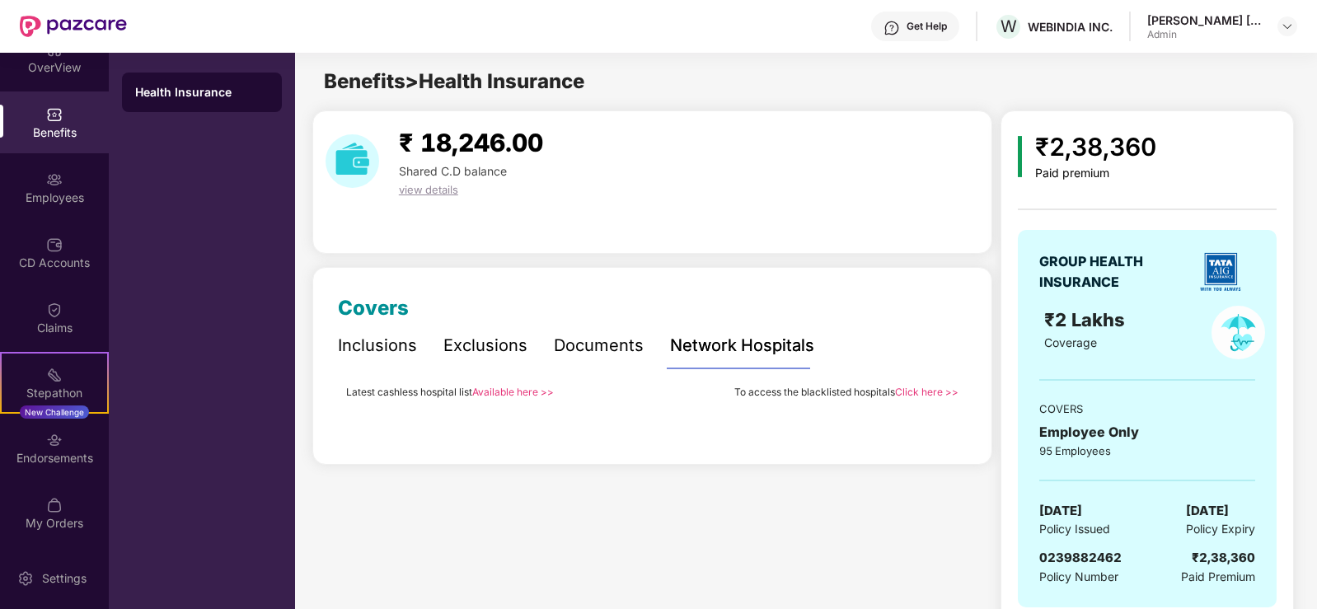
click at [721, 349] on div "Network Hospitals" at bounding box center [742, 346] width 144 height 26
click at [508, 391] on link "Available here >>" at bounding box center [513, 392] width 82 height 12
click at [917, 394] on link "Click here >>" at bounding box center [926, 392] width 63 height 12
click at [507, 391] on link "Available here >>" at bounding box center [513, 392] width 82 height 12
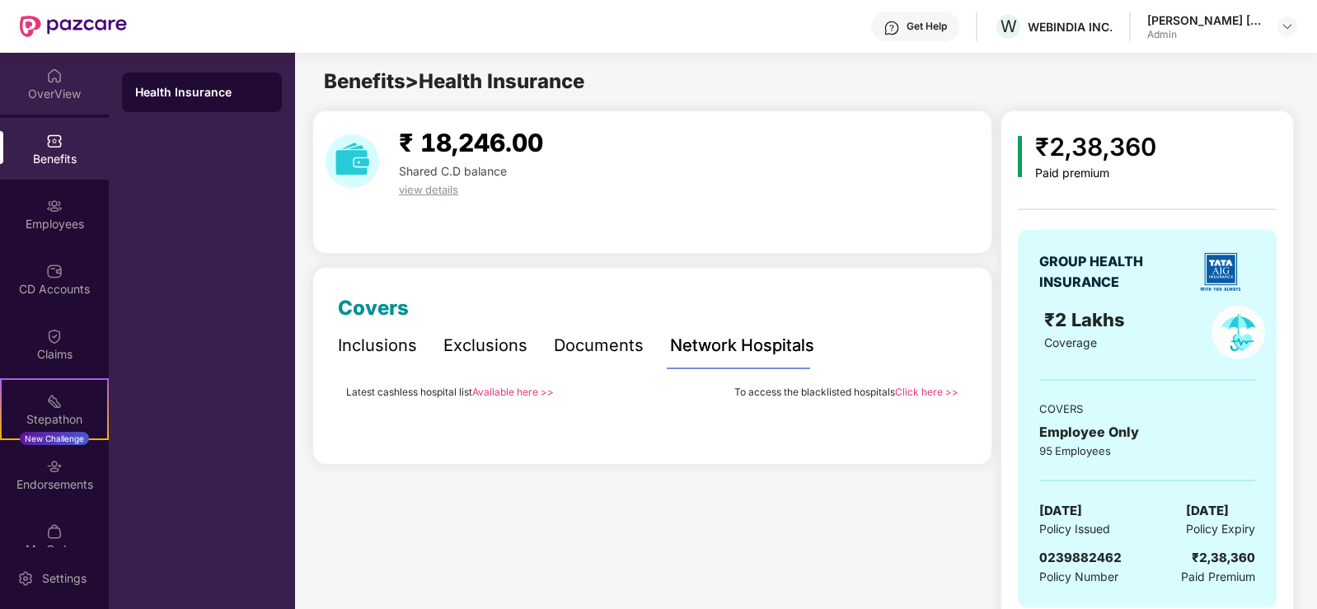
click at [35, 95] on div "OverView" at bounding box center [54, 94] width 109 height 16
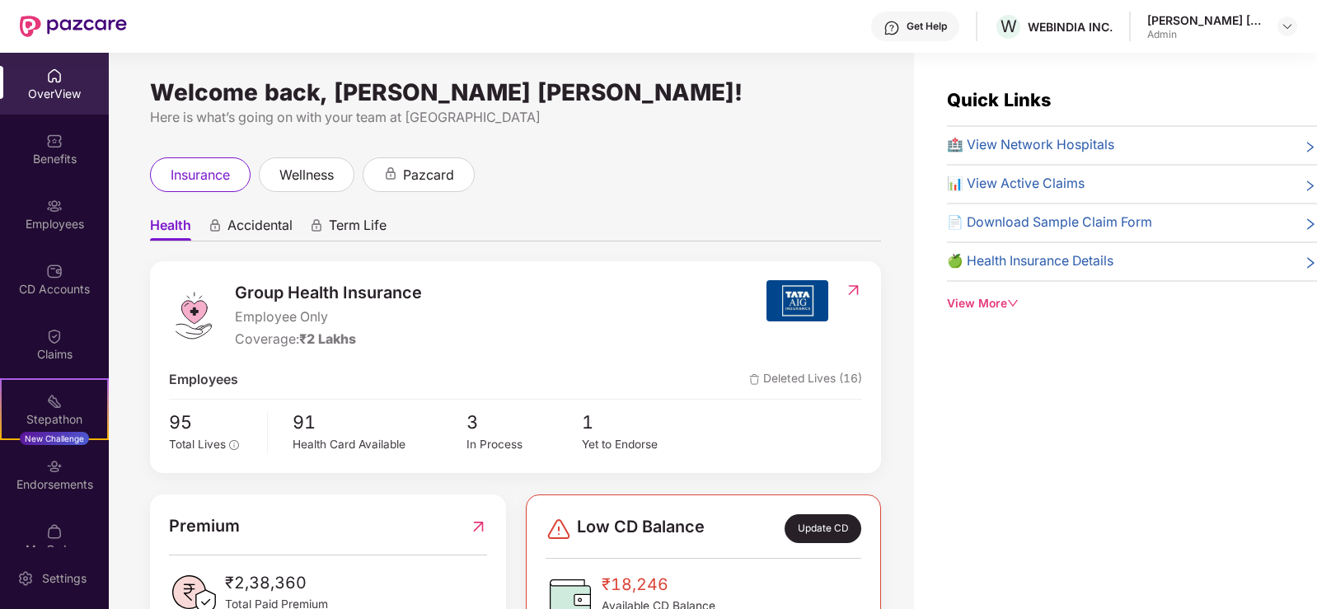
click at [1296, 21] on div at bounding box center [1287, 26] width 20 height 20
click at [1292, 25] on img at bounding box center [1287, 26] width 13 height 13
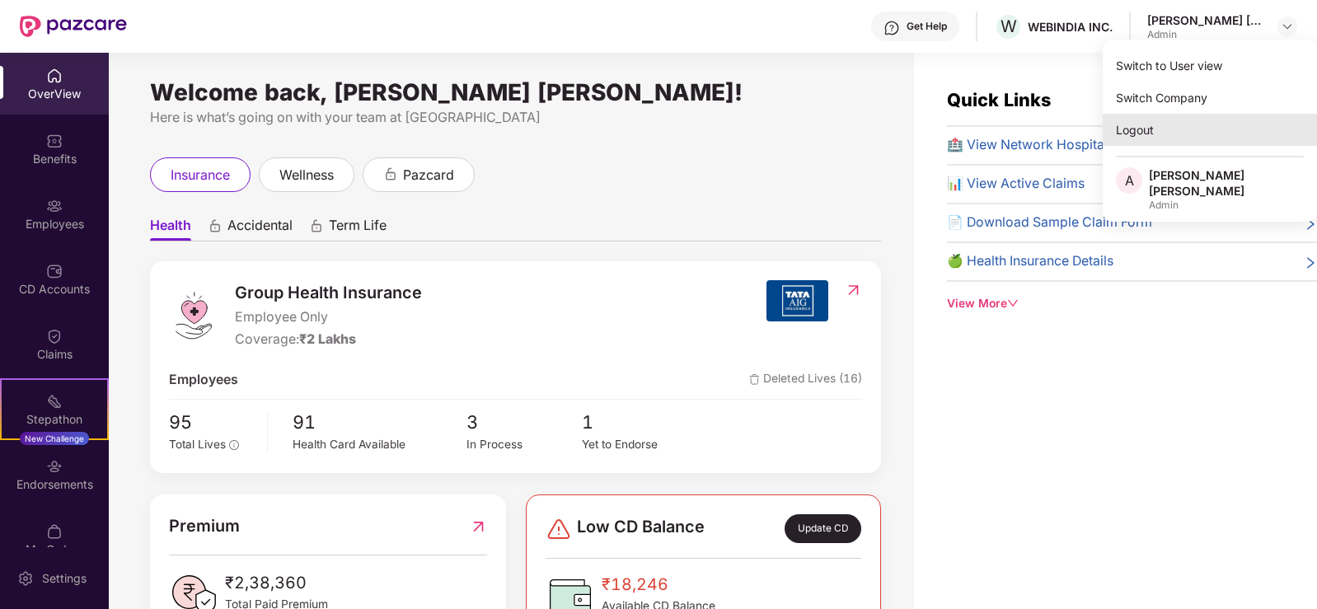
click at [1141, 130] on div "Logout" at bounding box center [1210, 130] width 214 height 32
